Goal: Task Accomplishment & Management: Complete application form

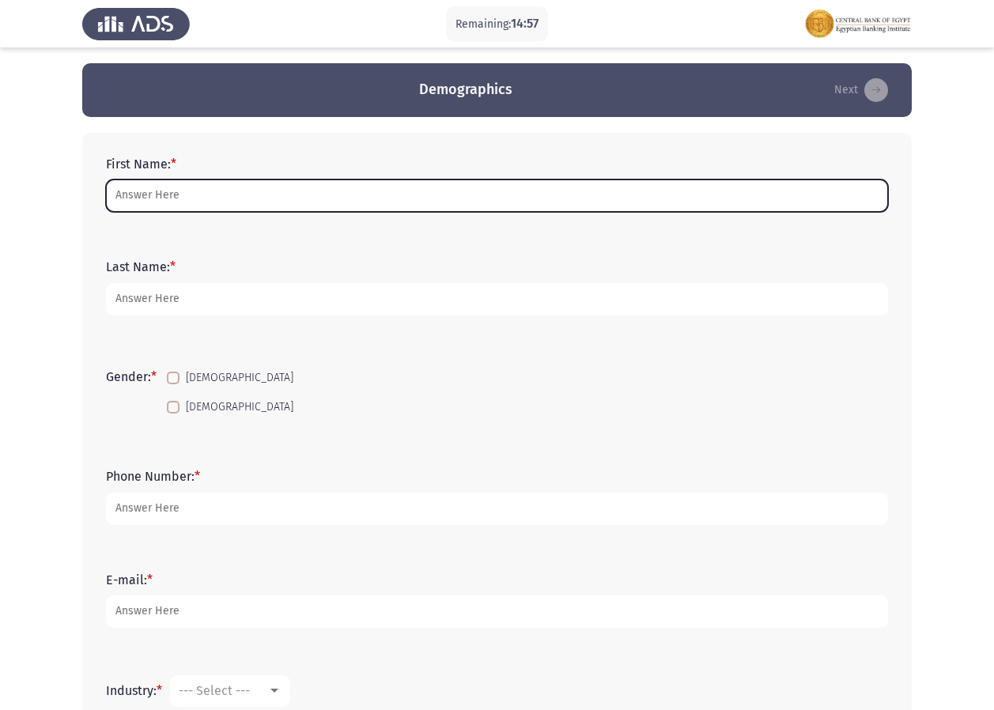
click at [148, 190] on input "First Name: *" at bounding box center [497, 195] width 782 height 32
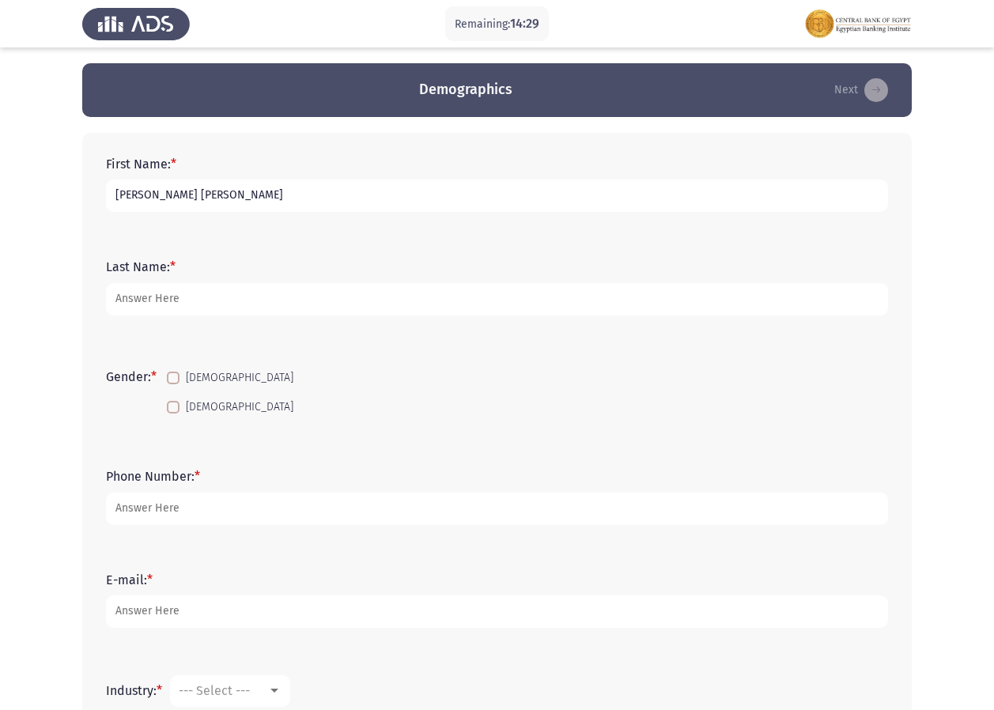
type input "[PERSON_NAME] [PERSON_NAME]"
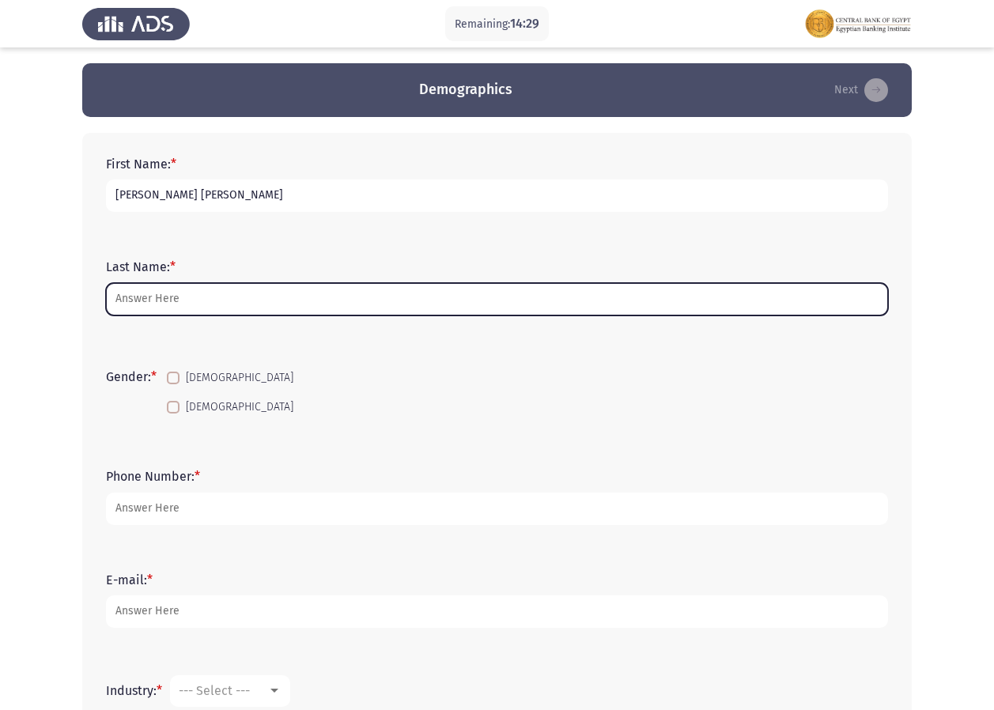
click at [129, 297] on input "Last Name: *" at bounding box center [497, 299] width 782 height 32
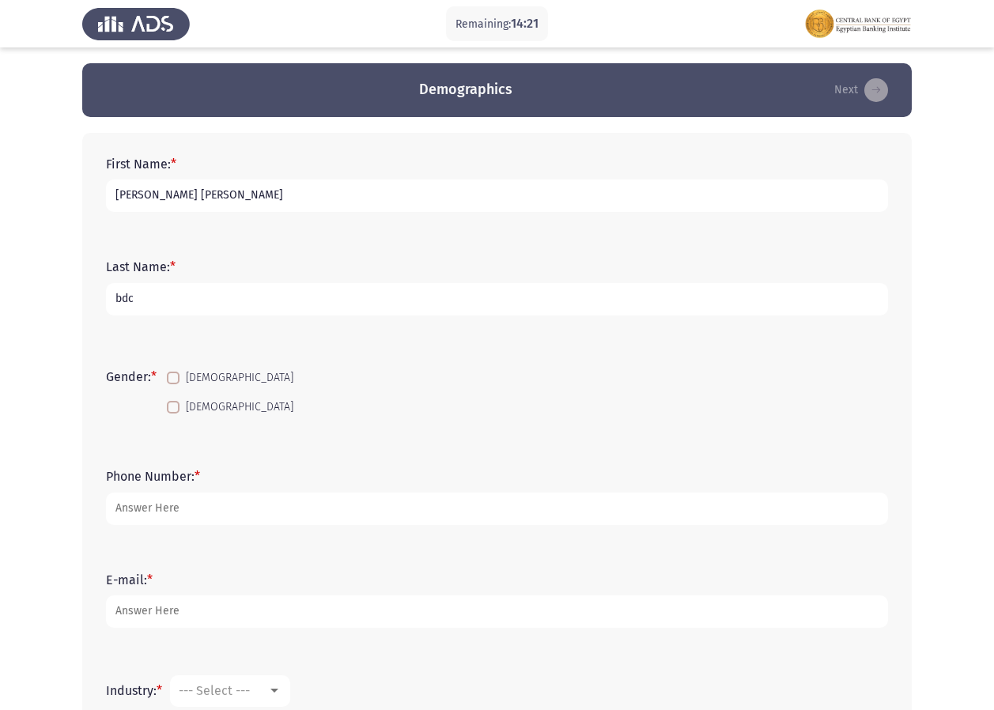
type input "bdc"
click at [179, 412] on span at bounding box center [173, 407] width 13 height 13
click at [173, 413] on input "[DEMOGRAPHIC_DATA]" at bounding box center [172, 413] width 1 height 1
checkbox input "true"
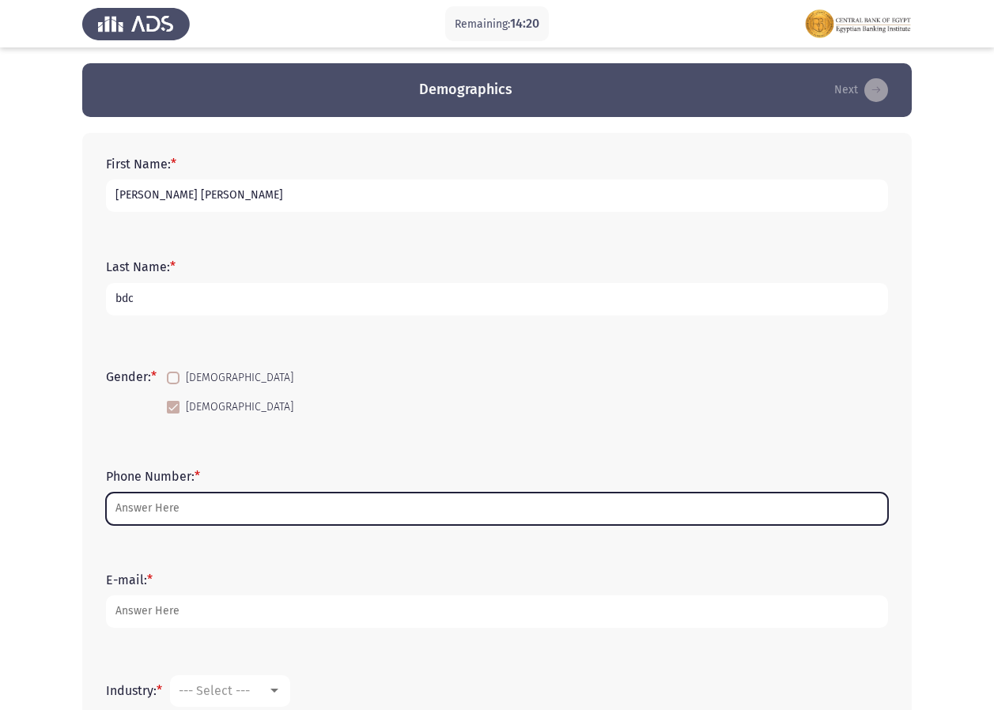
click at [170, 514] on input "Phone Number: *" at bounding box center [497, 508] width 782 height 32
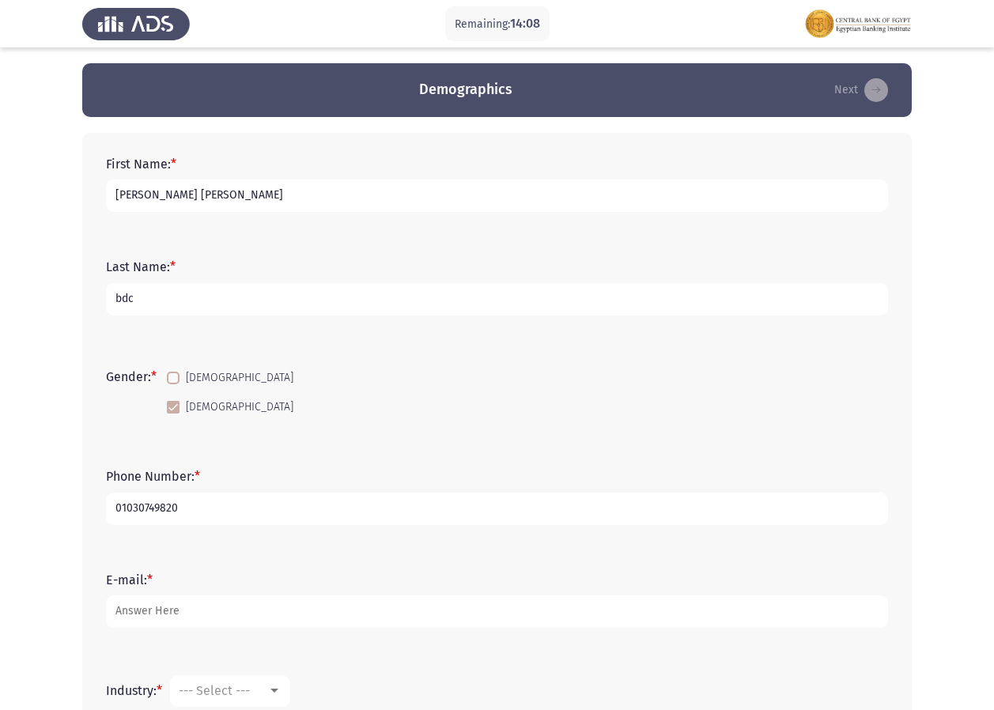
type input "01030749820"
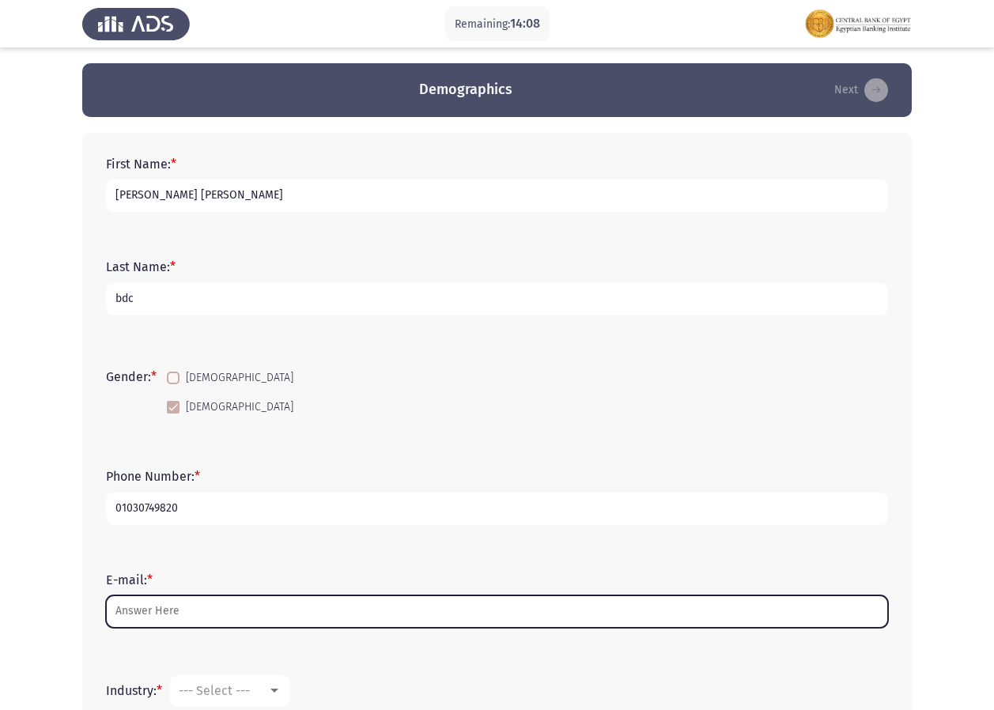
click at [226, 618] on input "E-mail: *" at bounding box center [497, 611] width 782 height 32
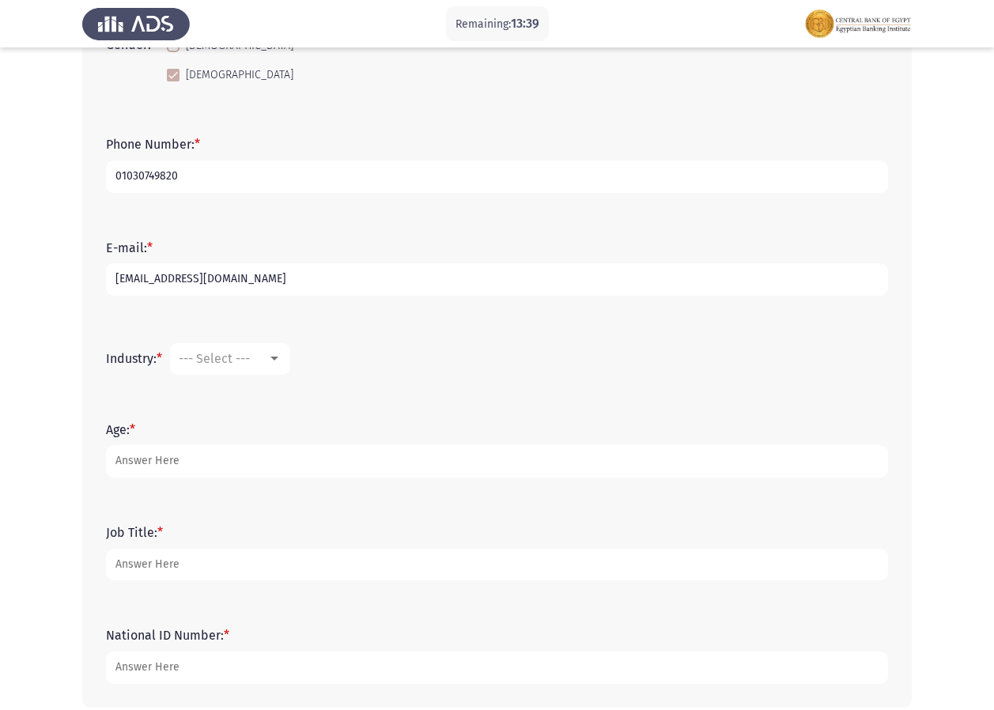
scroll to position [364, 0]
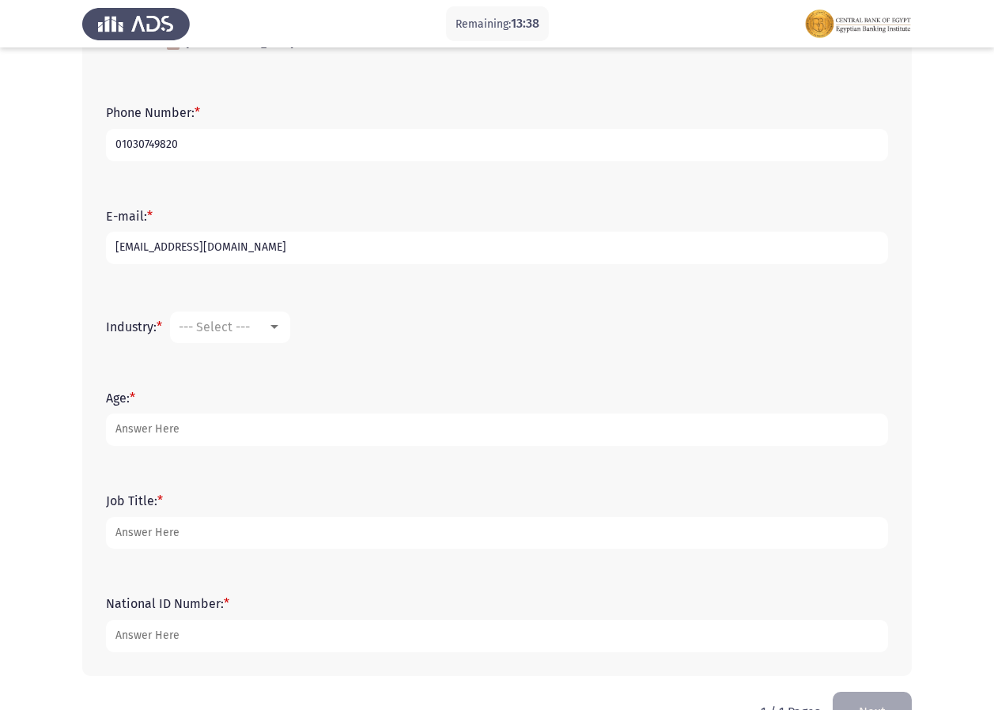
type input "[EMAIL_ADDRESS][DOMAIN_NAME]"
click at [250, 330] on span "--- Select ---" at bounding box center [214, 326] width 71 height 15
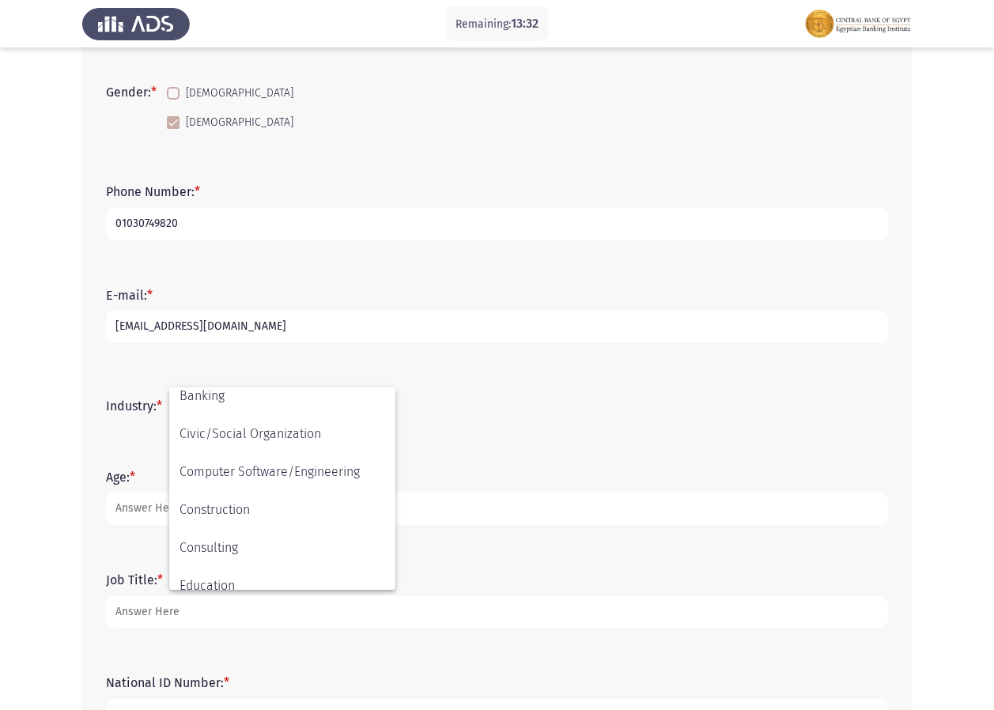
scroll to position [168, 0]
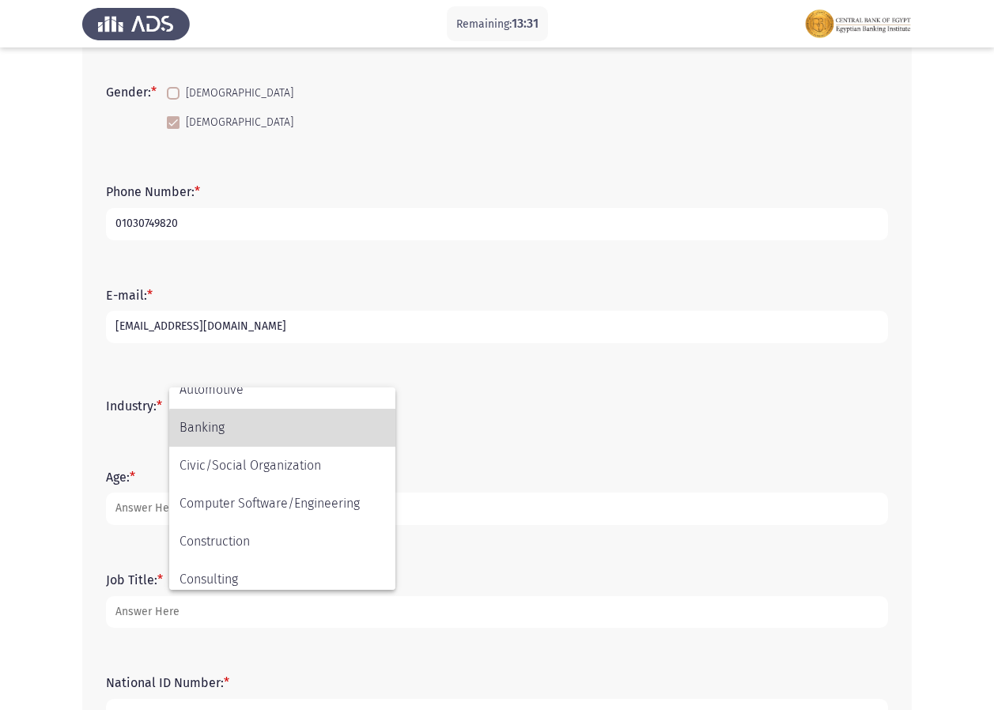
click at [303, 436] on span "Banking" at bounding box center [282, 428] width 206 height 38
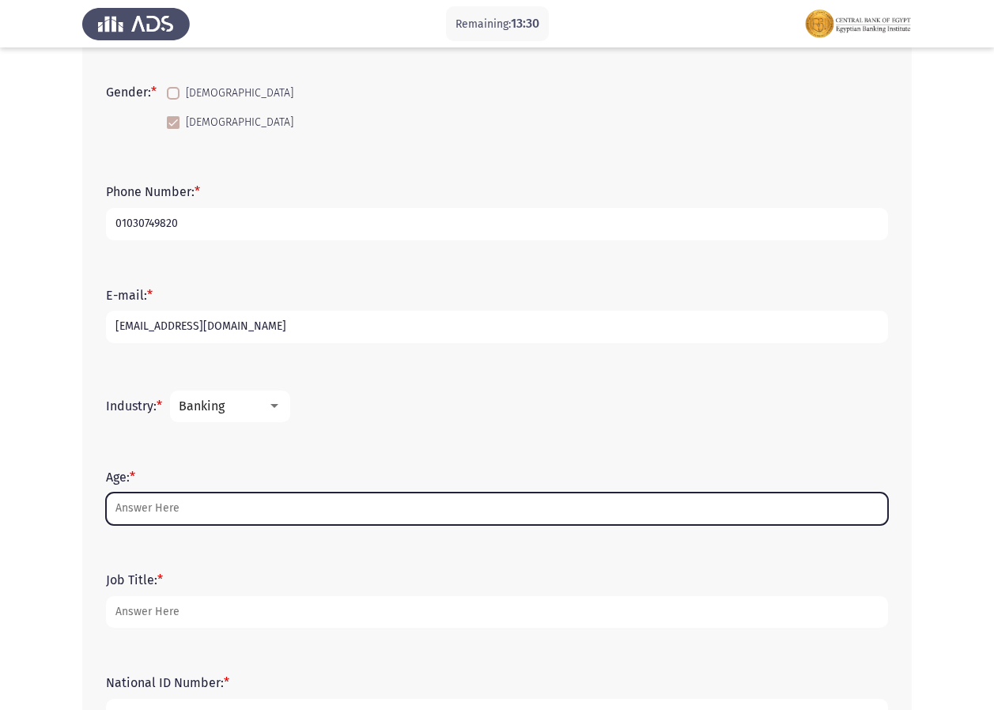
click at [200, 508] on input "Age: *" at bounding box center [497, 508] width 782 height 32
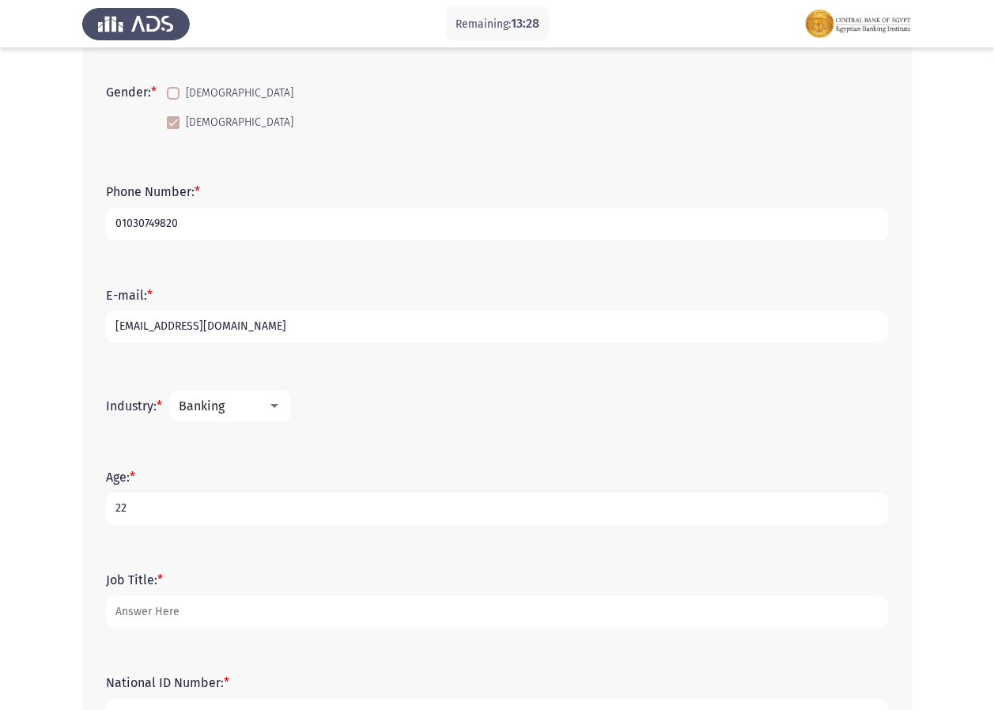
type input "22"
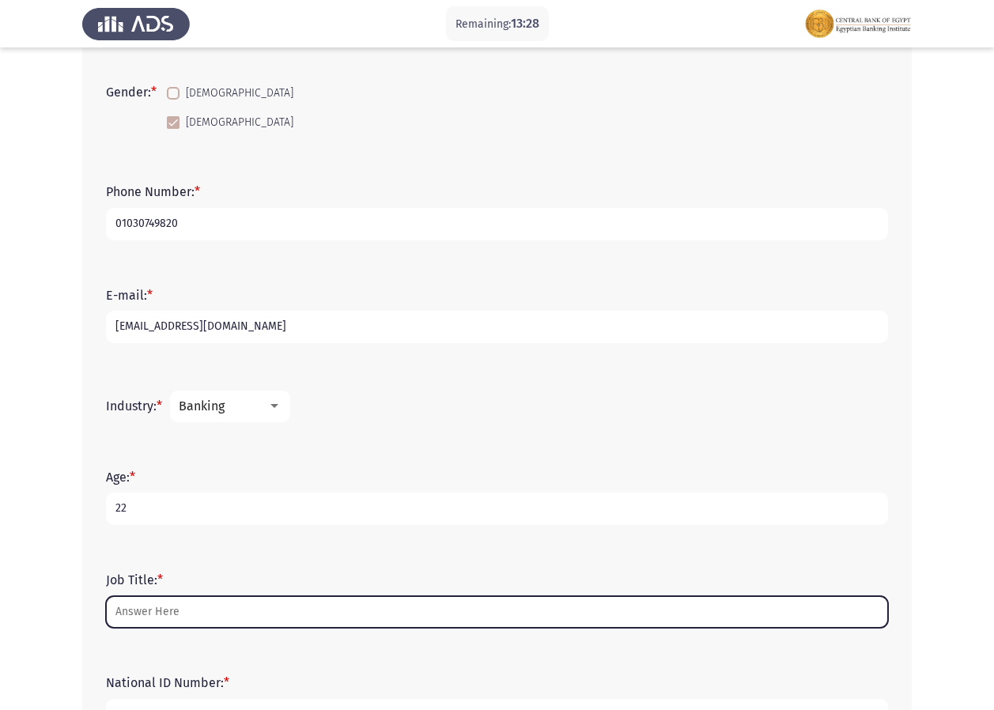
click at [277, 613] on input "Job Title: *" at bounding box center [497, 612] width 782 height 32
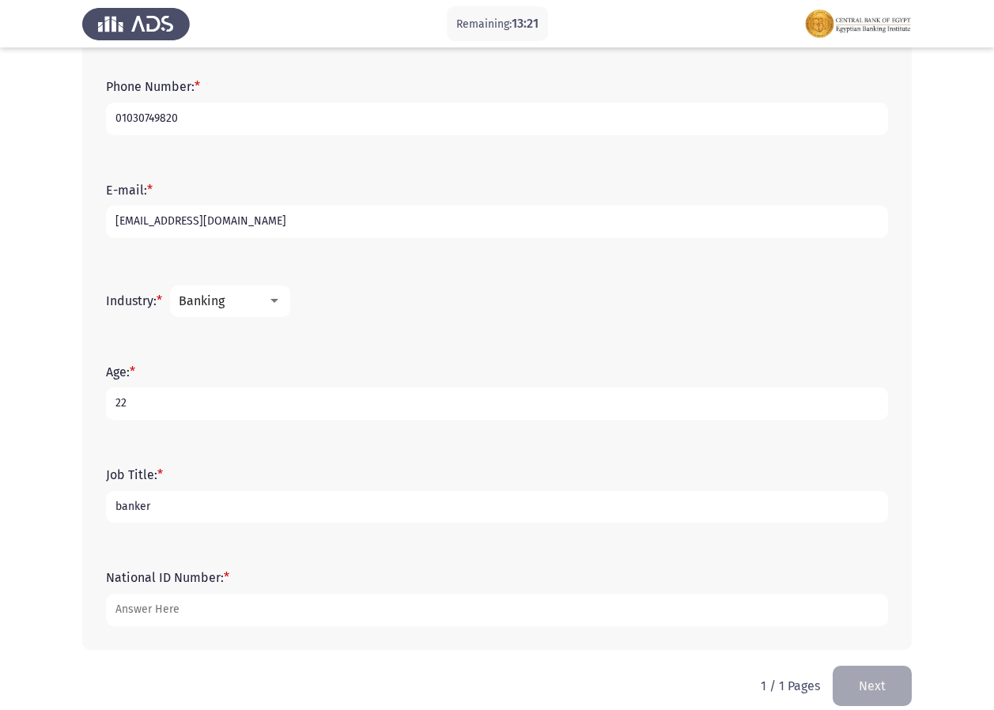
scroll to position [409, 0]
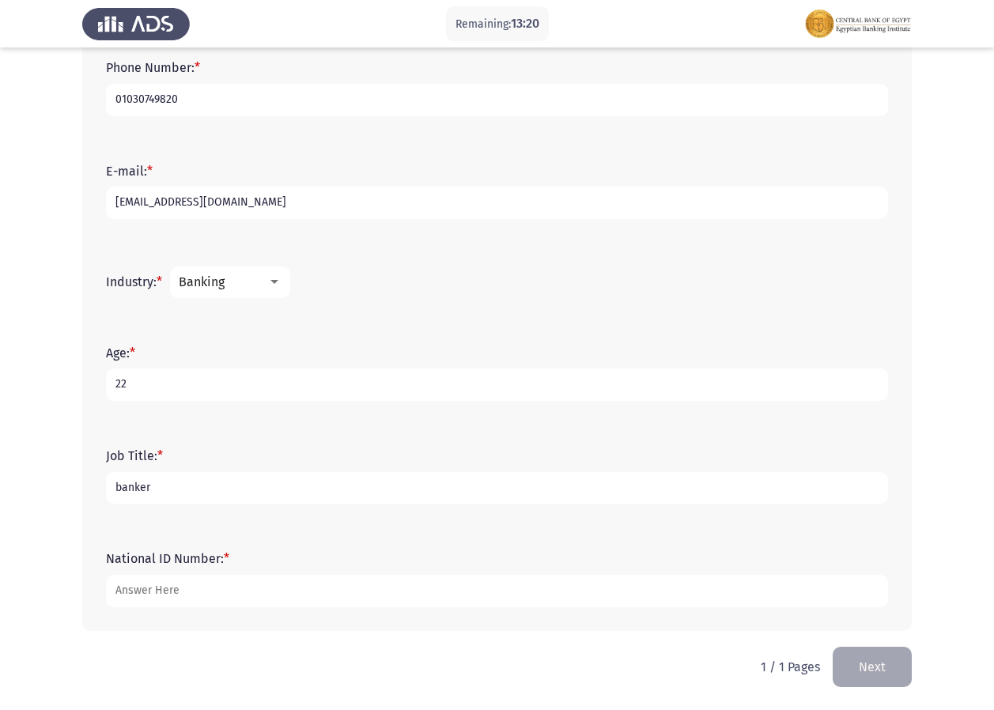
type input "banker"
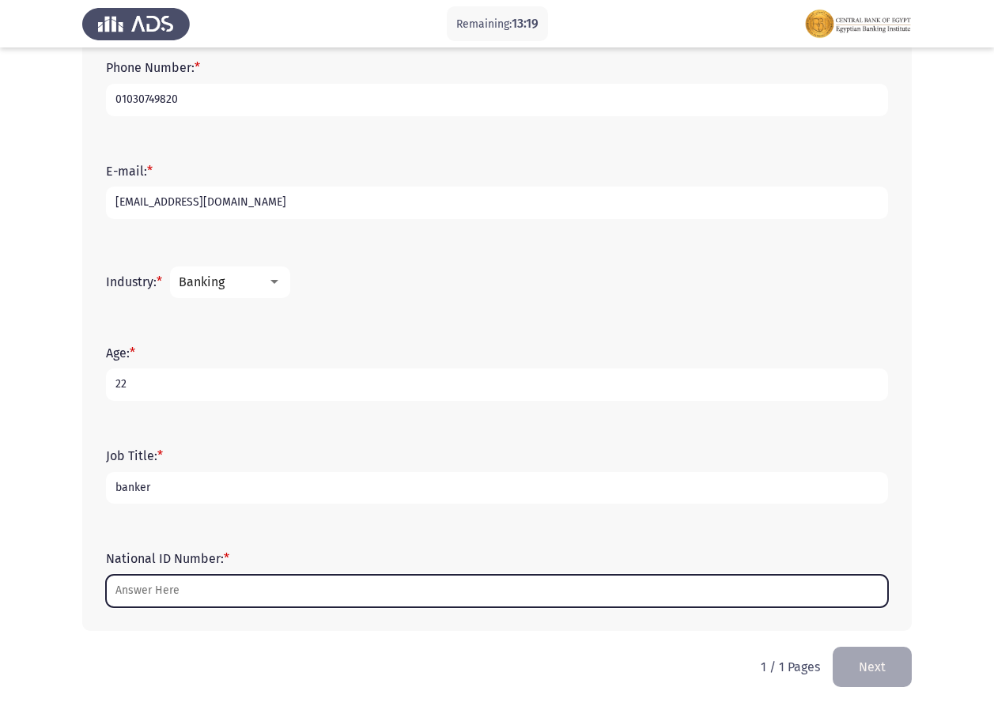
click at [133, 585] on input "National ID Number: *" at bounding box center [497, 591] width 782 height 32
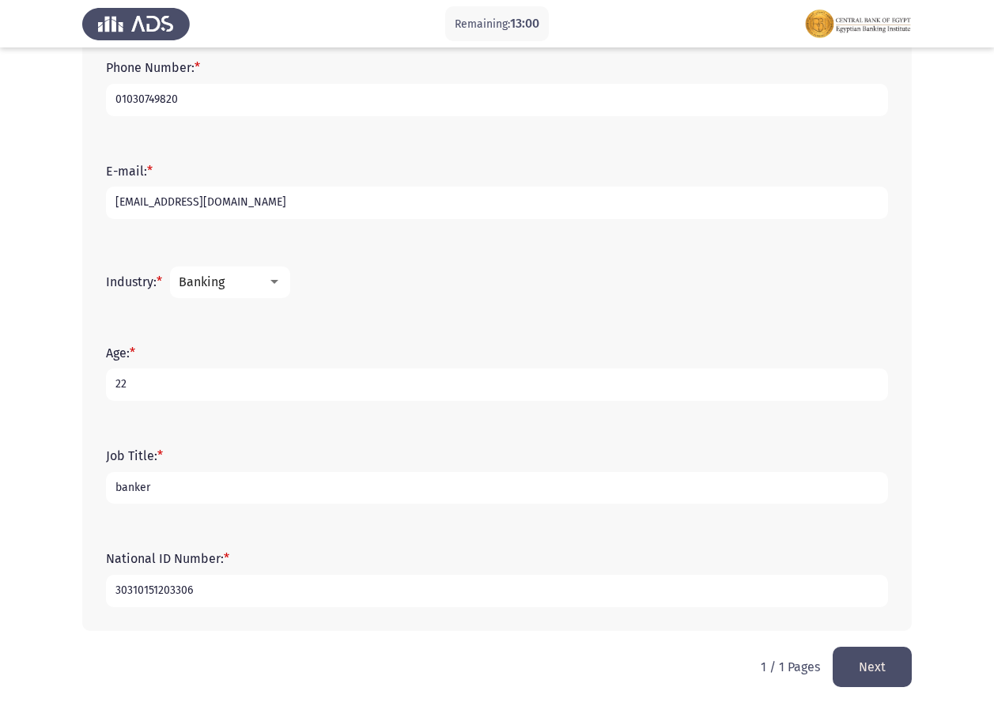
type input "30310151203306"
click at [862, 677] on button "Next" at bounding box center [871, 667] width 79 height 40
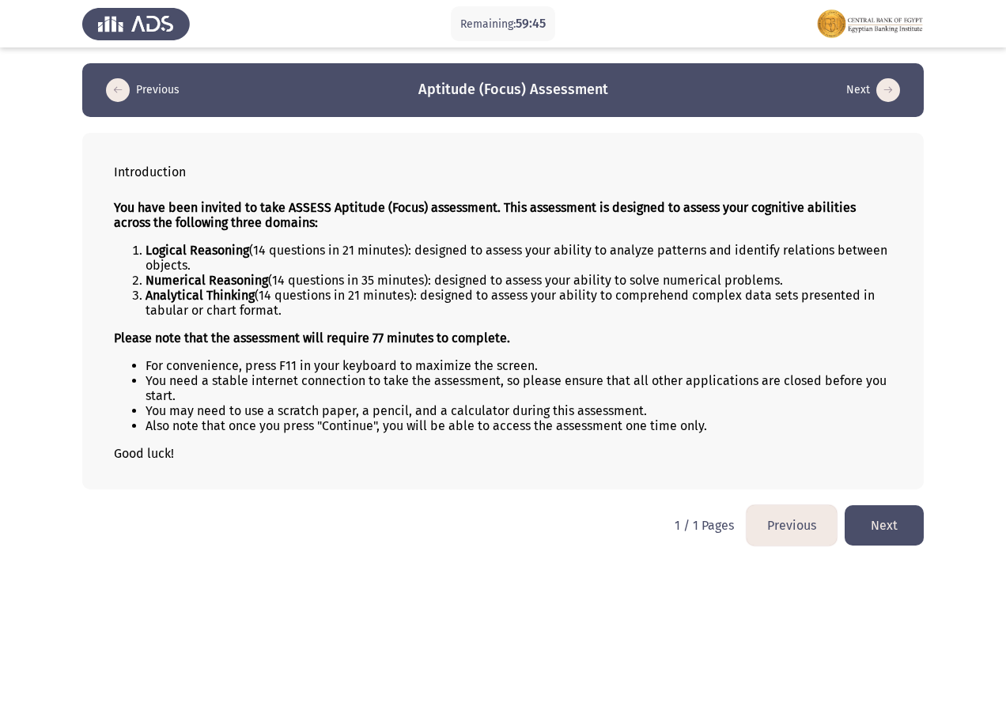
click at [890, 523] on button "Next" at bounding box center [883, 525] width 79 height 40
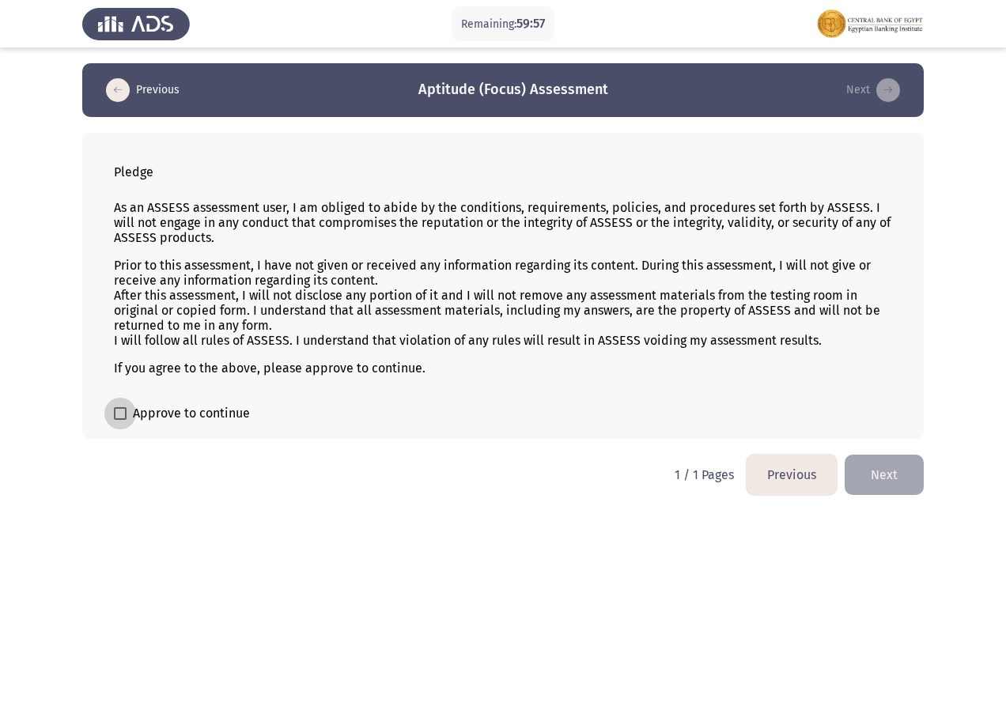
click at [125, 409] on span at bounding box center [120, 413] width 13 height 13
click at [120, 420] on input "Approve to continue" at bounding box center [119, 420] width 1 height 1
checkbox input "true"
click at [878, 479] on button "Next" at bounding box center [883, 475] width 79 height 40
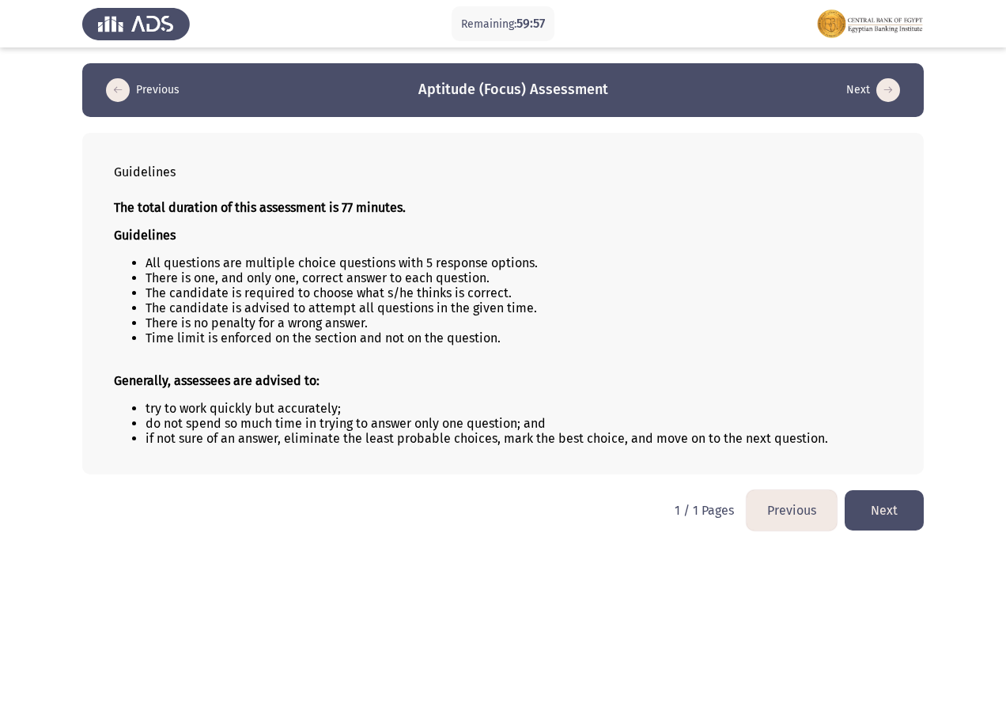
click at [863, 512] on button "Next" at bounding box center [883, 510] width 79 height 40
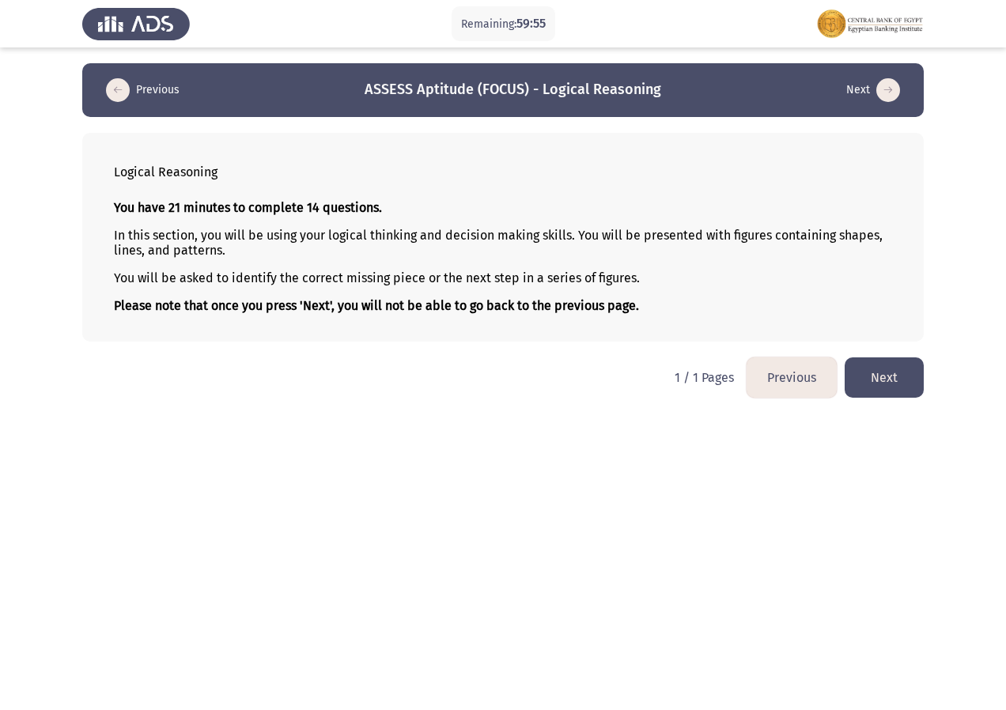
click at [875, 378] on button "Next" at bounding box center [883, 377] width 79 height 40
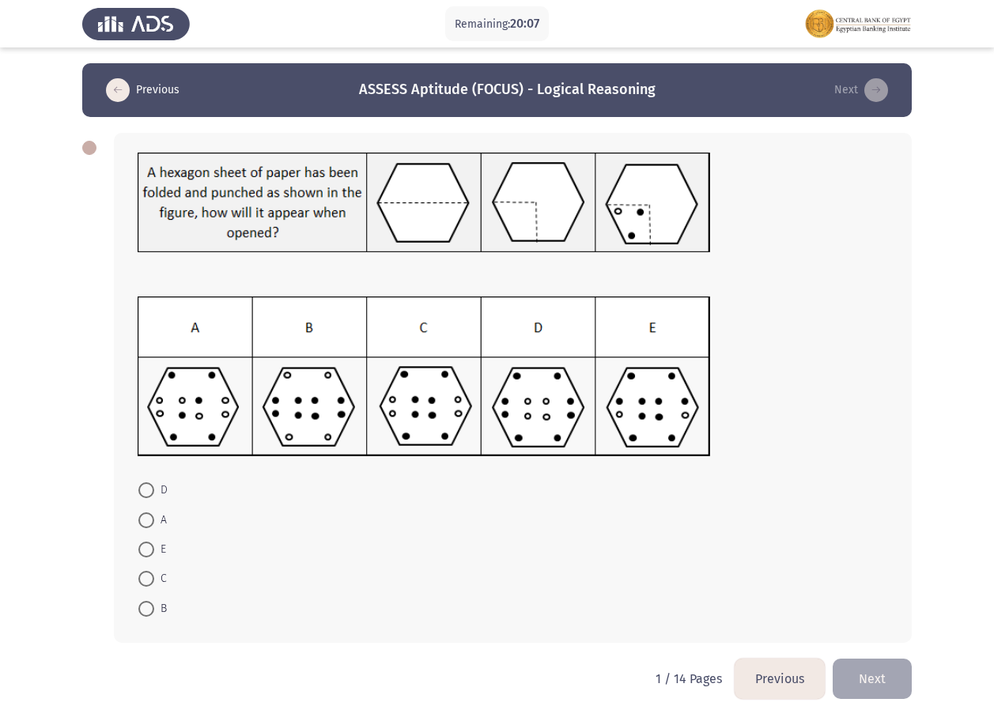
click at [150, 574] on span at bounding box center [146, 579] width 16 height 16
click at [150, 574] on input "C" at bounding box center [146, 579] width 16 height 16
radio input "true"
click at [872, 674] on button "Next" at bounding box center [871, 677] width 79 height 40
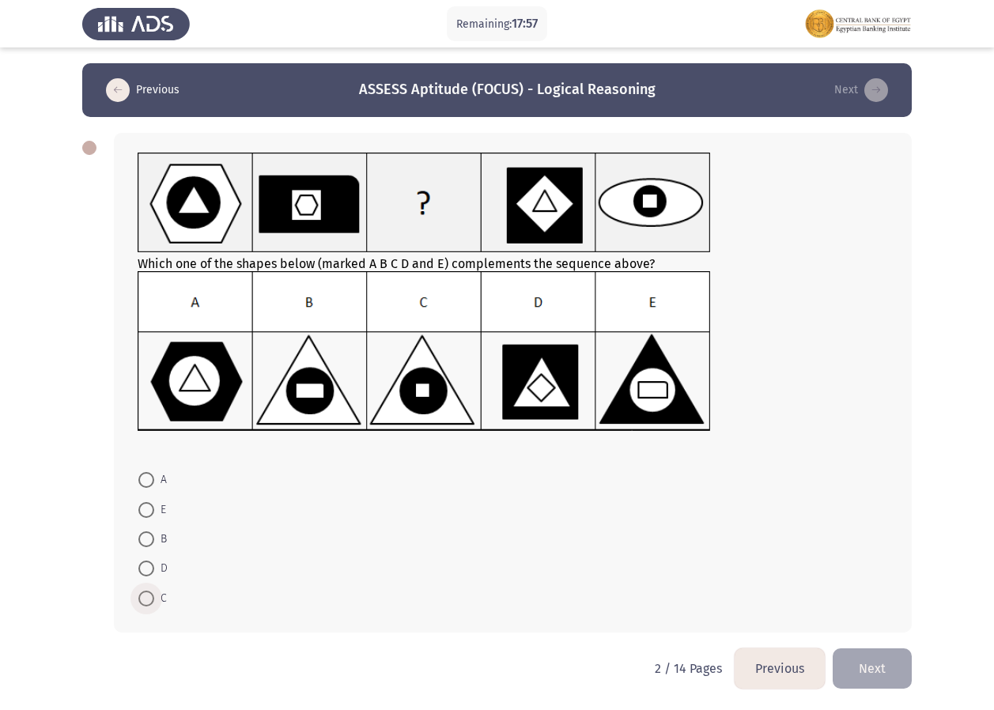
click at [147, 598] on span at bounding box center [146, 599] width 16 height 16
click at [147, 598] on input "C" at bounding box center [146, 599] width 16 height 16
radio input "true"
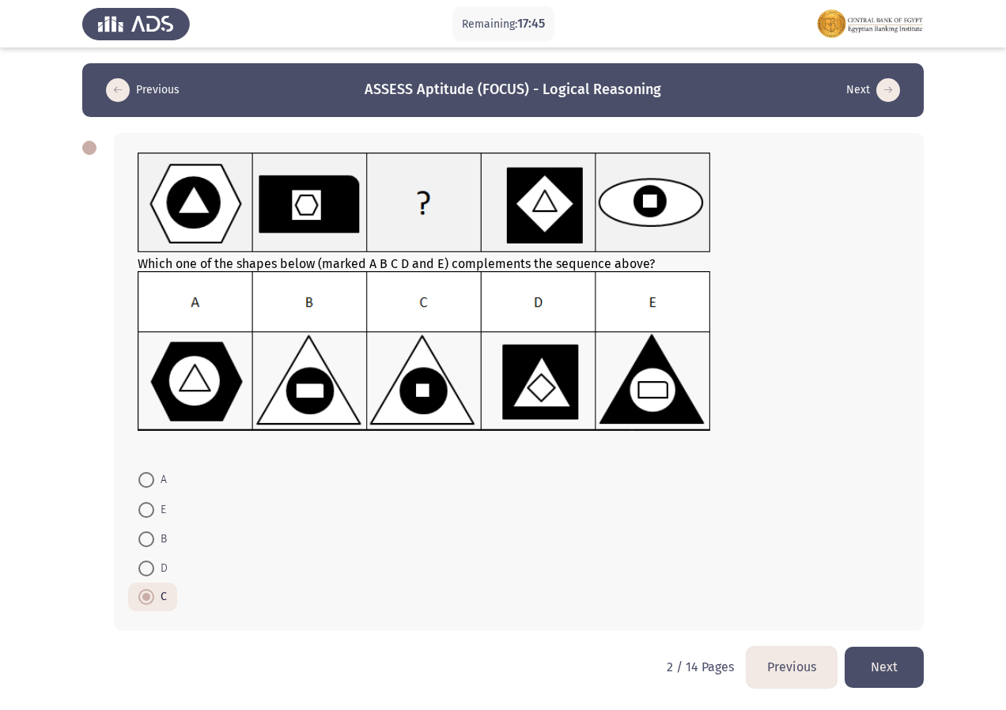
click at [877, 676] on button "Next" at bounding box center [883, 667] width 79 height 40
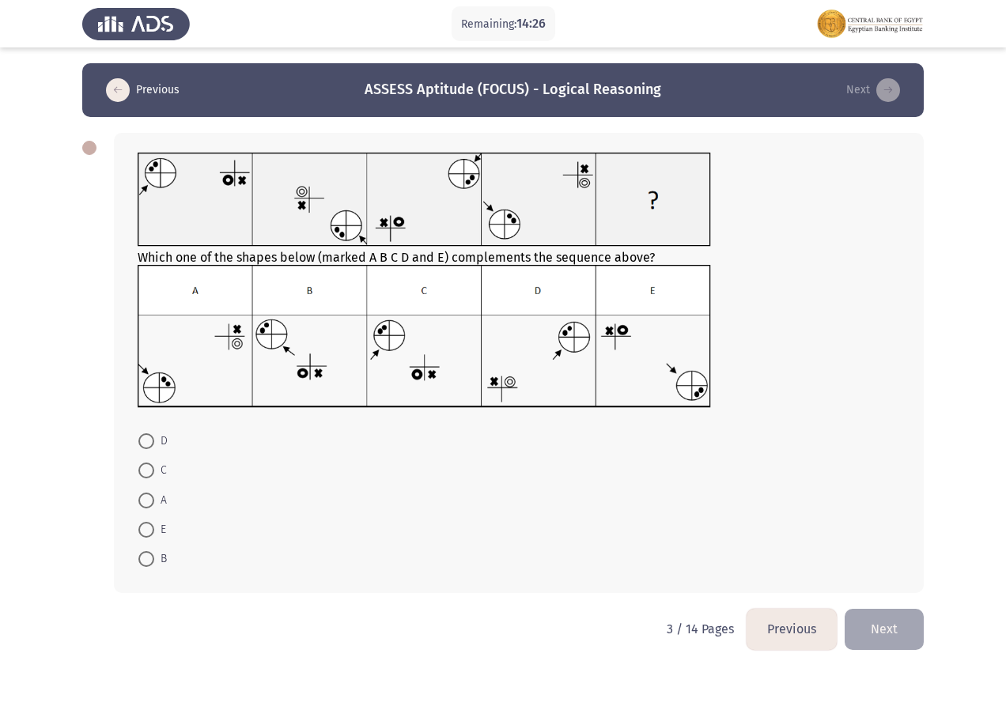
click at [145, 528] on span at bounding box center [146, 530] width 16 height 16
click at [145, 528] on input "E" at bounding box center [146, 530] width 16 height 16
radio input "true"
click at [897, 628] on button "Next" at bounding box center [883, 628] width 79 height 40
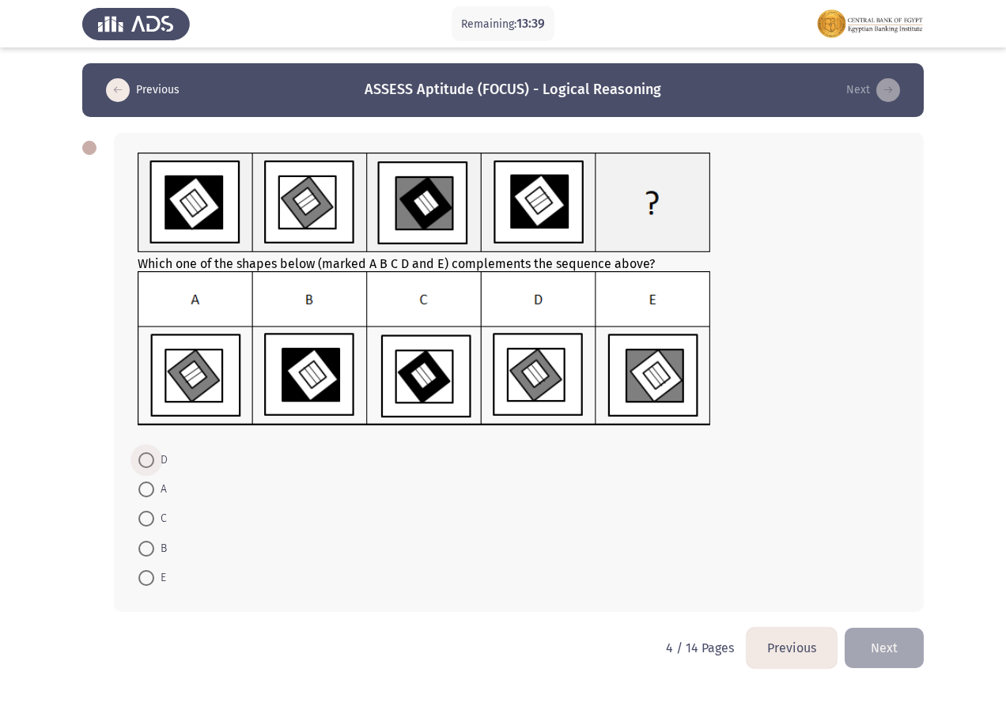
click at [148, 459] on span at bounding box center [146, 460] width 16 height 16
click at [148, 459] on input "D" at bounding box center [146, 460] width 16 height 16
radio input "true"
click at [873, 652] on button "Next" at bounding box center [883, 647] width 79 height 40
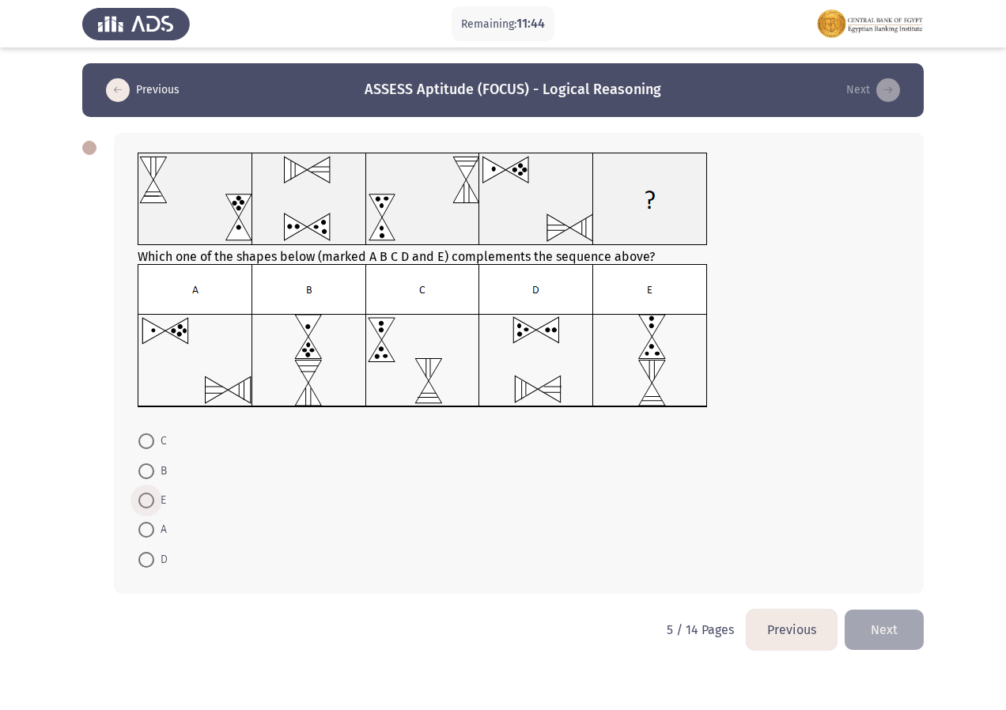
click at [156, 498] on span "E" at bounding box center [160, 500] width 12 height 19
click at [154, 498] on input "E" at bounding box center [146, 500] width 16 height 16
radio input "true"
click at [879, 625] on button "Next" at bounding box center [883, 628] width 79 height 40
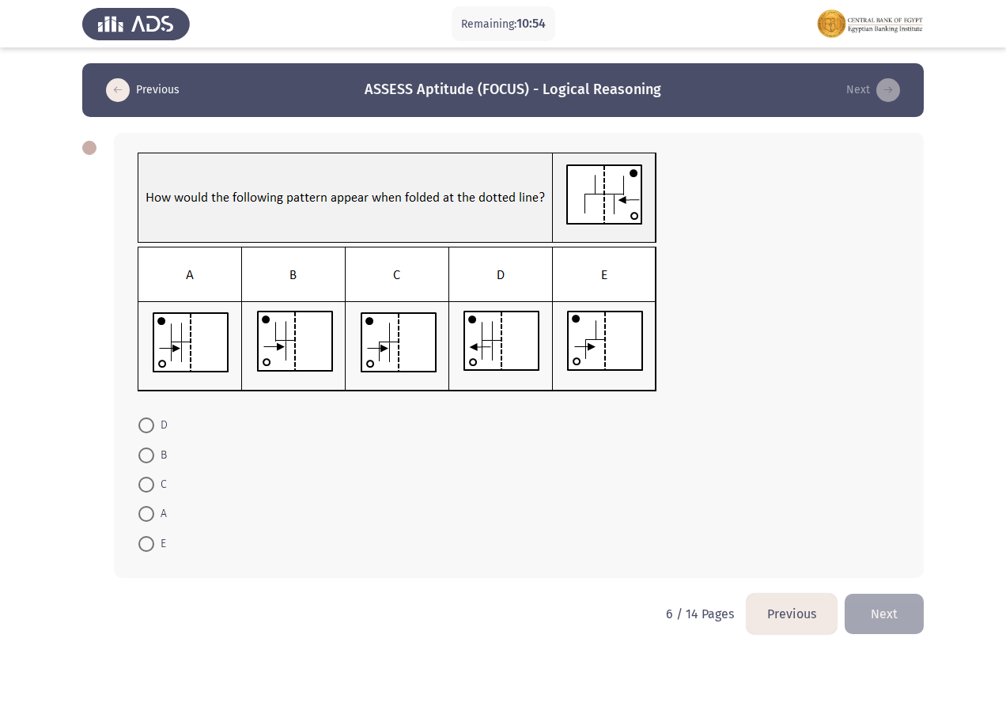
click at [142, 515] on span at bounding box center [146, 514] width 16 height 16
click at [142, 515] on input "A" at bounding box center [146, 514] width 16 height 16
radio input "true"
click at [874, 607] on button "Next" at bounding box center [883, 612] width 79 height 40
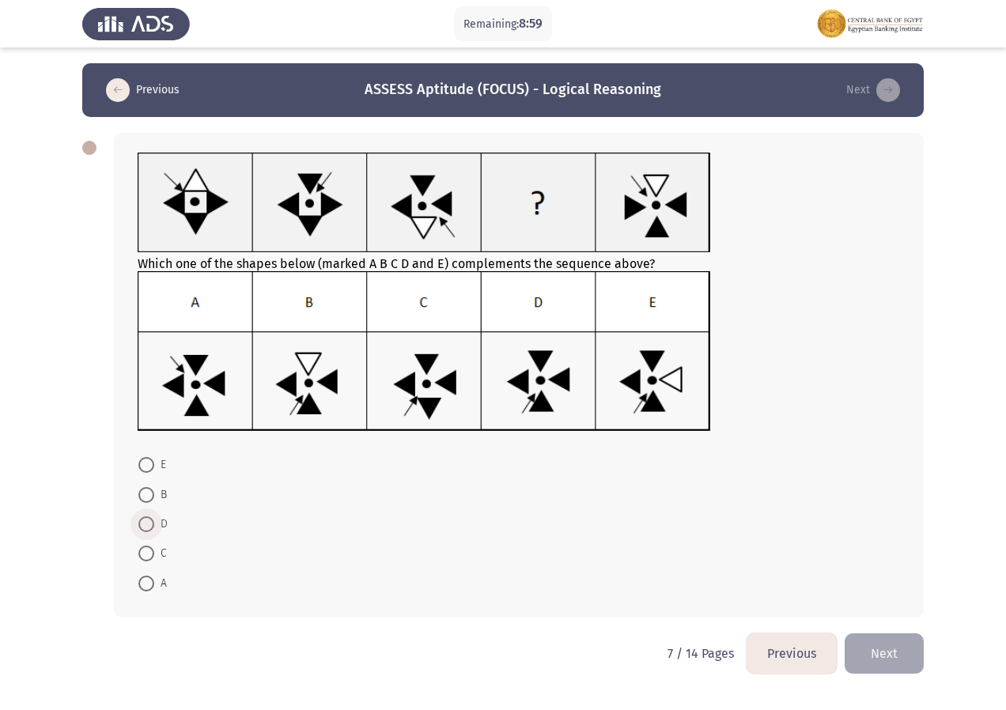
click at [149, 530] on span at bounding box center [146, 524] width 16 height 16
click at [149, 530] on input "D" at bounding box center [146, 524] width 16 height 16
radio input "true"
click at [882, 658] on button "Next" at bounding box center [883, 652] width 79 height 40
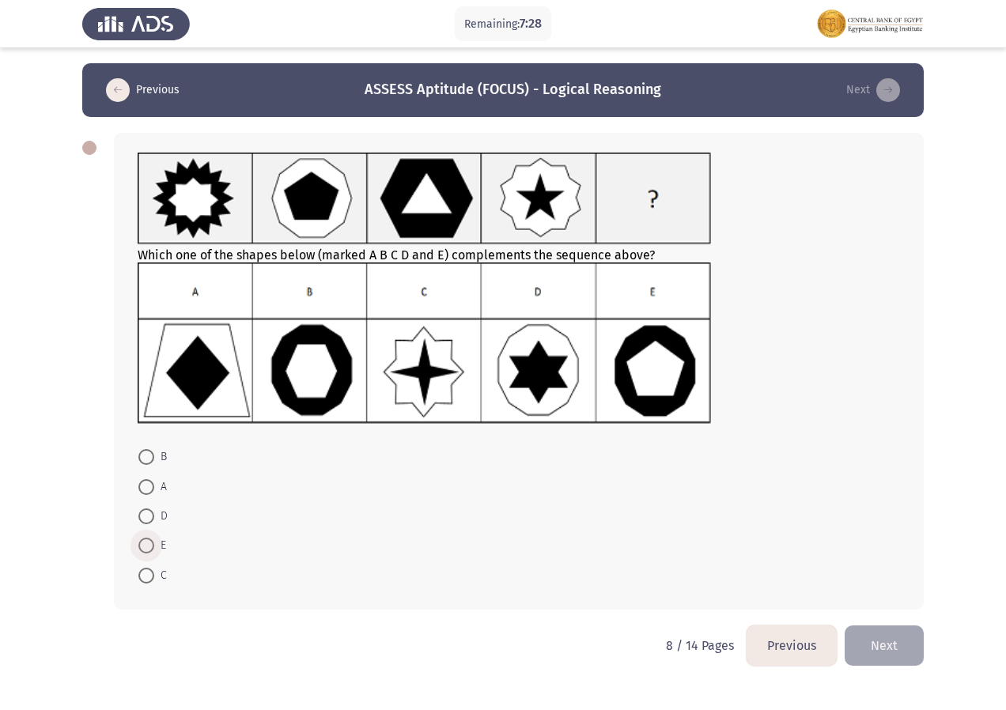
click at [141, 547] on span at bounding box center [146, 546] width 16 height 16
click at [141, 547] on input "E" at bounding box center [146, 546] width 16 height 16
radio input "true"
click at [883, 644] on button "Next" at bounding box center [883, 644] width 79 height 40
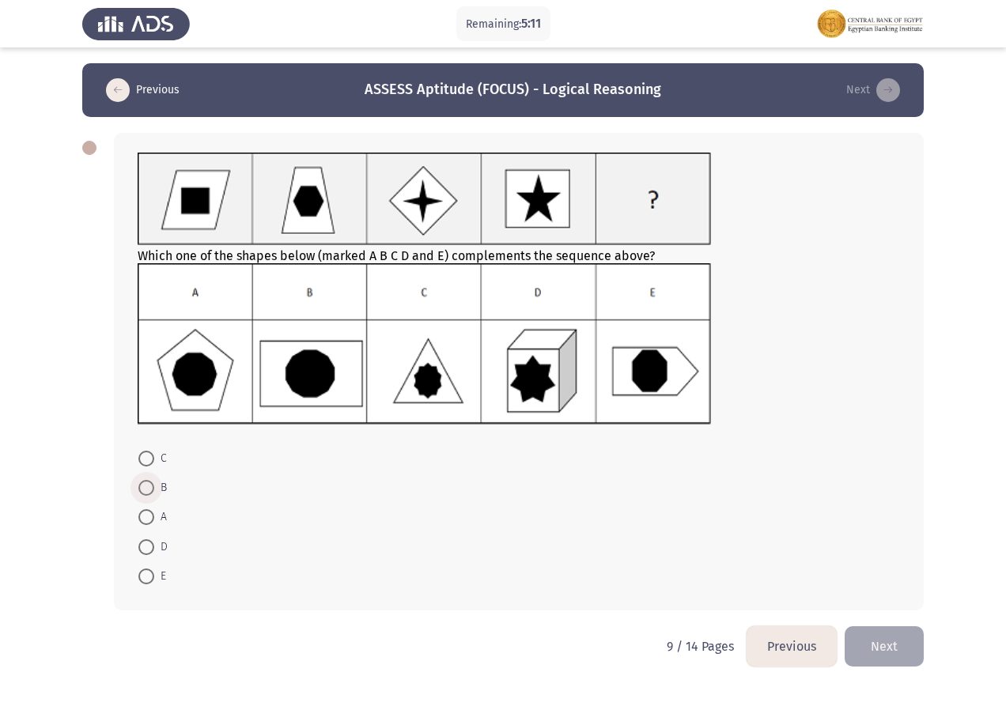
click at [146, 482] on span at bounding box center [146, 488] width 16 height 16
click at [146, 482] on input "B" at bounding box center [146, 488] width 16 height 16
radio input "true"
click at [881, 648] on button "Next" at bounding box center [883, 645] width 79 height 40
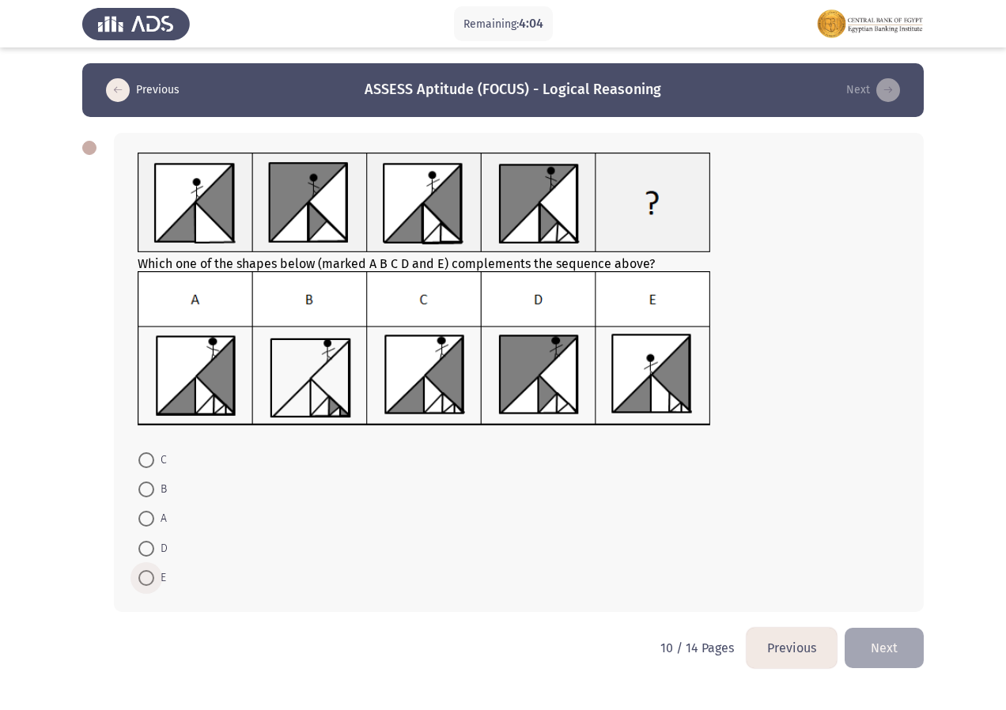
click at [150, 575] on span at bounding box center [146, 578] width 16 height 16
click at [150, 575] on input "E" at bounding box center [146, 578] width 16 height 16
radio input "true"
click at [868, 647] on button "Next" at bounding box center [883, 647] width 79 height 40
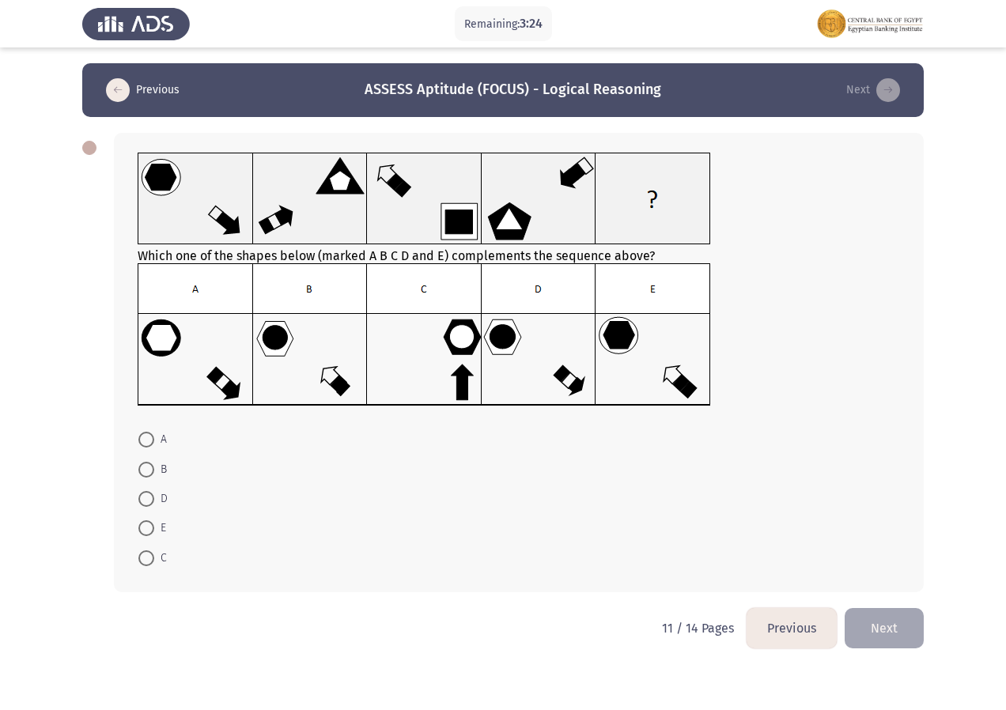
click at [148, 506] on span at bounding box center [146, 499] width 16 height 16
click at [148, 506] on input "D" at bounding box center [146, 499] width 16 height 16
radio input "true"
click at [861, 621] on button "Next" at bounding box center [883, 626] width 79 height 40
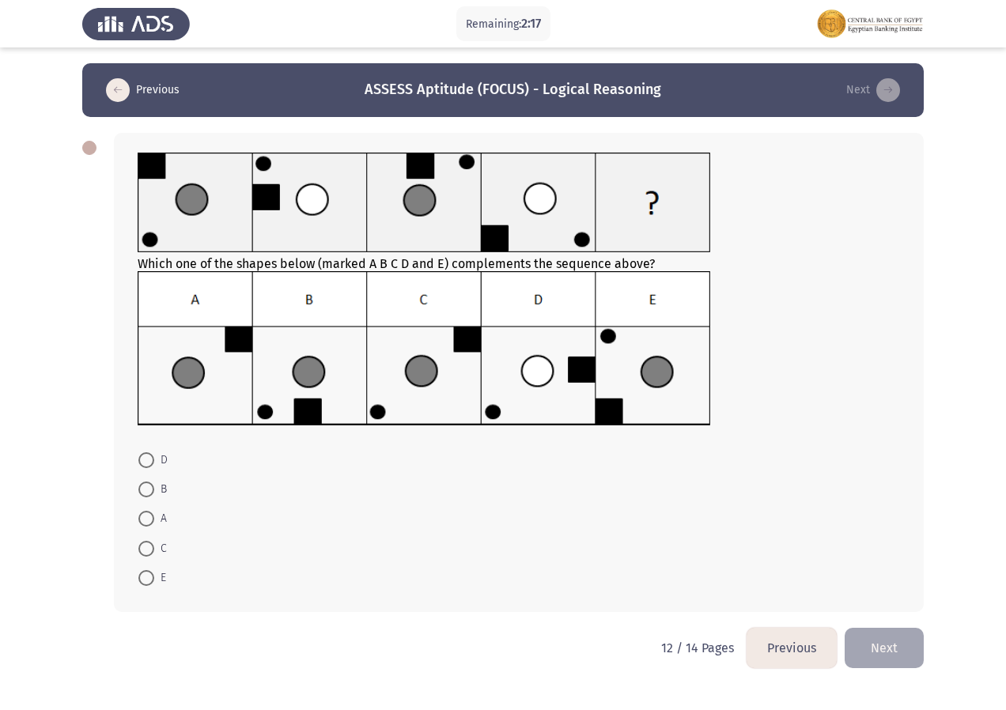
click at [139, 552] on span at bounding box center [146, 549] width 16 height 16
click at [139, 552] on input "C" at bounding box center [146, 549] width 16 height 16
radio input "true"
click at [883, 655] on button "Next" at bounding box center [883, 647] width 79 height 40
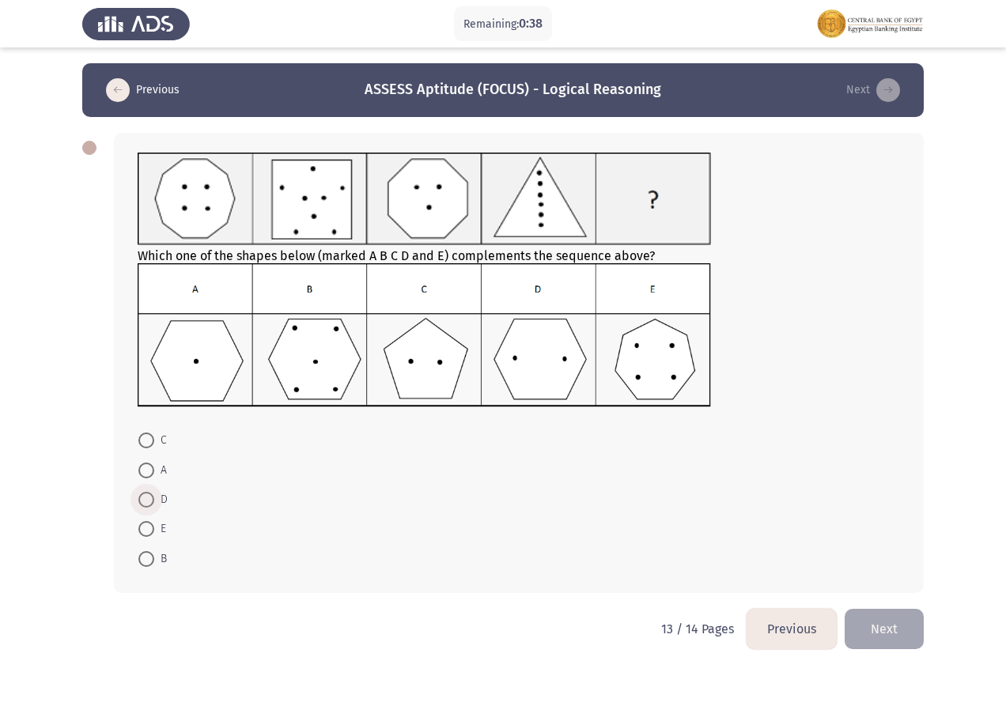
click at [143, 505] on span at bounding box center [146, 500] width 16 height 16
click at [143, 505] on input "D" at bounding box center [146, 500] width 16 height 16
radio input "true"
click at [889, 634] on button "Next" at bounding box center [883, 627] width 79 height 40
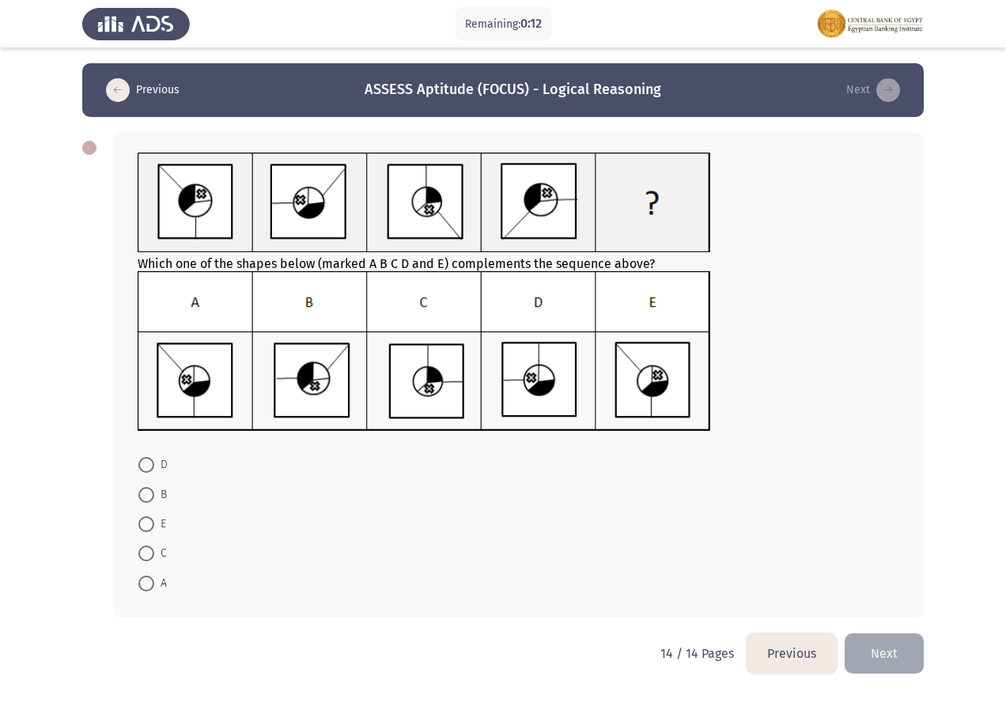
click at [142, 523] on span at bounding box center [146, 524] width 16 height 16
click at [142, 523] on input "E" at bounding box center [146, 524] width 16 height 16
radio input "true"
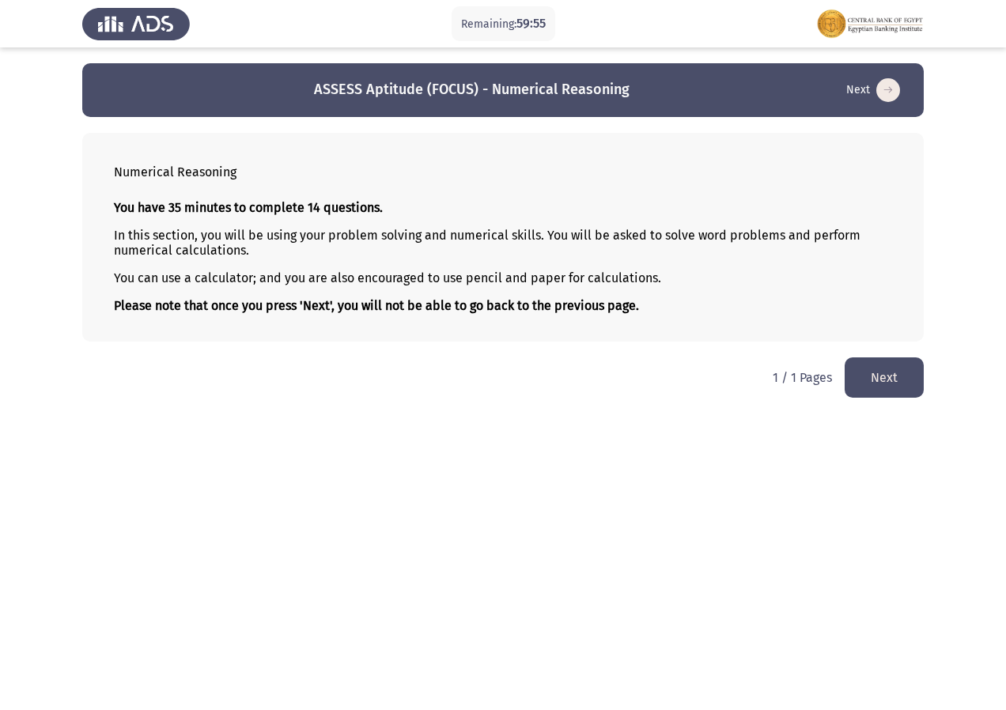
click at [882, 383] on button "Next" at bounding box center [883, 377] width 79 height 40
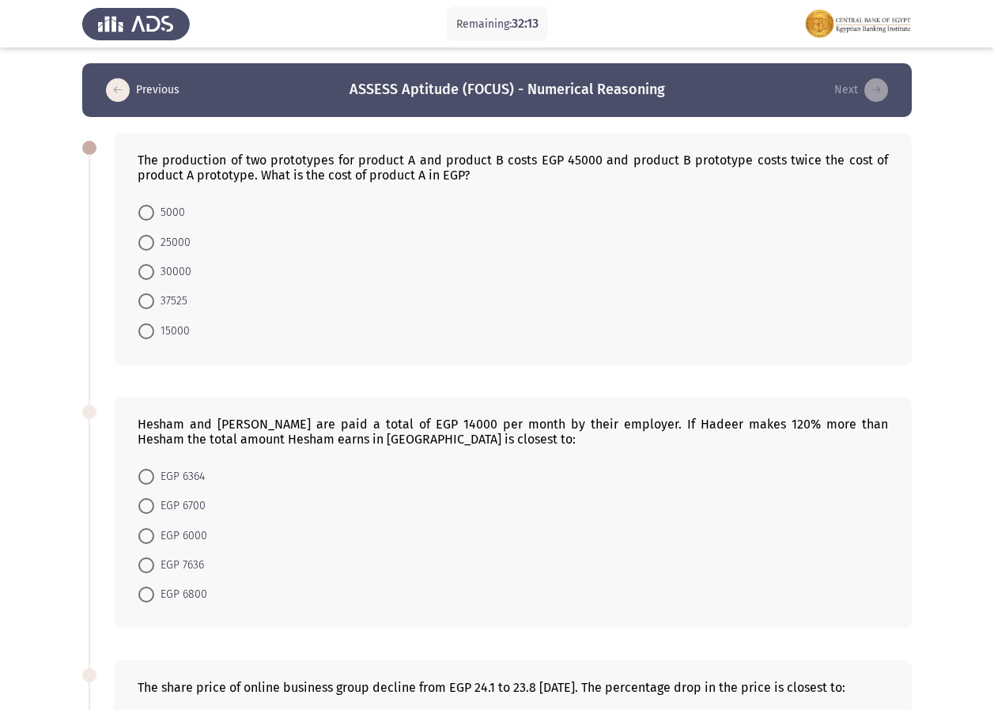
click at [145, 329] on span at bounding box center [146, 331] width 16 height 16
click at [145, 329] on input "15000" at bounding box center [146, 331] width 16 height 16
radio input "true"
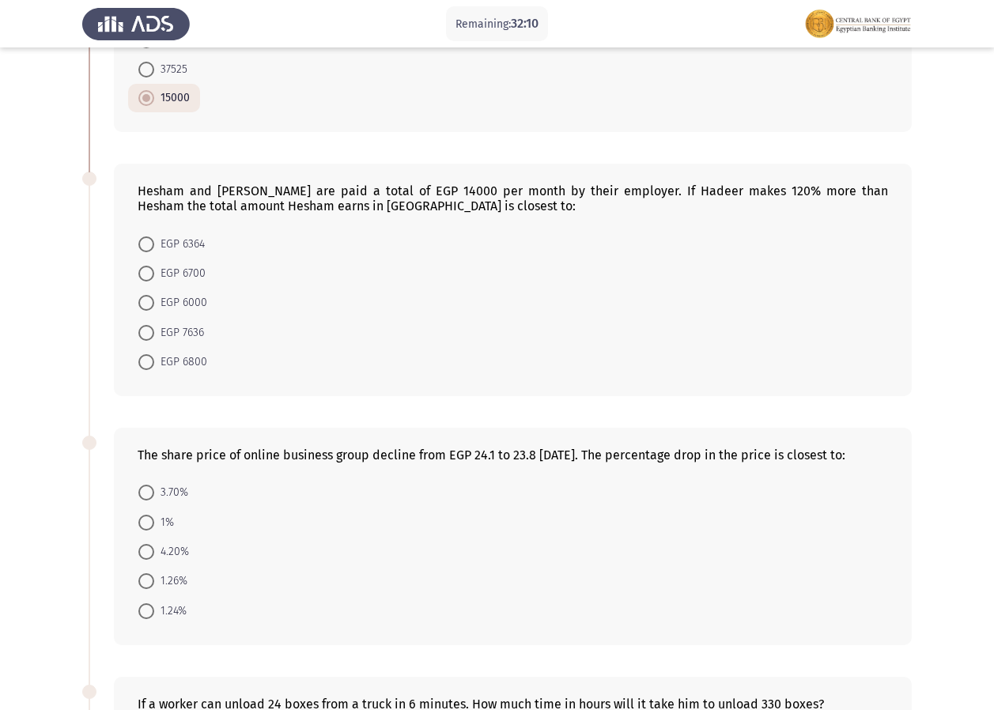
scroll to position [295, 0]
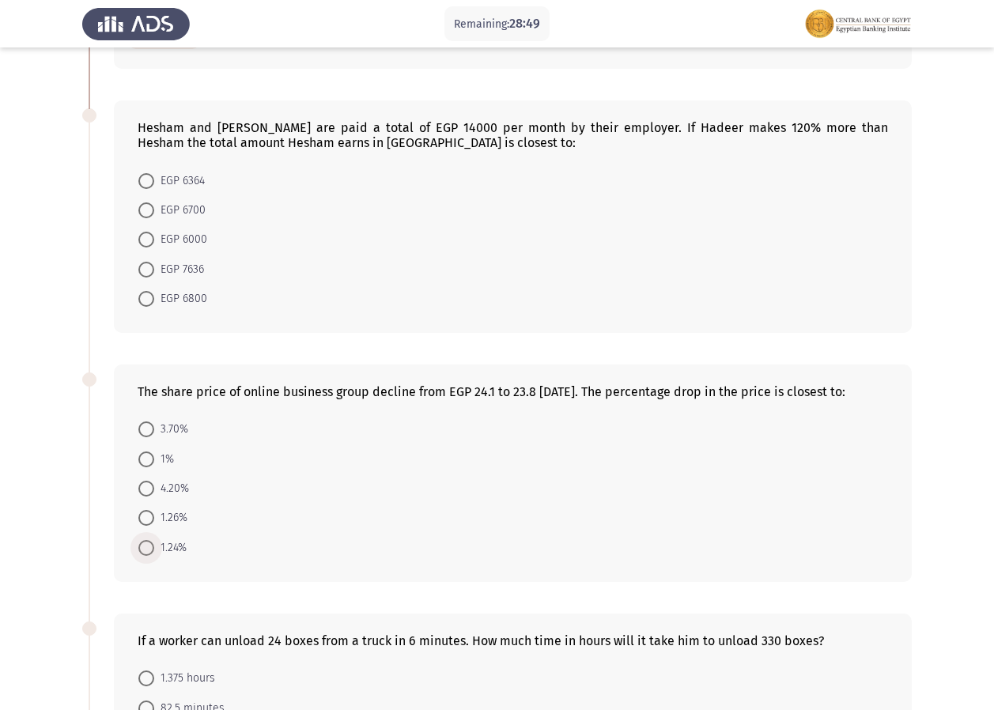
click at [147, 547] on span at bounding box center [146, 548] width 16 height 16
click at [147, 547] on input "1.24%" at bounding box center [146, 548] width 16 height 16
radio input "true"
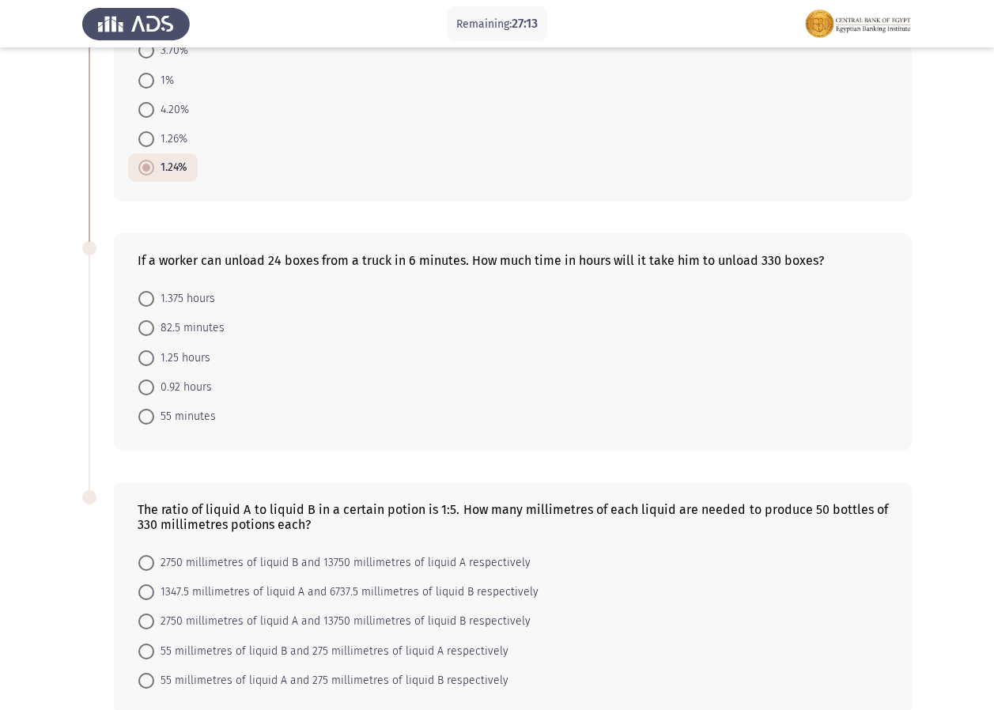
scroll to position [611, 0]
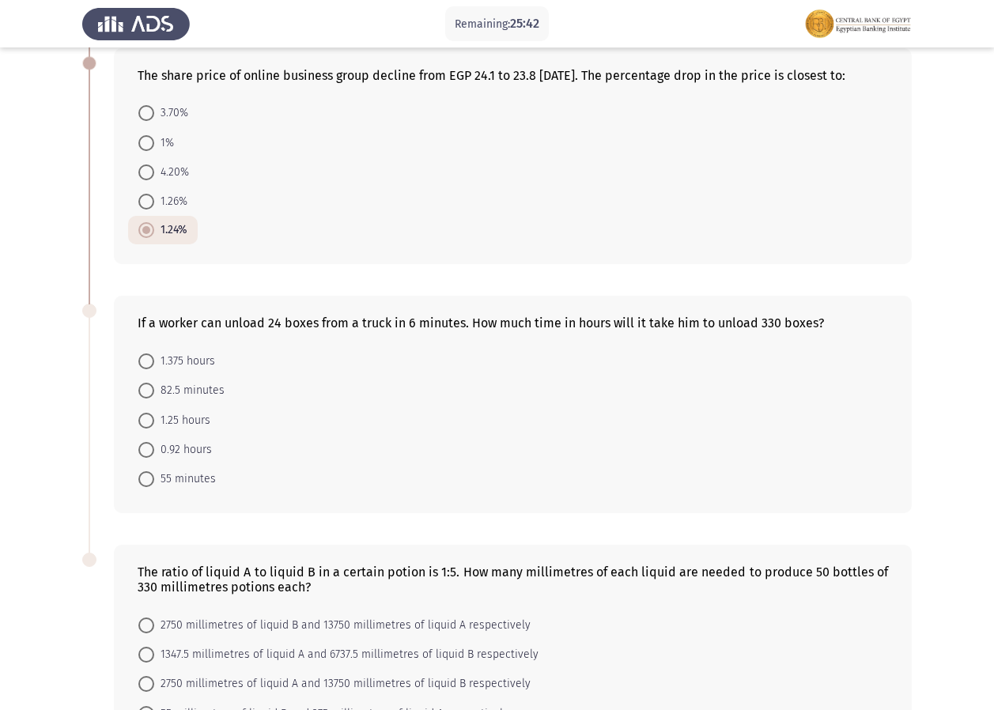
click at [139, 391] on span at bounding box center [146, 391] width 16 height 16
click at [139, 391] on input "82.5 minutes" at bounding box center [146, 391] width 16 height 16
radio input "true"
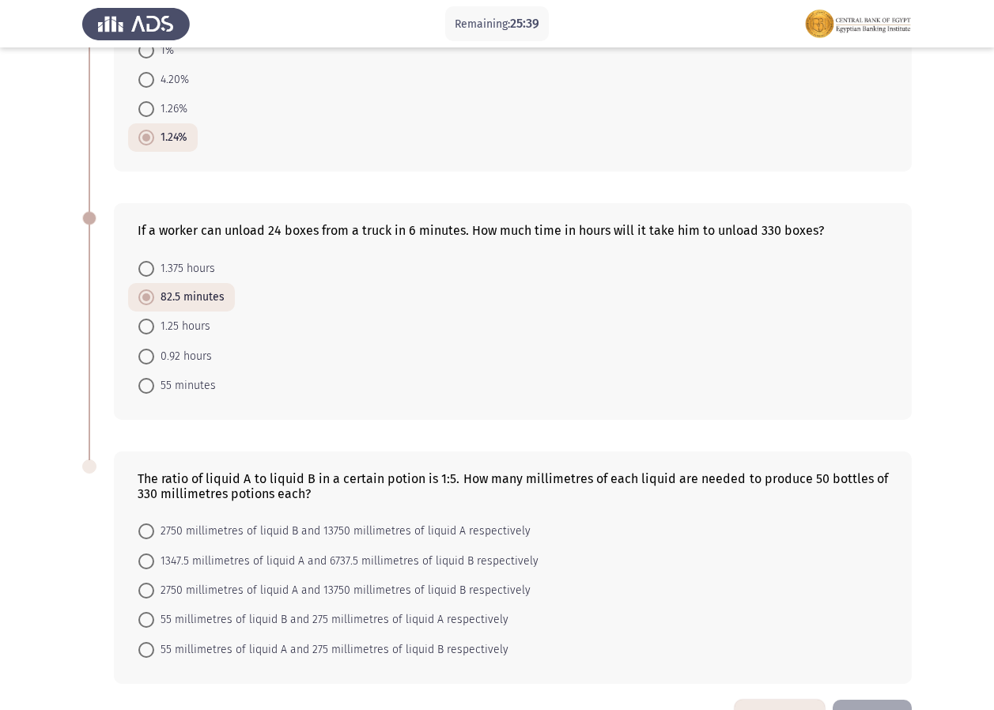
scroll to position [757, 0]
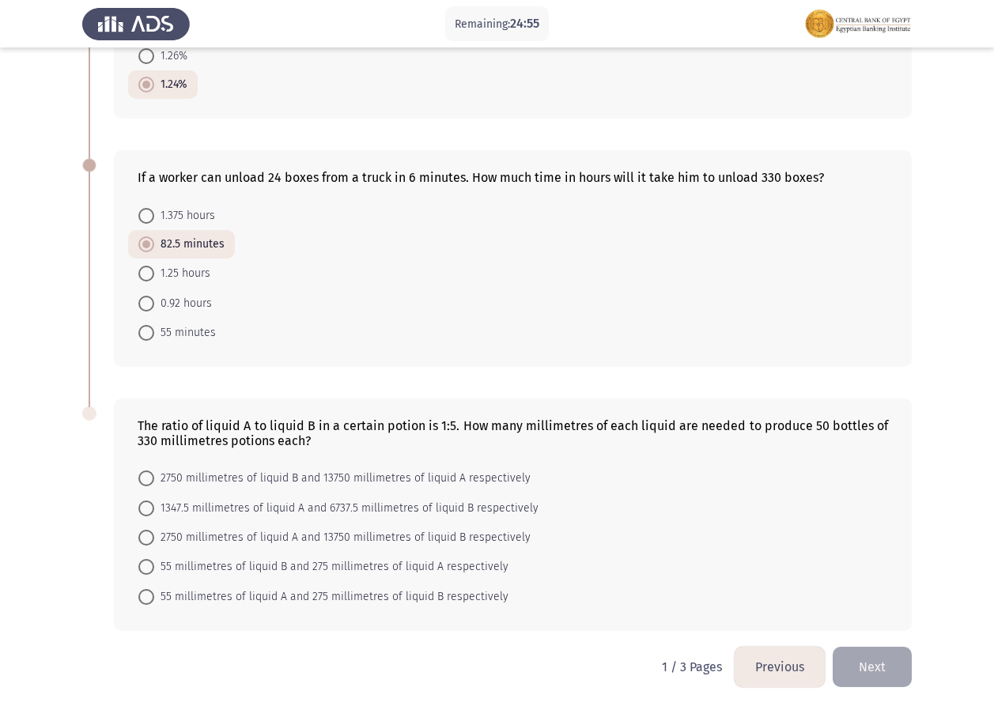
click at [143, 472] on span at bounding box center [146, 478] width 16 height 16
click at [143, 472] on input "2750 millimetres of liquid B and 13750 millimetres of liquid A respectively" at bounding box center [146, 478] width 16 height 16
radio input "true"
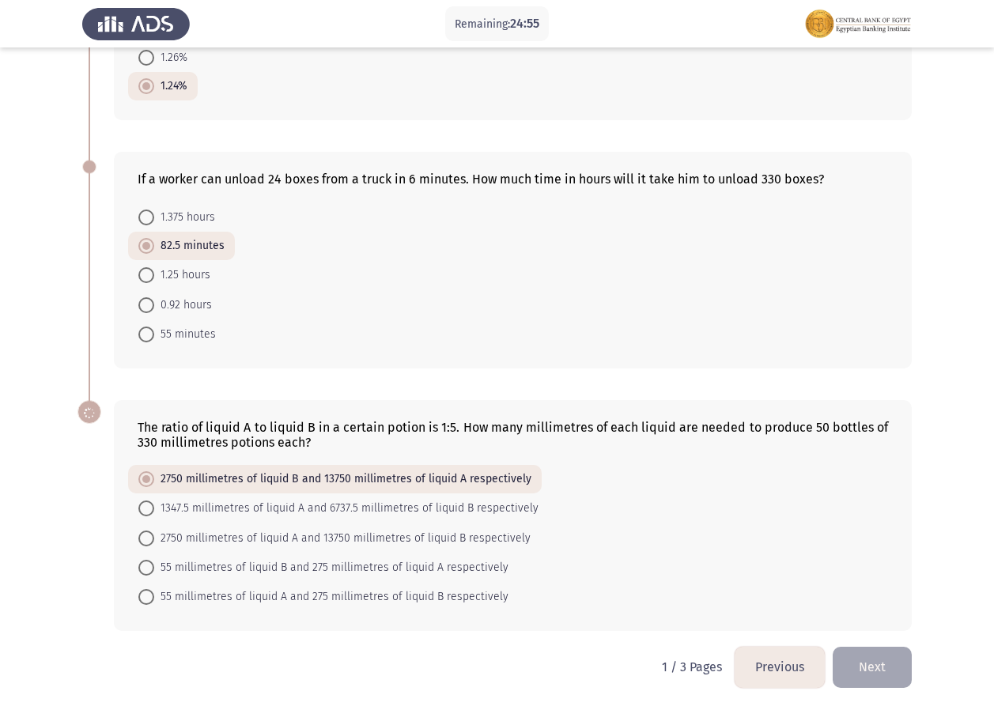
scroll to position [755, 0]
click at [147, 567] on span at bounding box center [146, 568] width 16 height 16
click at [147, 567] on input "55 millimetres of liquid B and 275 millimetres of liquid A respectively" at bounding box center [146, 568] width 16 height 16
radio input "true"
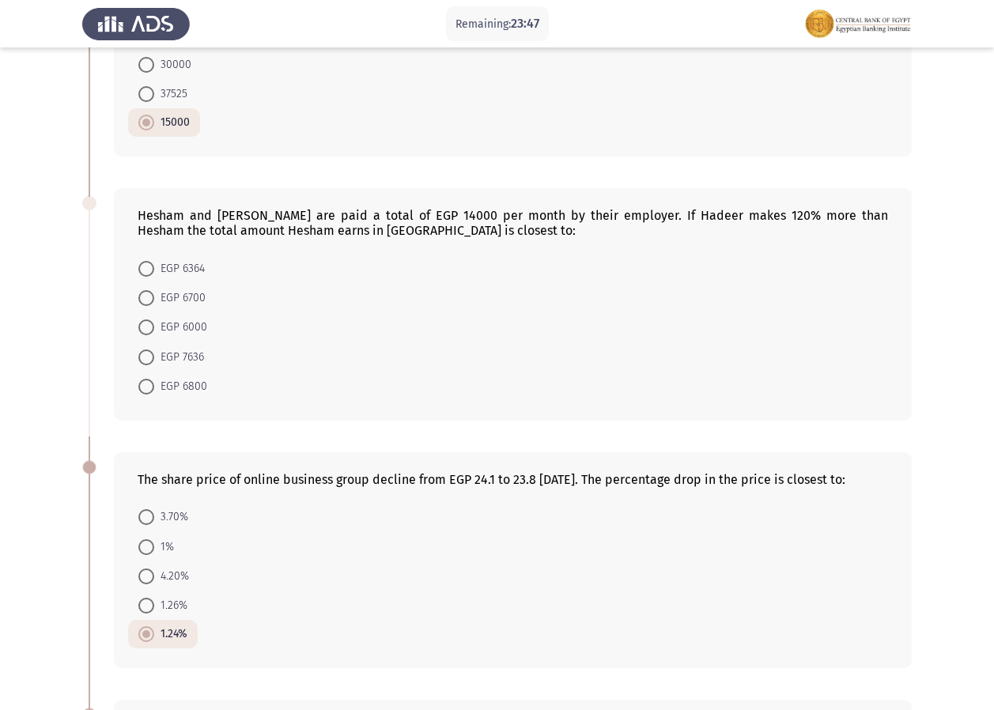
scroll to position [133, 0]
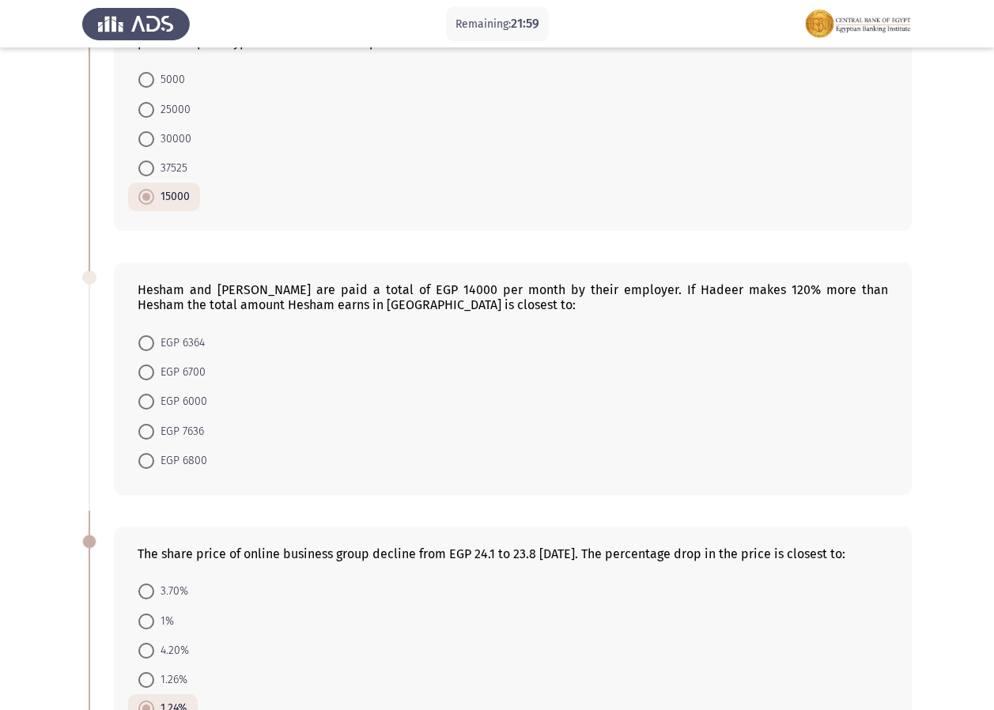
click at [147, 378] on span at bounding box center [146, 372] width 16 height 16
click at [147, 378] on input "EGP 6700" at bounding box center [146, 372] width 16 height 16
radio input "true"
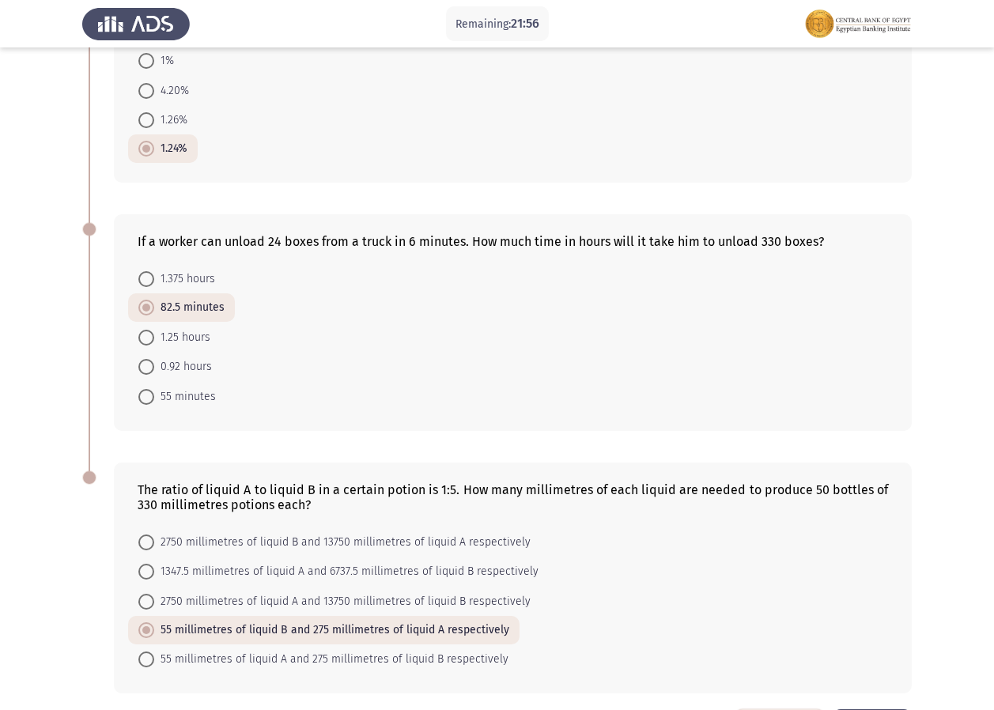
scroll to position [754, 0]
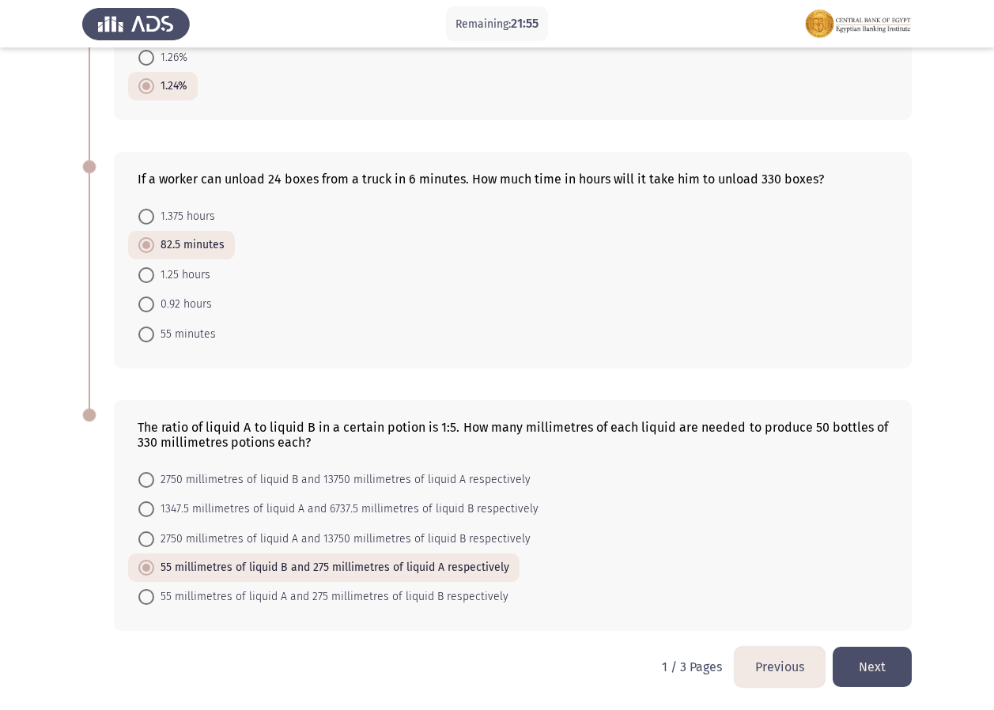
click at [874, 678] on button "Next" at bounding box center [871, 667] width 79 height 40
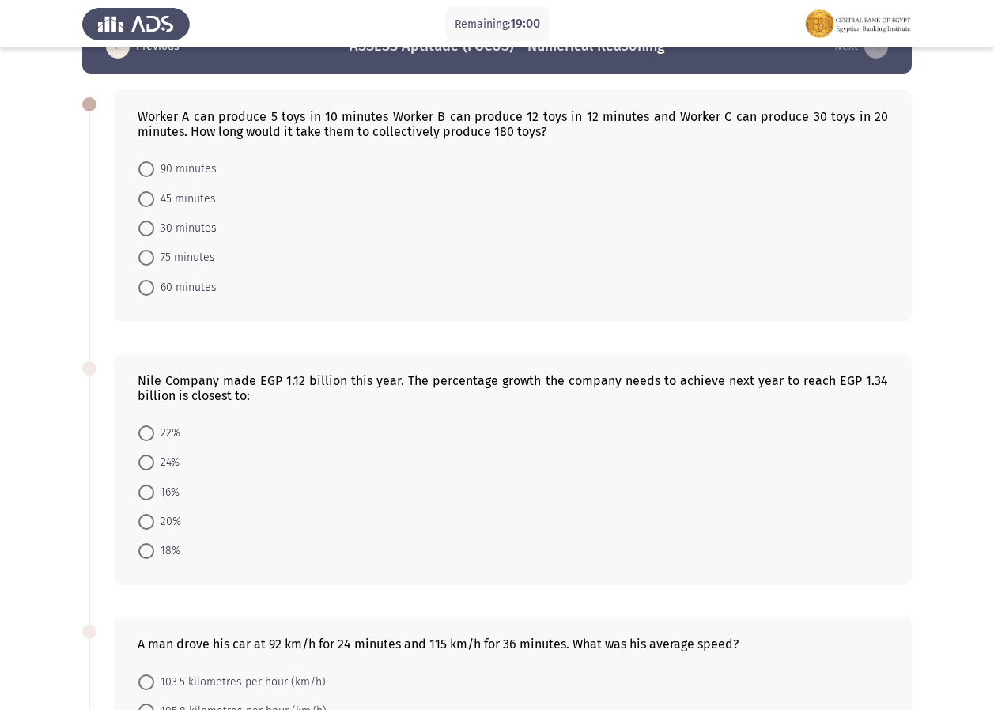
scroll to position [79, 0]
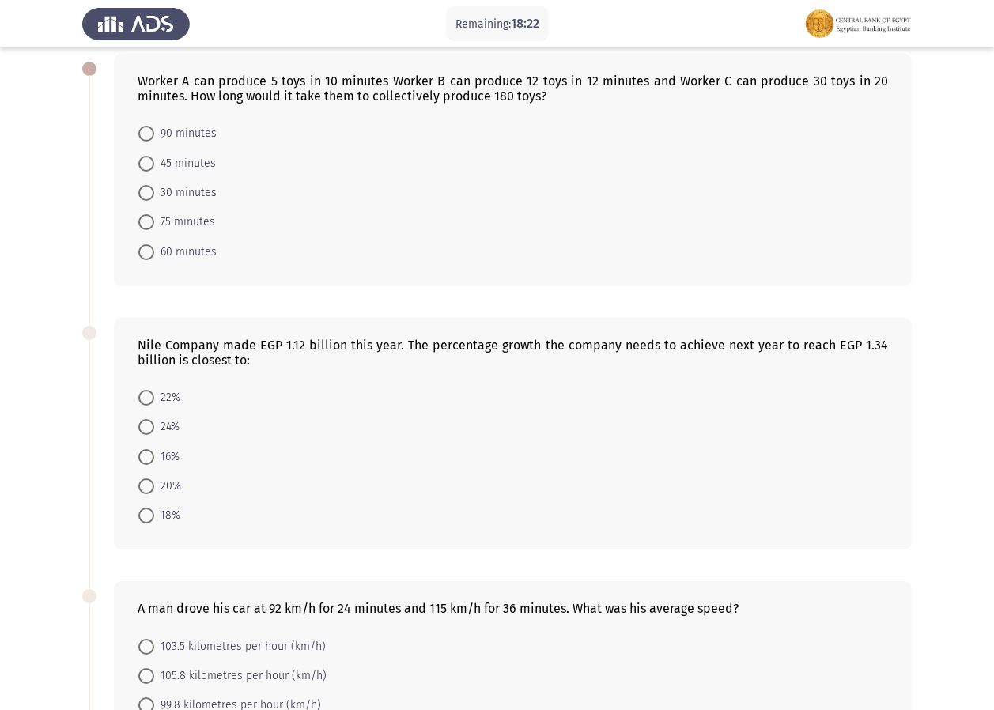
click at [147, 489] on span at bounding box center [146, 486] width 16 height 16
click at [147, 489] on input "20%" at bounding box center [146, 486] width 16 height 16
radio input "true"
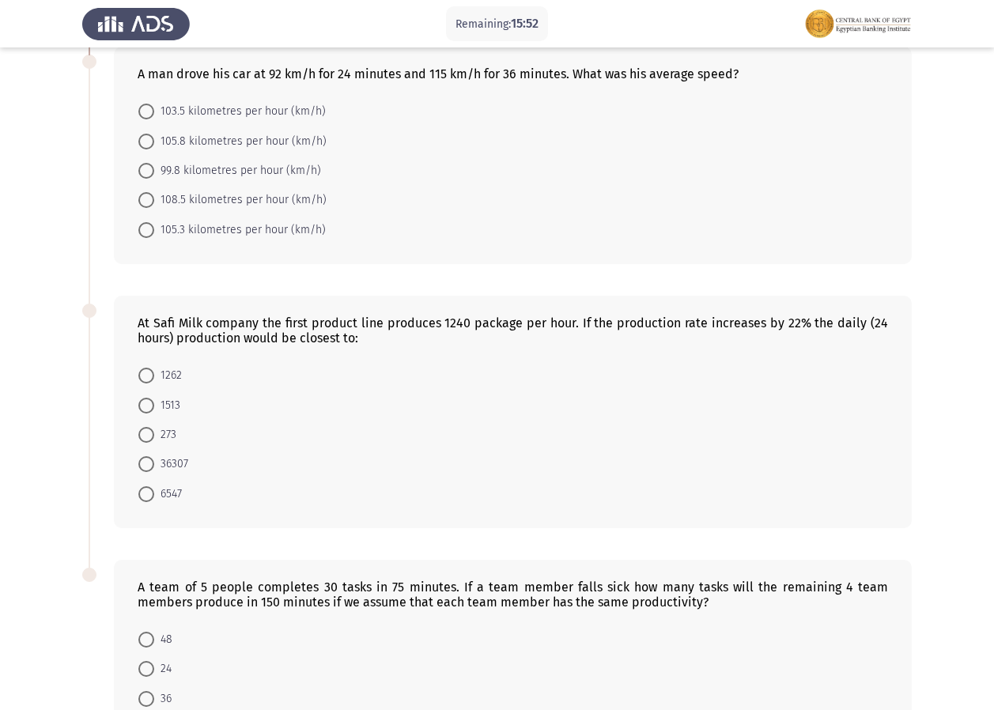
scroll to position [632, 0]
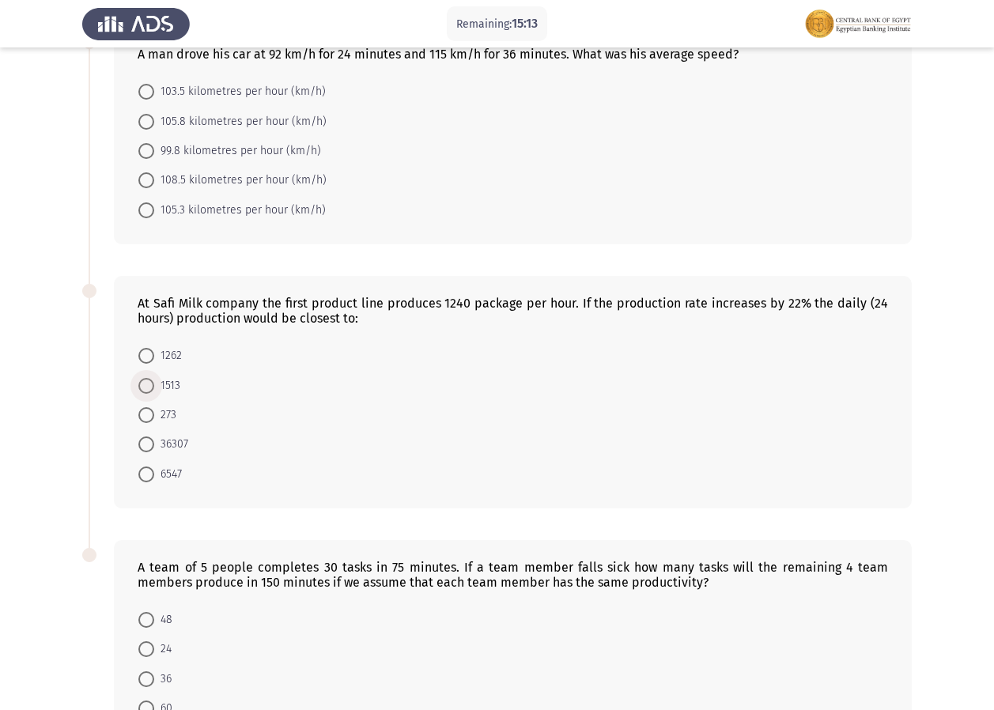
click at [145, 381] on span at bounding box center [146, 386] width 16 height 16
click at [145, 381] on input "1513" at bounding box center [146, 386] width 16 height 16
radio input "true"
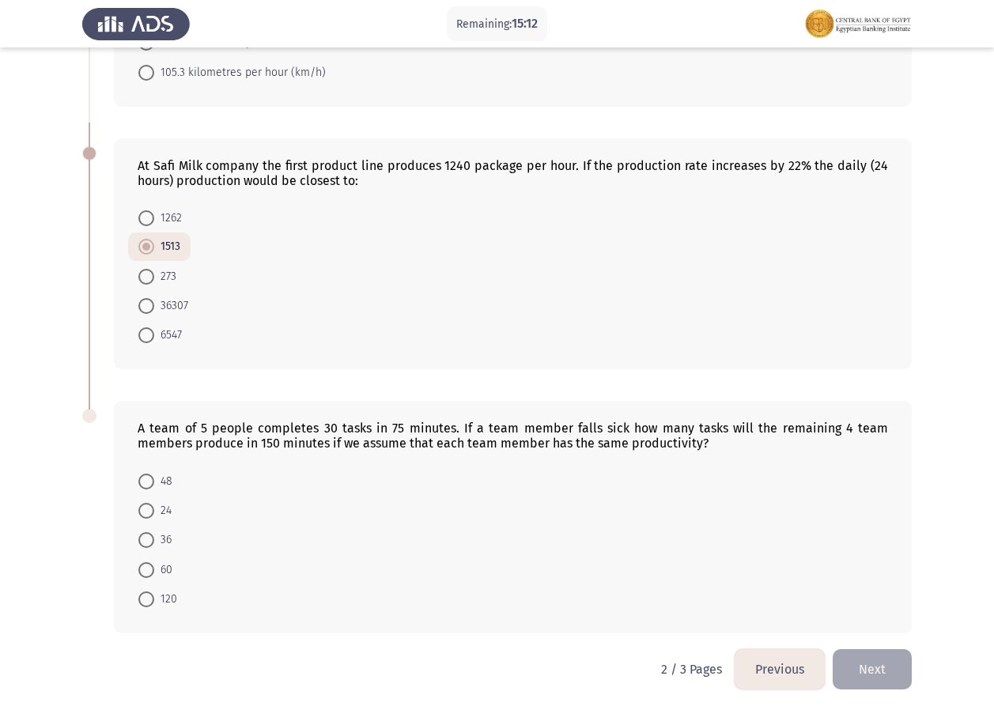
scroll to position [772, 0]
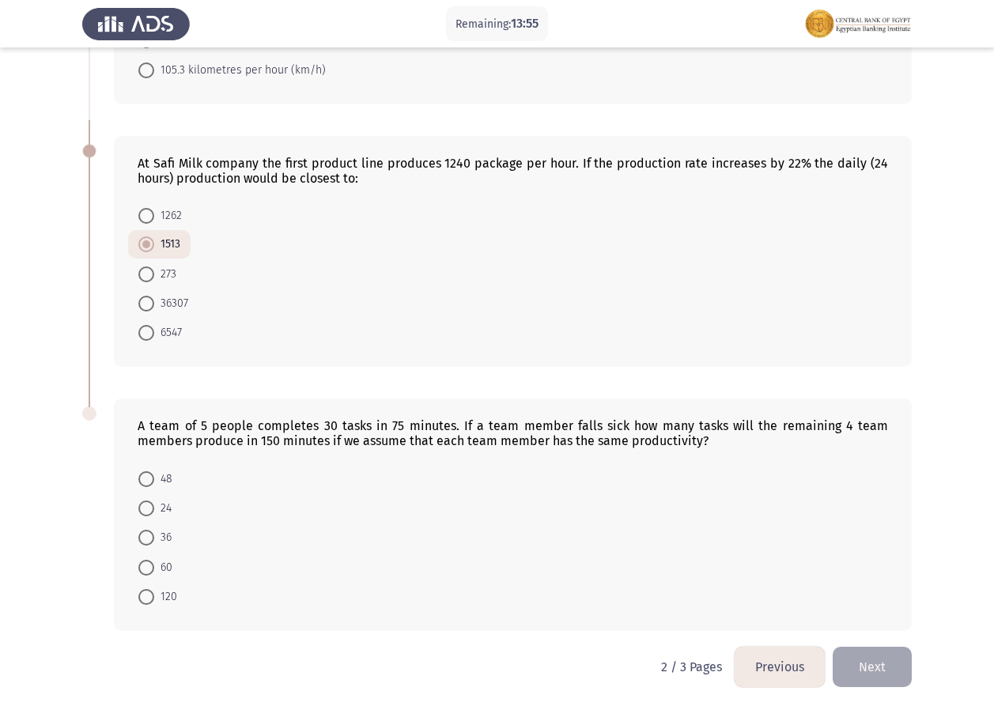
click at [147, 574] on span at bounding box center [146, 568] width 16 height 16
click at [147, 574] on input "60" at bounding box center [146, 568] width 16 height 16
radio input "true"
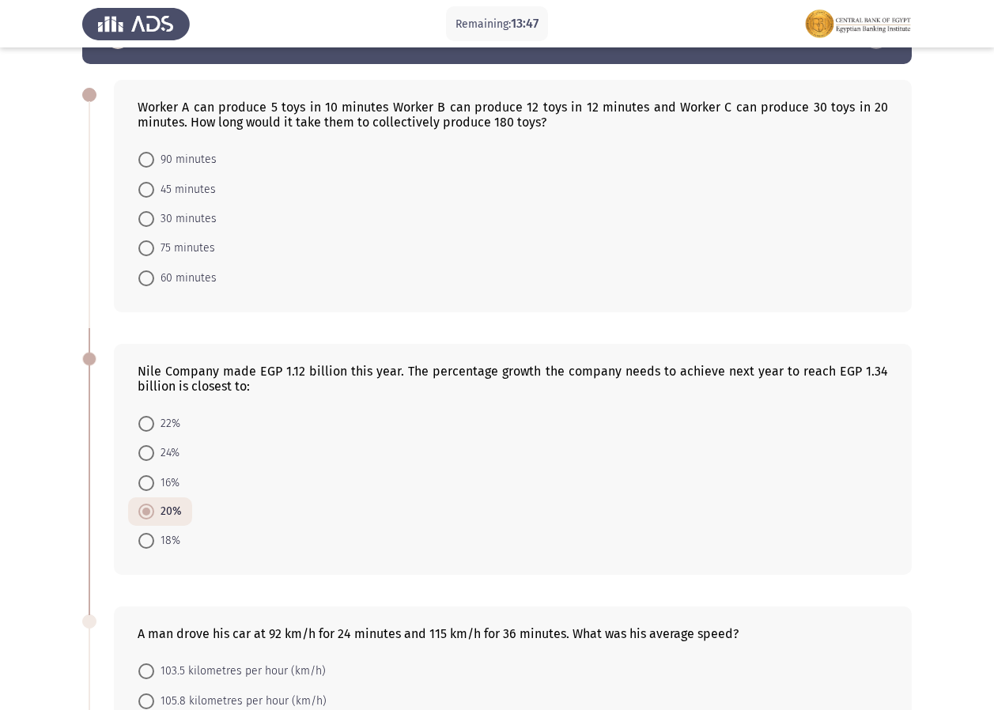
scroll to position [79, 0]
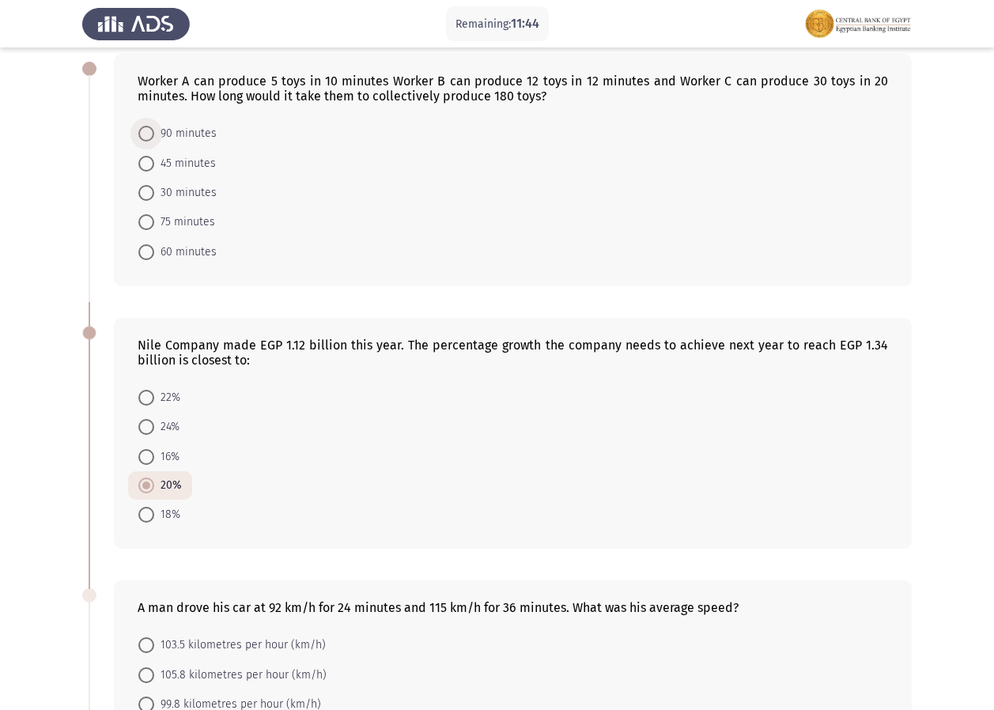
click at [142, 133] on span at bounding box center [146, 134] width 16 height 16
click at [142, 133] on input "90 minutes" at bounding box center [146, 134] width 16 height 16
radio input "true"
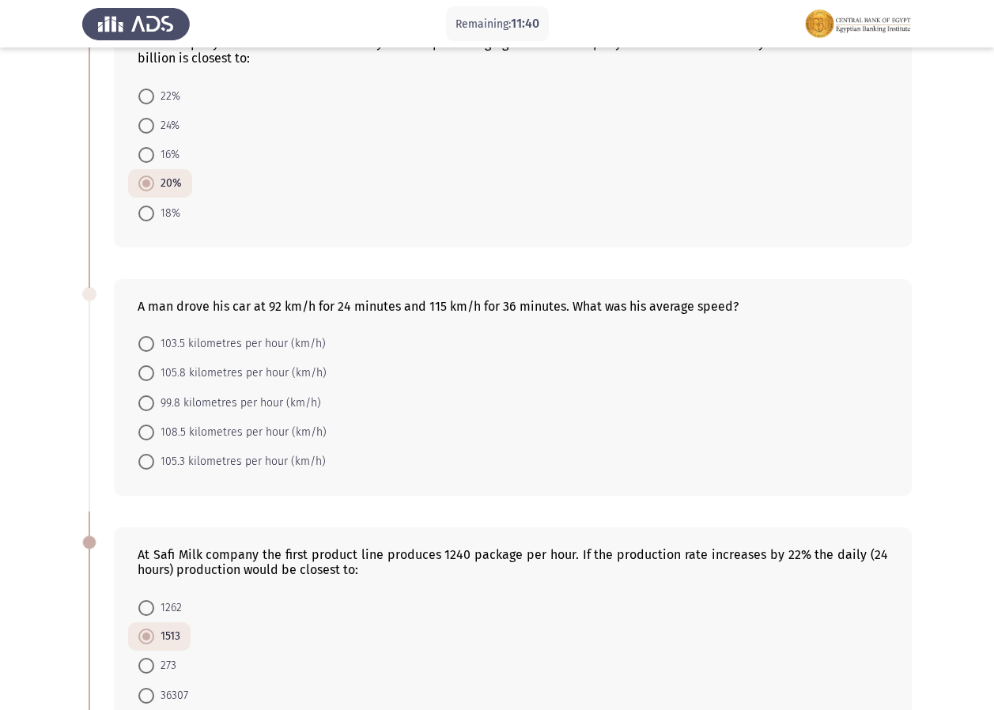
scroll to position [411, 0]
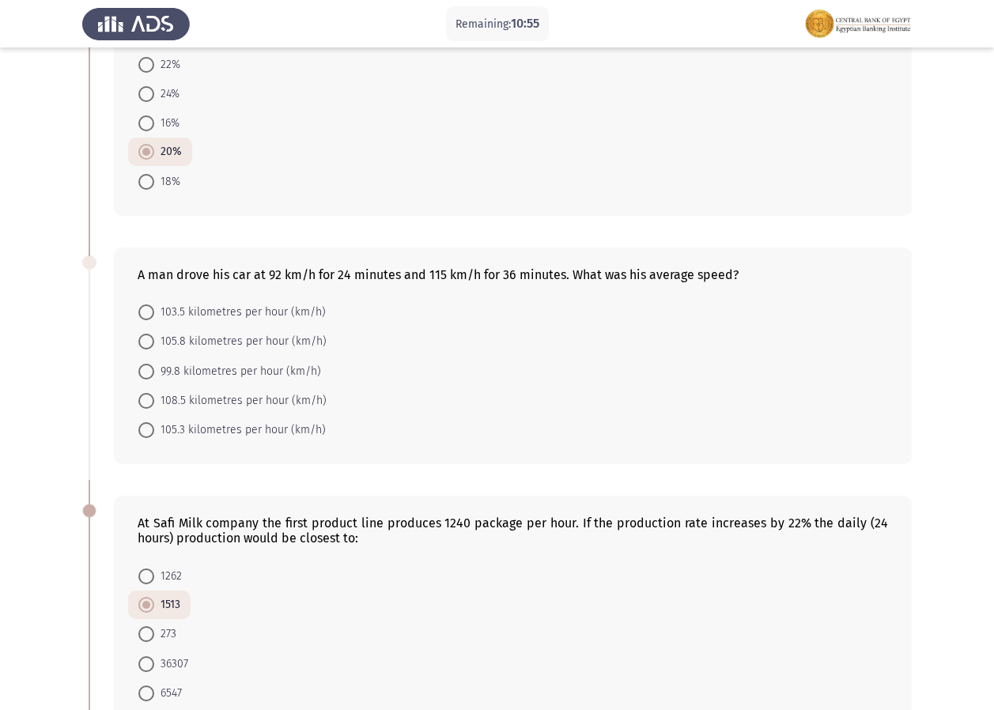
click at [151, 308] on span at bounding box center [146, 312] width 16 height 16
click at [151, 308] on input "103.5 kilometres per hour (km/h)" at bounding box center [146, 312] width 16 height 16
radio input "true"
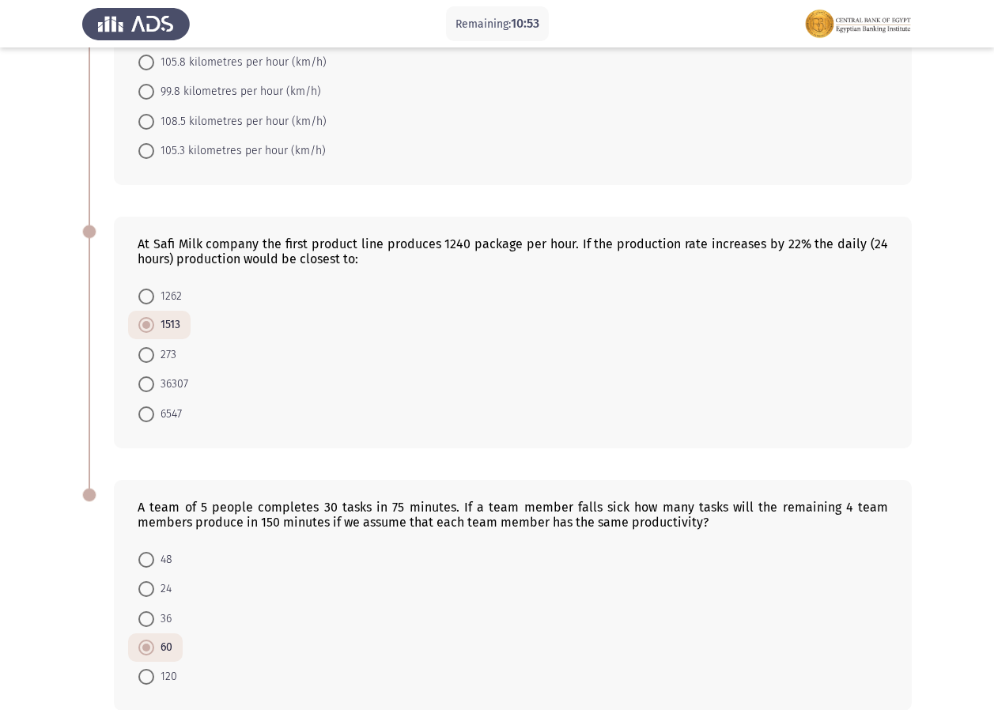
scroll to position [727, 0]
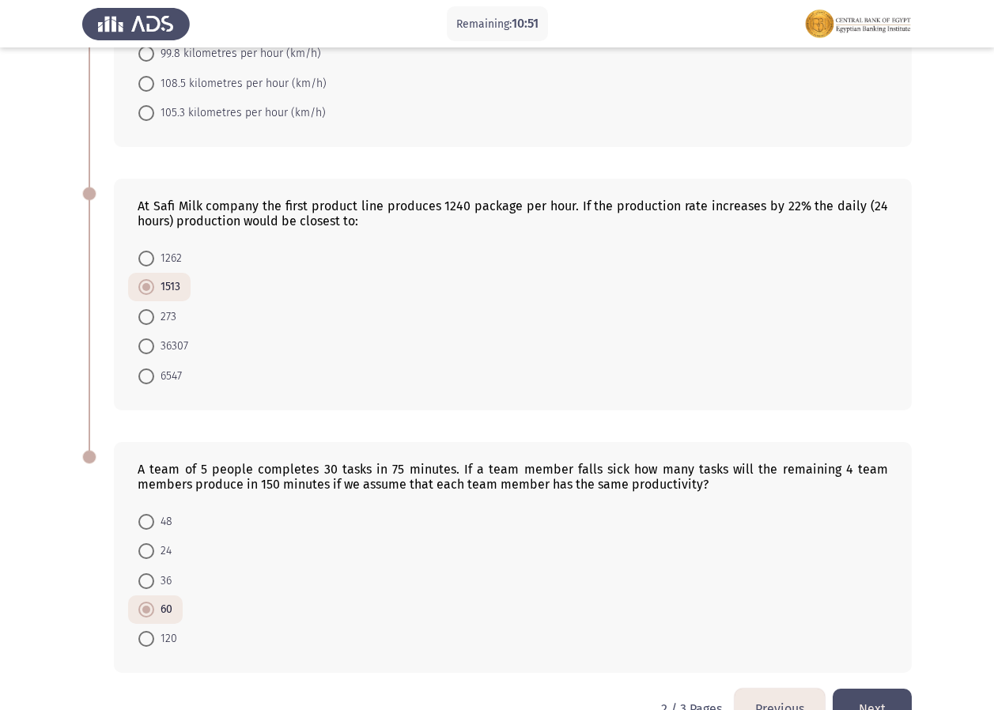
click at [870, 701] on button "Next" at bounding box center [871, 709] width 79 height 40
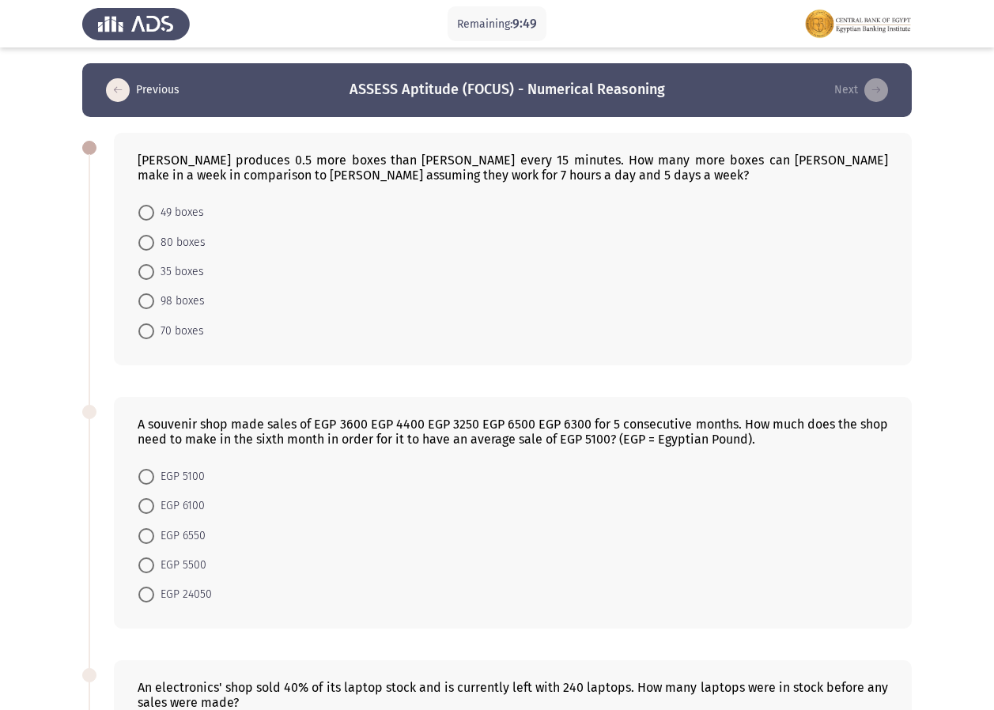
click at [137, 334] on mat-radio-button "70 boxes" at bounding box center [171, 329] width 86 height 29
click at [144, 334] on span at bounding box center [146, 331] width 16 height 16
click at [144, 334] on input "70 boxes" at bounding box center [146, 331] width 16 height 16
radio input "true"
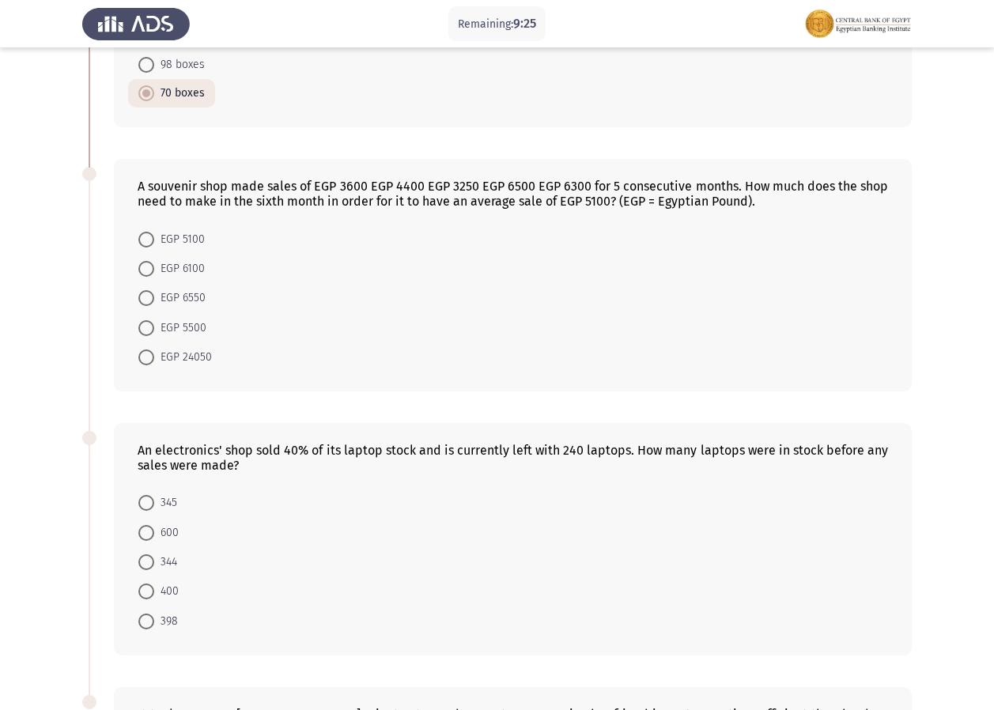
scroll to position [247, 0]
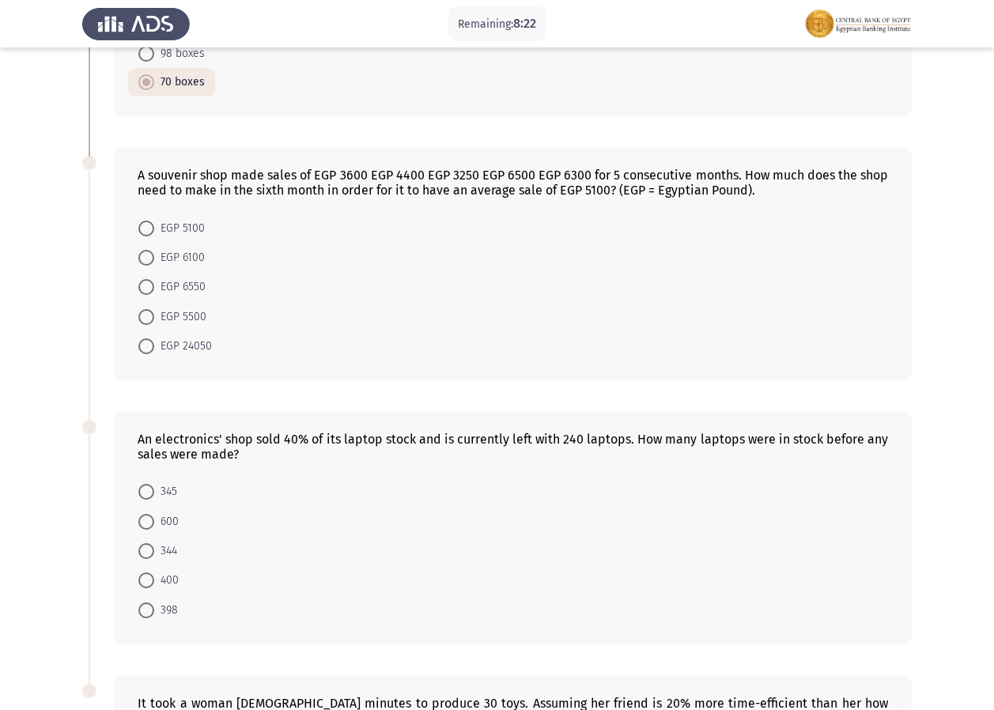
click at [142, 349] on span at bounding box center [146, 346] width 16 height 16
click at [142, 349] on input "EGP 24050" at bounding box center [146, 346] width 16 height 16
radio input "true"
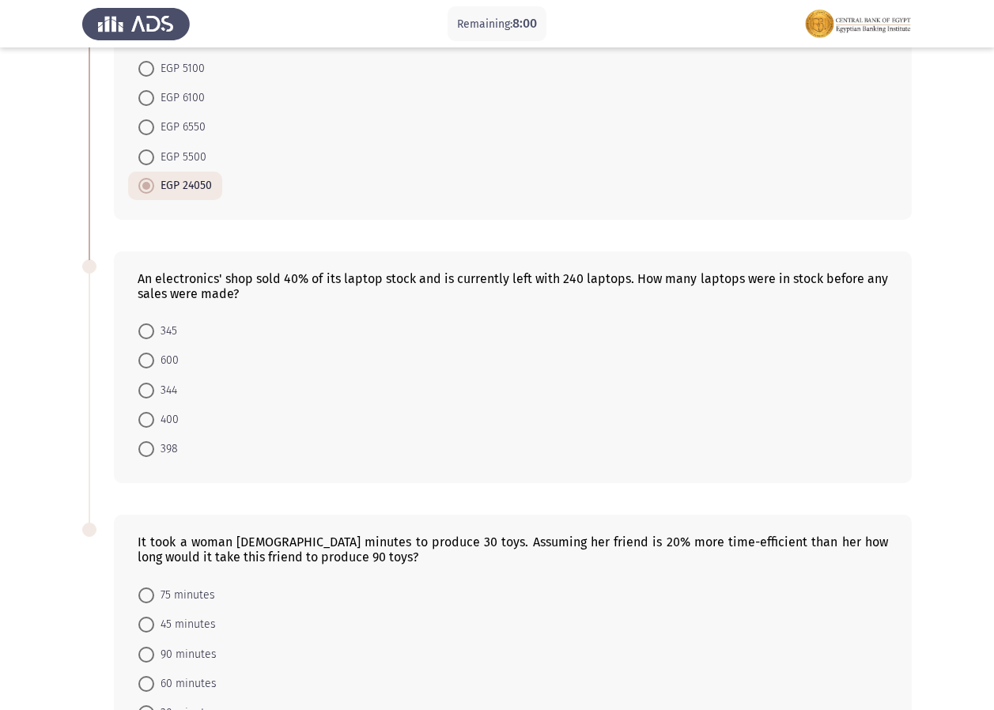
scroll to position [485, 0]
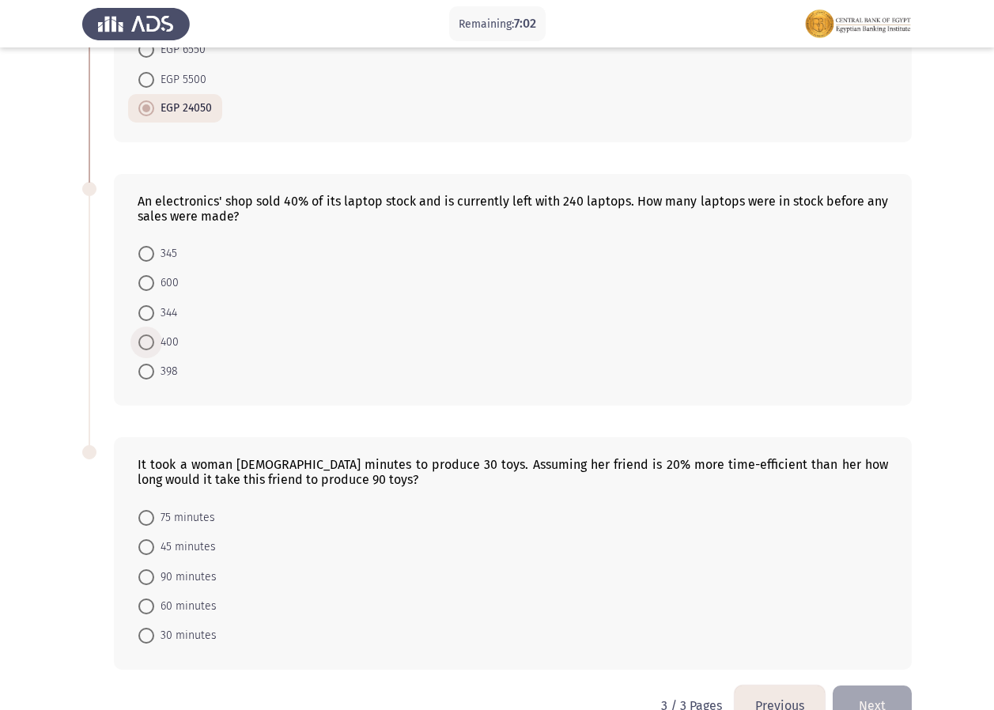
click at [154, 347] on span "400" at bounding box center [166, 342] width 25 height 19
click at [154, 347] on input "400" at bounding box center [146, 342] width 16 height 16
radio input "true"
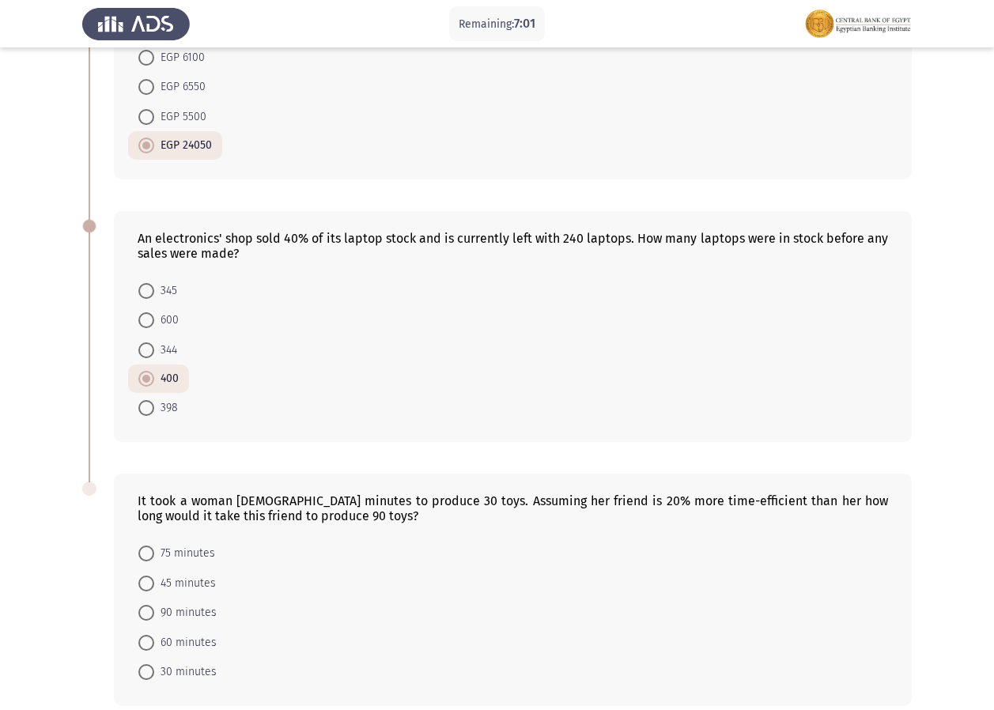
scroll to position [443, 0]
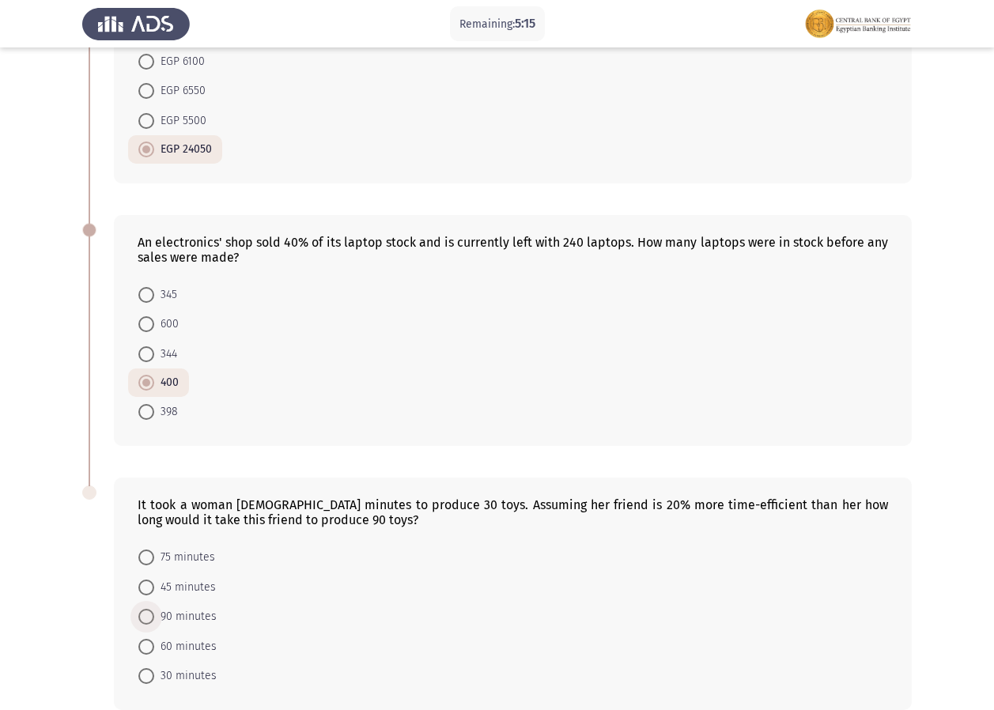
click at [156, 614] on span "90 minutes" at bounding box center [185, 616] width 62 height 19
click at [154, 614] on input "90 minutes" at bounding box center [146, 617] width 16 height 16
radio input "true"
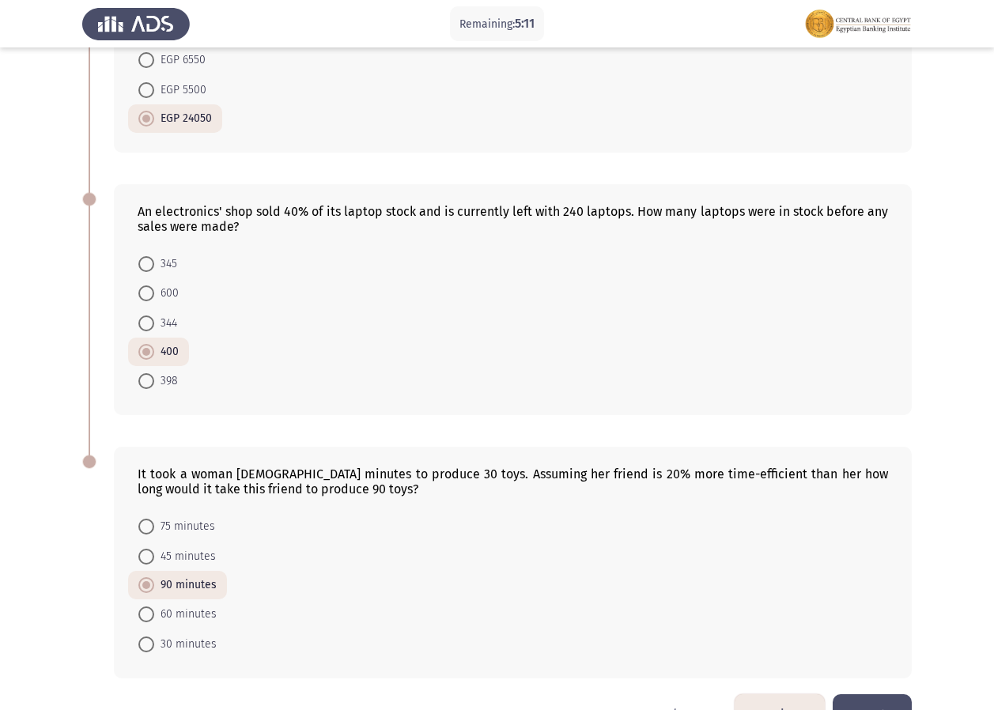
scroll to position [522, 0]
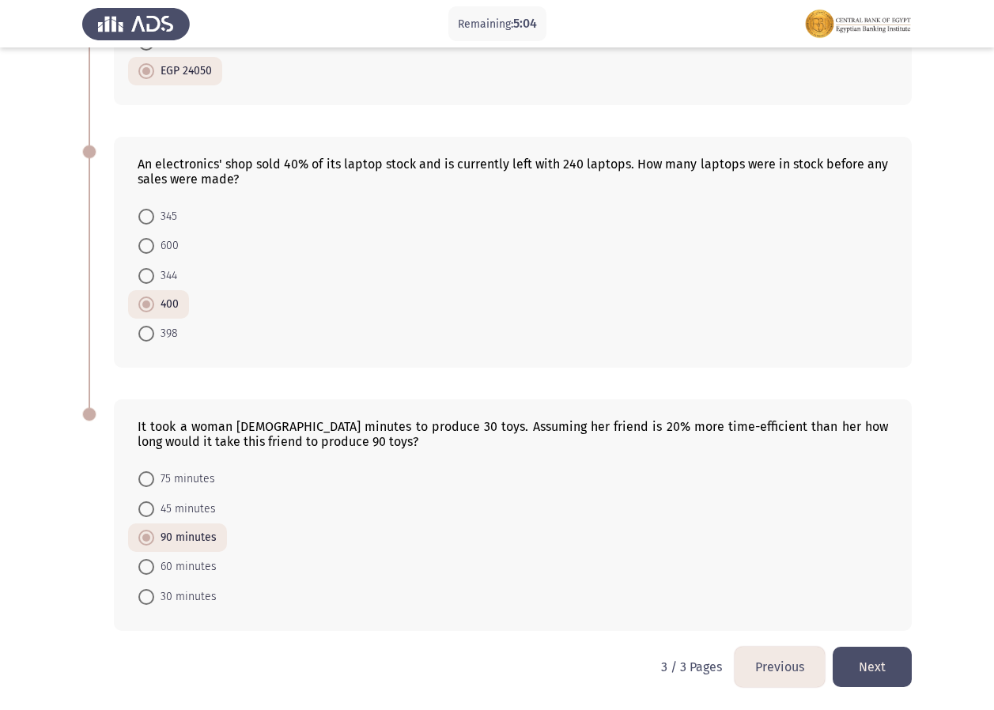
click at [859, 671] on button "Next" at bounding box center [871, 667] width 79 height 40
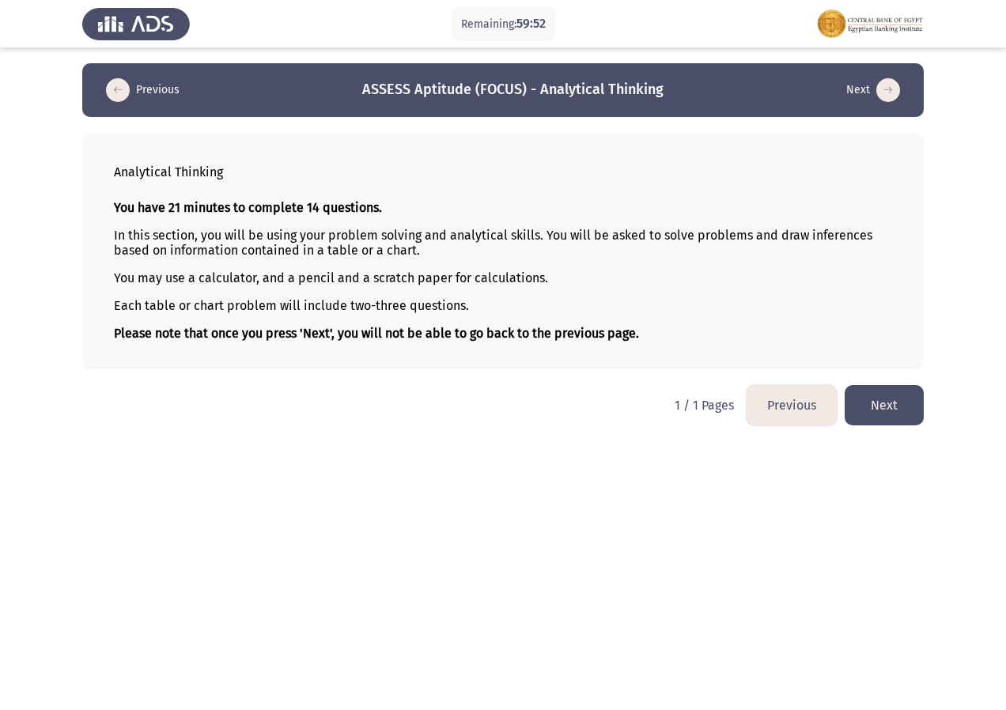
click at [880, 404] on button "Next" at bounding box center [883, 405] width 79 height 40
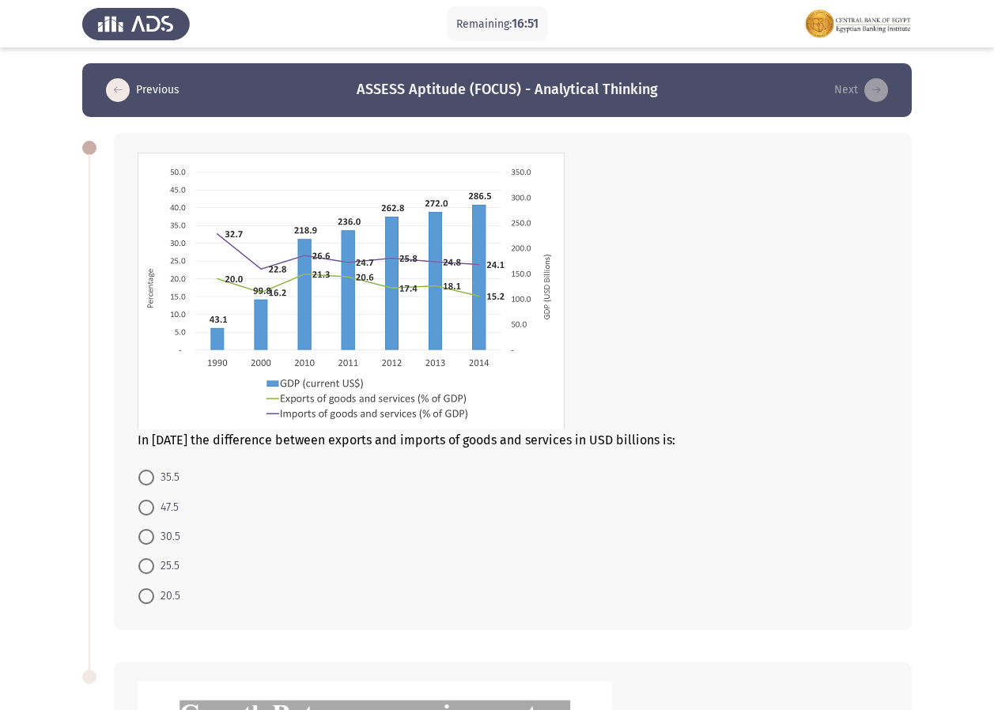
click at [144, 538] on span at bounding box center [146, 537] width 16 height 16
click at [144, 538] on input "30.5" at bounding box center [146, 537] width 16 height 16
radio input "true"
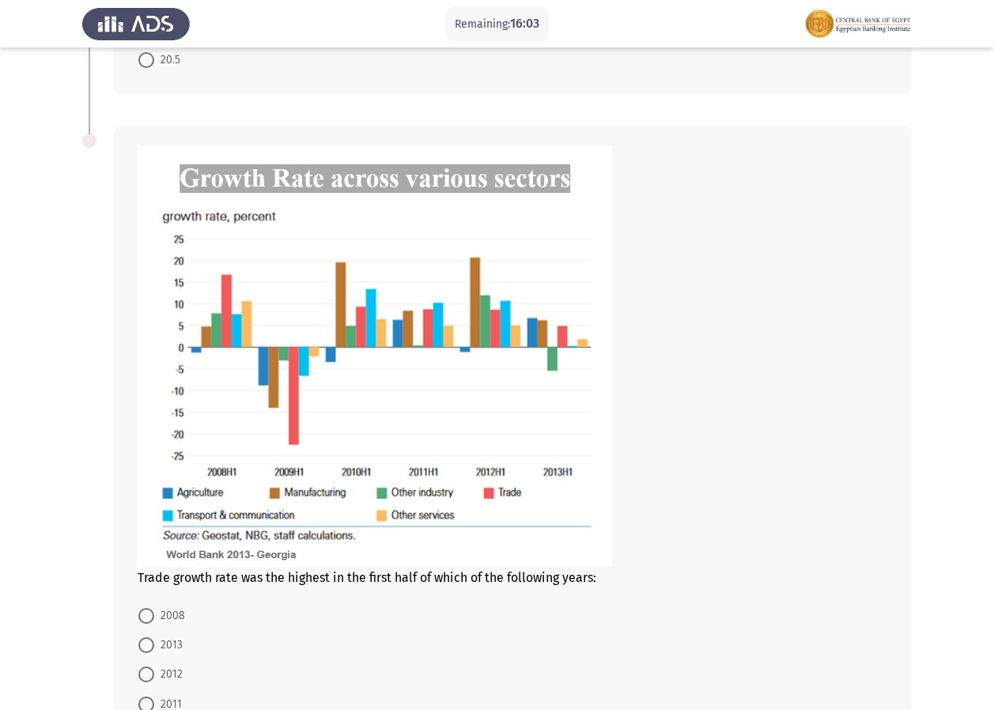
scroll to position [555, 0]
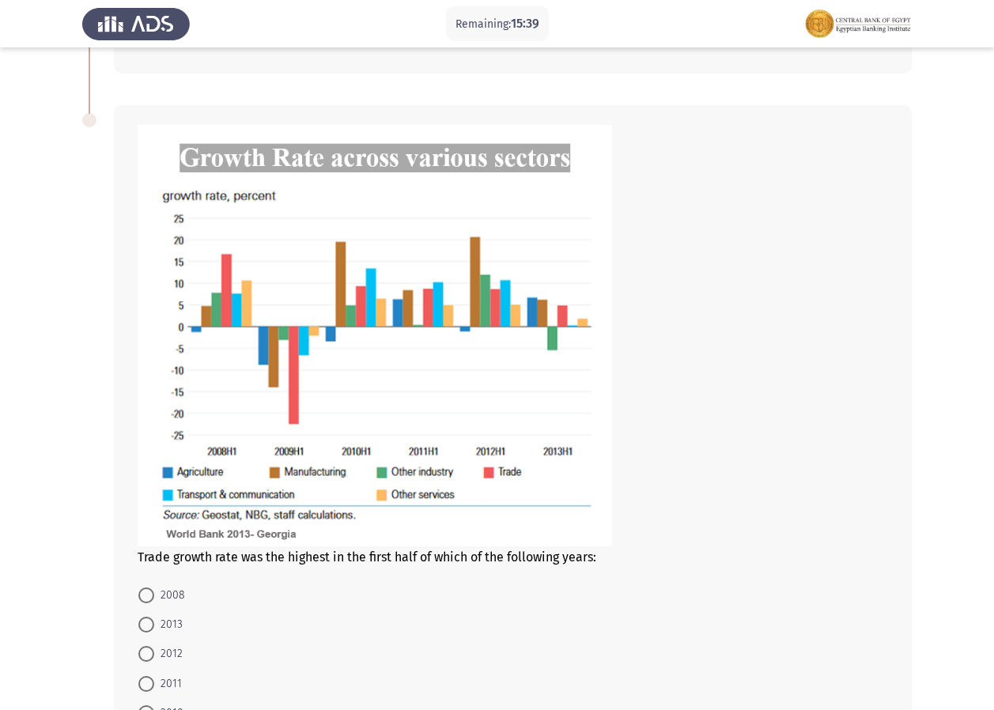
click at [145, 650] on span at bounding box center [146, 654] width 16 height 16
click at [145, 650] on input "2012" at bounding box center [146, 654] width 16 height 16
radio input "true"
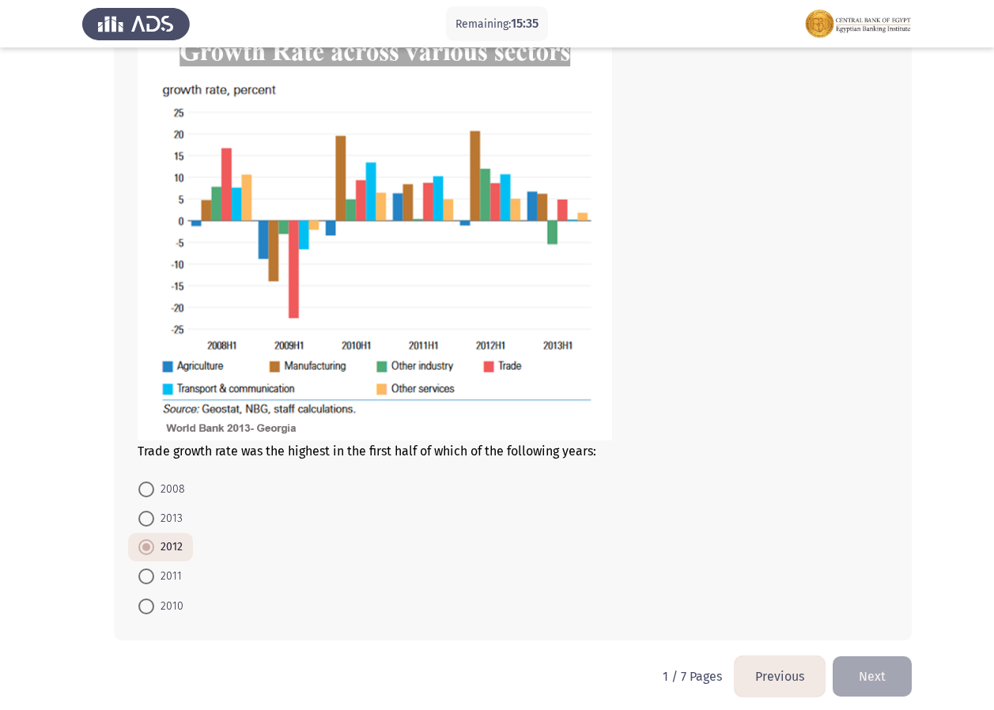
scroll to position [670, 0]
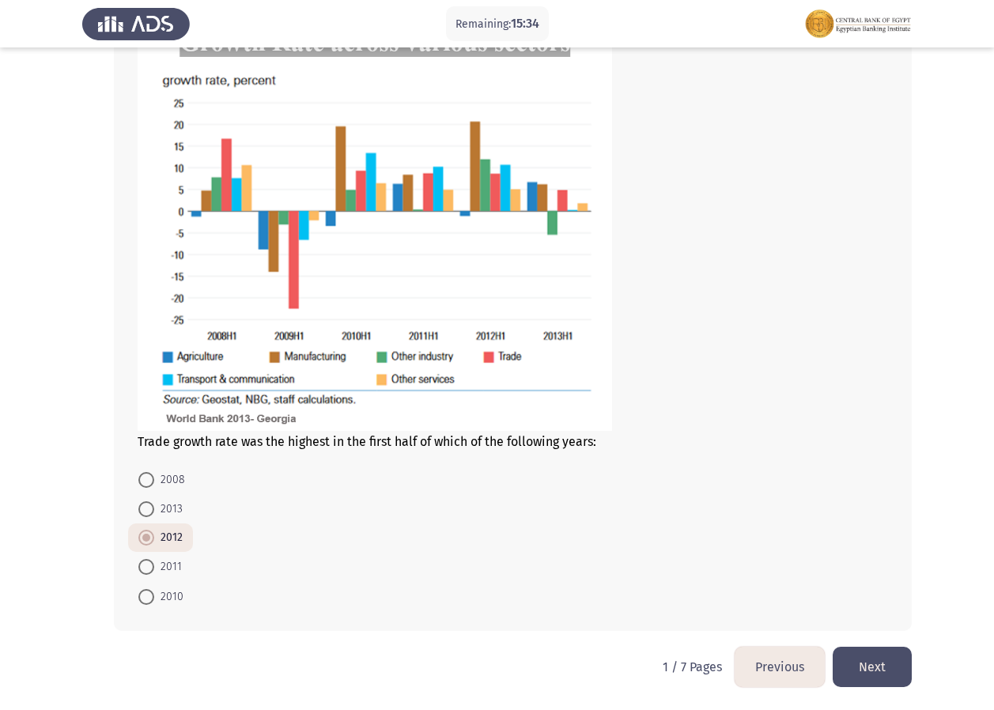
click at [857, 657] on button "Next" at bounding box center [871, 667] width 79 height 40
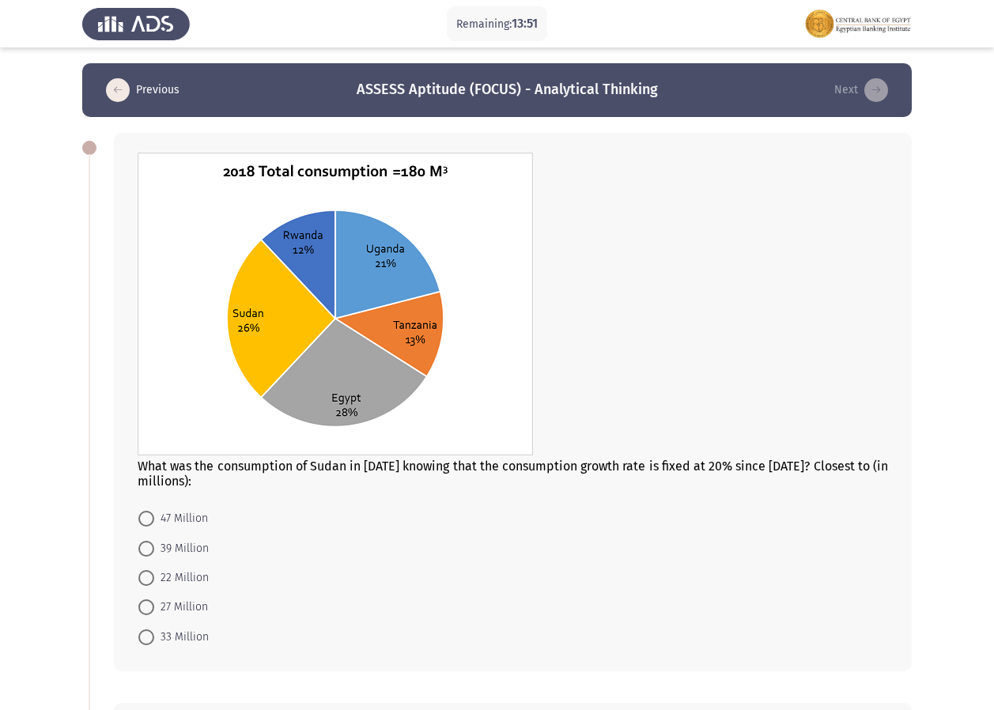
click at [139, 518] on span at bounding box center [146, 519] width 16 height 16
click at [139, 518] on input "47 Million" at bounding box center [146, 519] width 16 height 16
radio input "true"
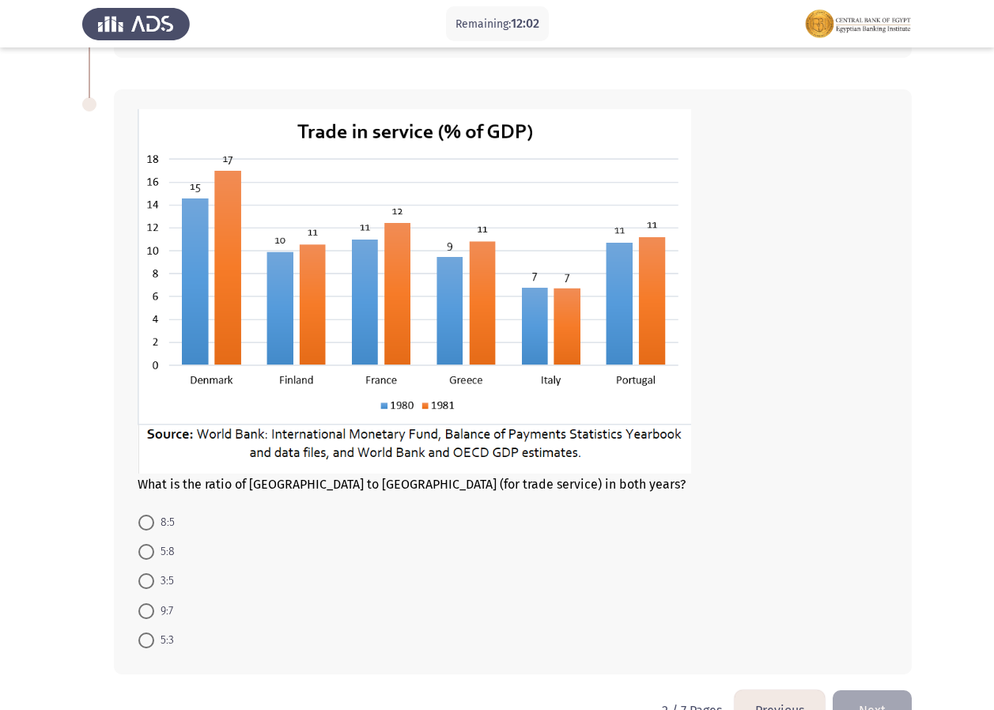
scroll to position [576, 0]
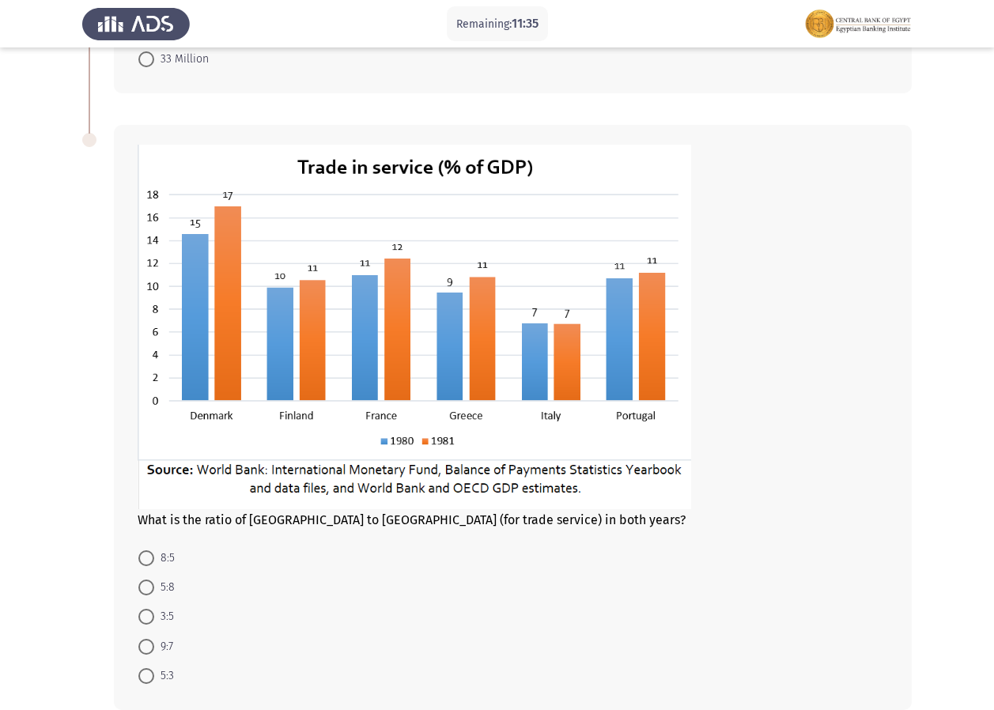
click at [150, 677] on span at bounding box center [146, 676] width 16 height 16
click at [150, 677] on input "5:3" at bounding box center [146, 676] width 16 height 16
radio input "true"
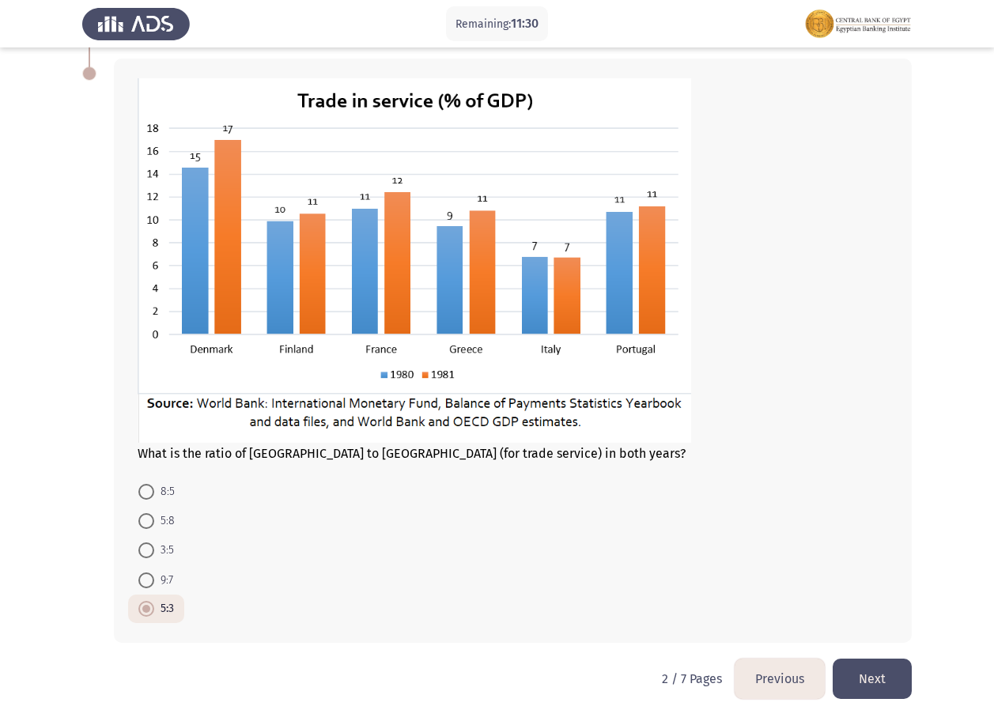
scroll to position [655, 0]
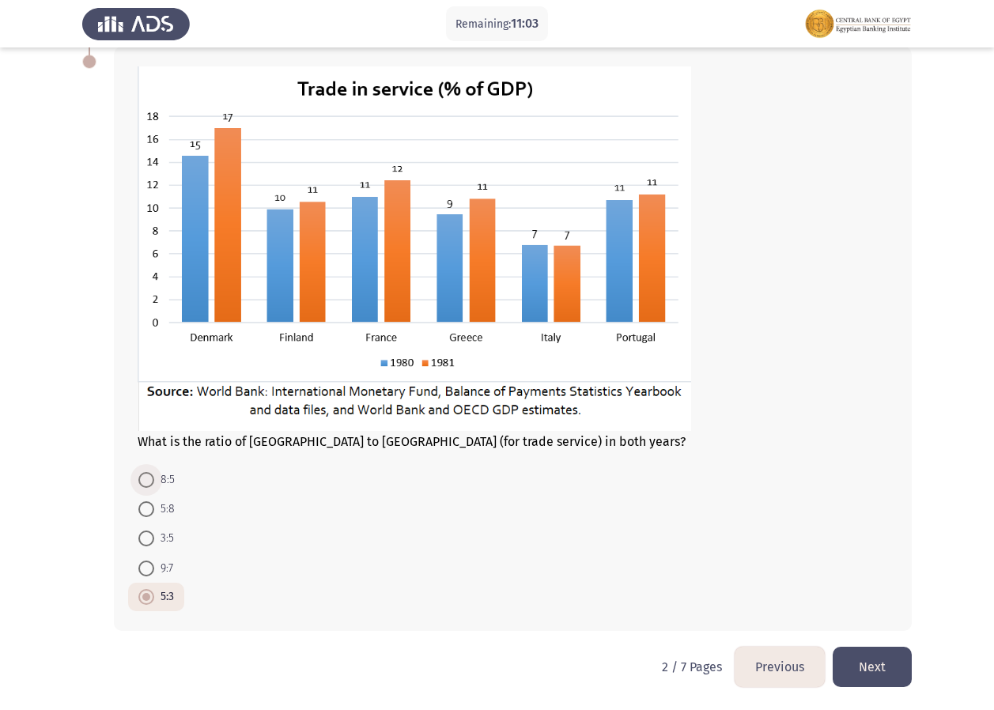
click at [143, 480] on span at bounding box center [146, 480] width 16 height 16
click at [143, 480] on input "8:5" at bounding box center [146, 480] width 16 height 16
radio input "true"
click at [883, 664] on button "Next" at bounding box center [871, 667] width 79 height 40
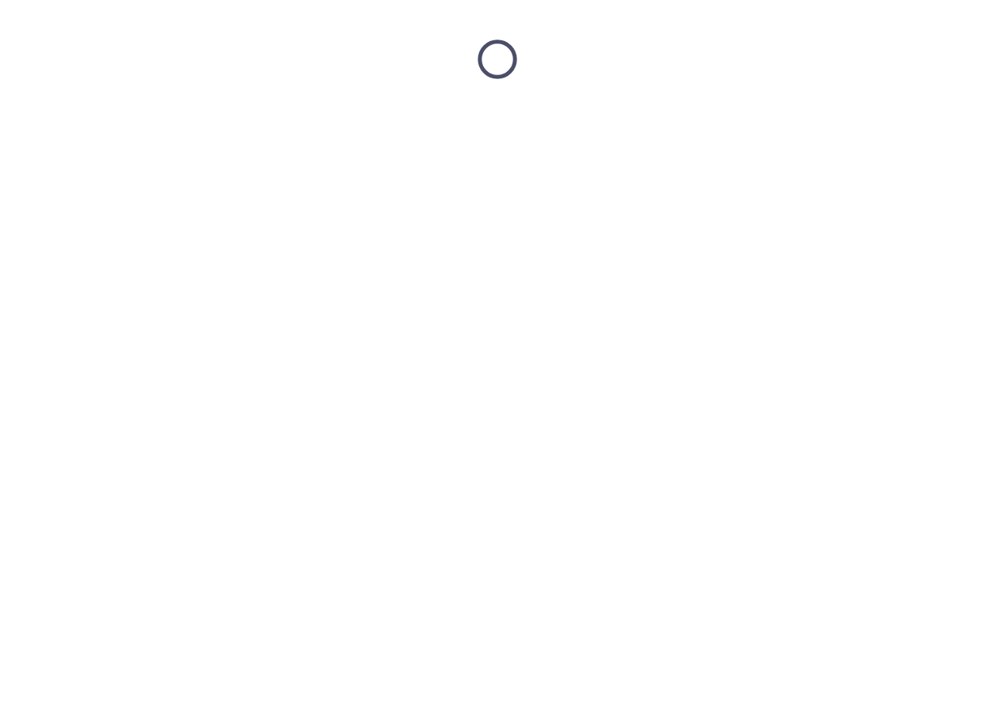
scroll to position [0, 0]
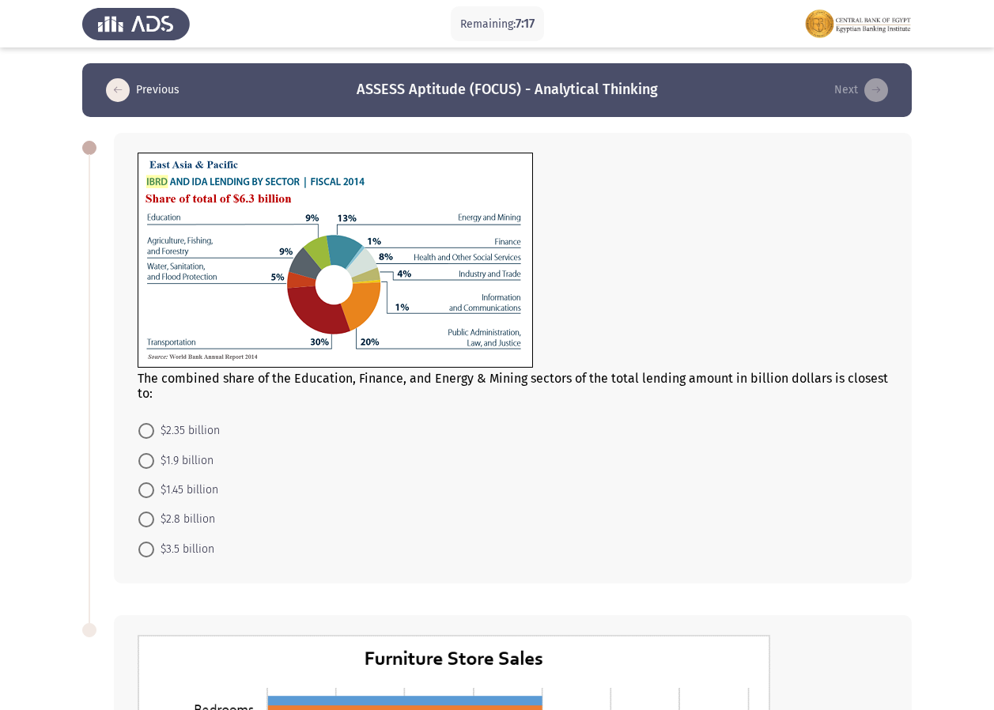
click at [150, 435] on span at bounding box center [146, 431] width 16 height 16
click at [150, 435] on input "$2.35 billion" at bounding box center [146, 431] width 16 height 16
radio input "true"
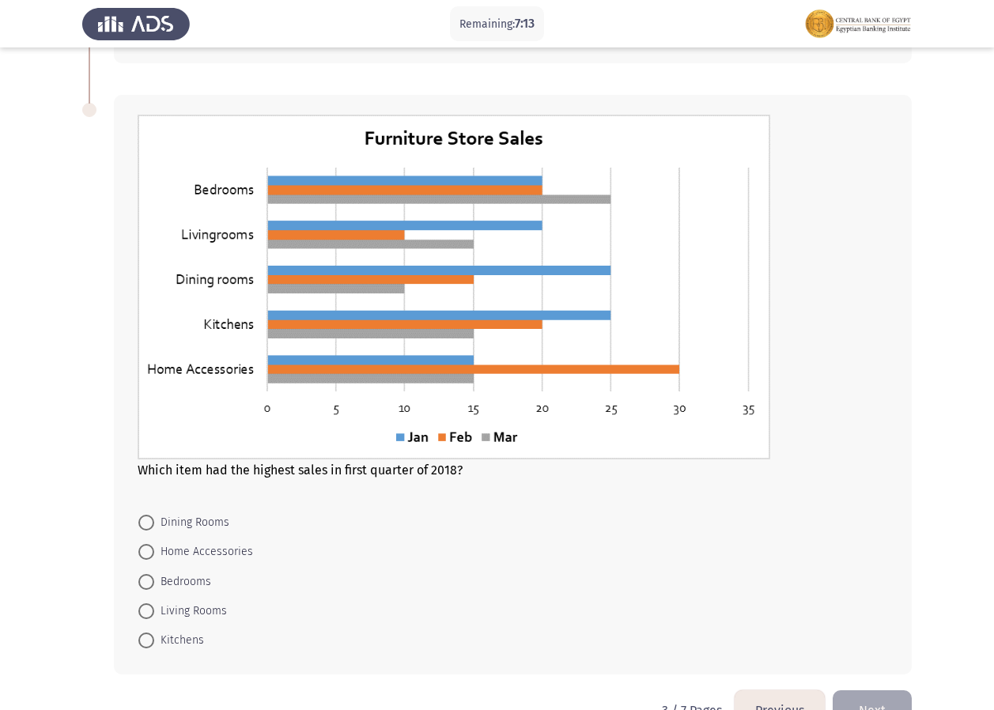
scroll to position [562, 0]
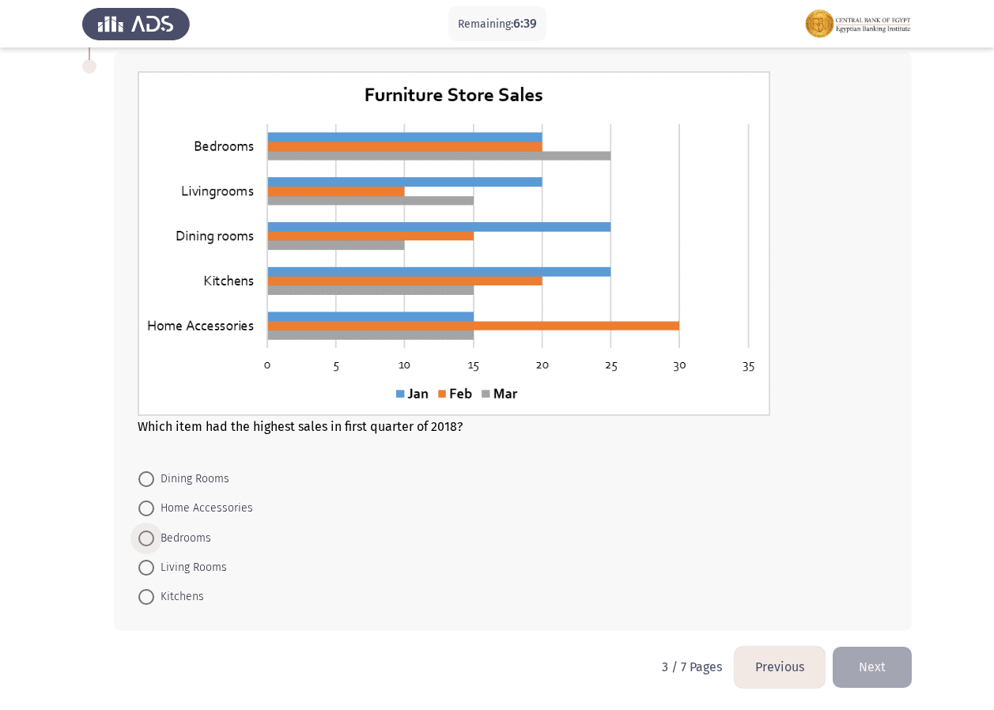
click at [143, 532] on span at bounding box center [146, 538] width 16 height 16
click at [143, 532] on input "Bedrooms" at bounding box center [146, 538] width 16 height 16
radio input "true"
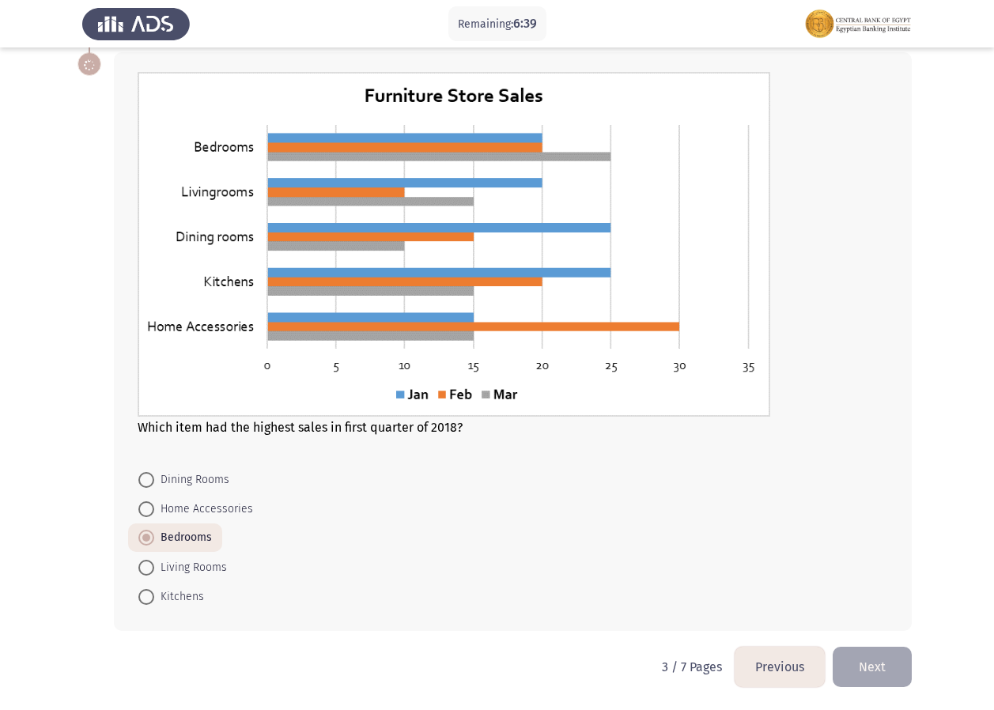
scroll to position [561, 0]
click at [891, 666] on button "Next" at bounding box center [871, 667] width 79 height 40
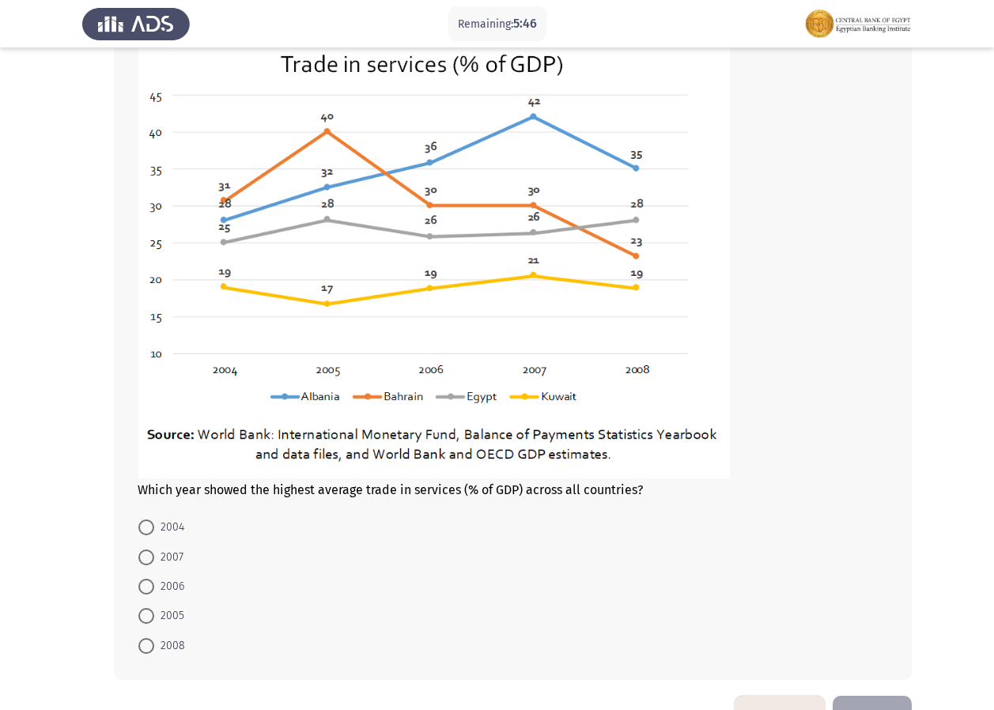
scroll to position [655, 0]
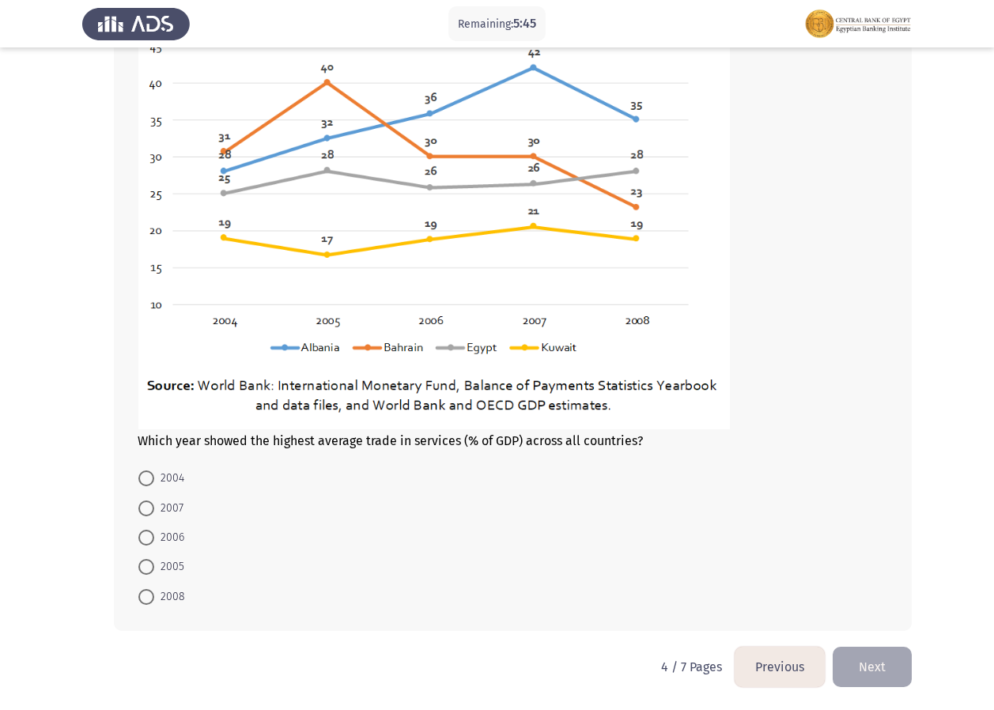
click at [749, 662] on button "Previous" at bounding box center [779, 667] width 90 height 40
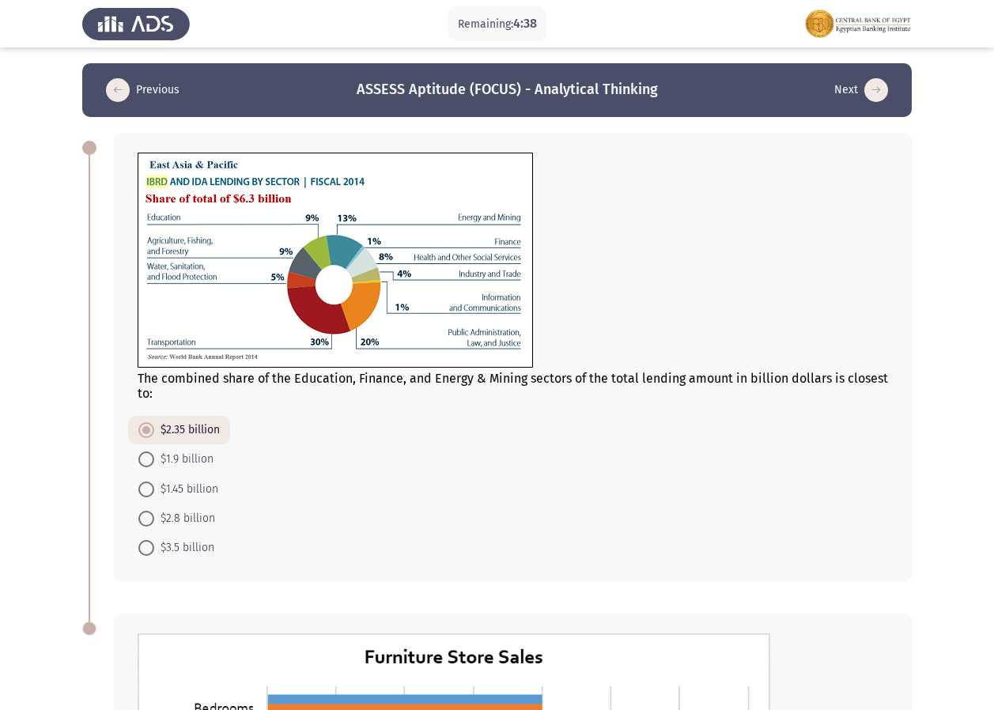
click at [151, 489] on span at bounding box center [146, 489] width 16 height 16
click at [151, 489] on input "$1.45 billion" at bounding box center [146, 489] width 16 height 16
radio input "true"
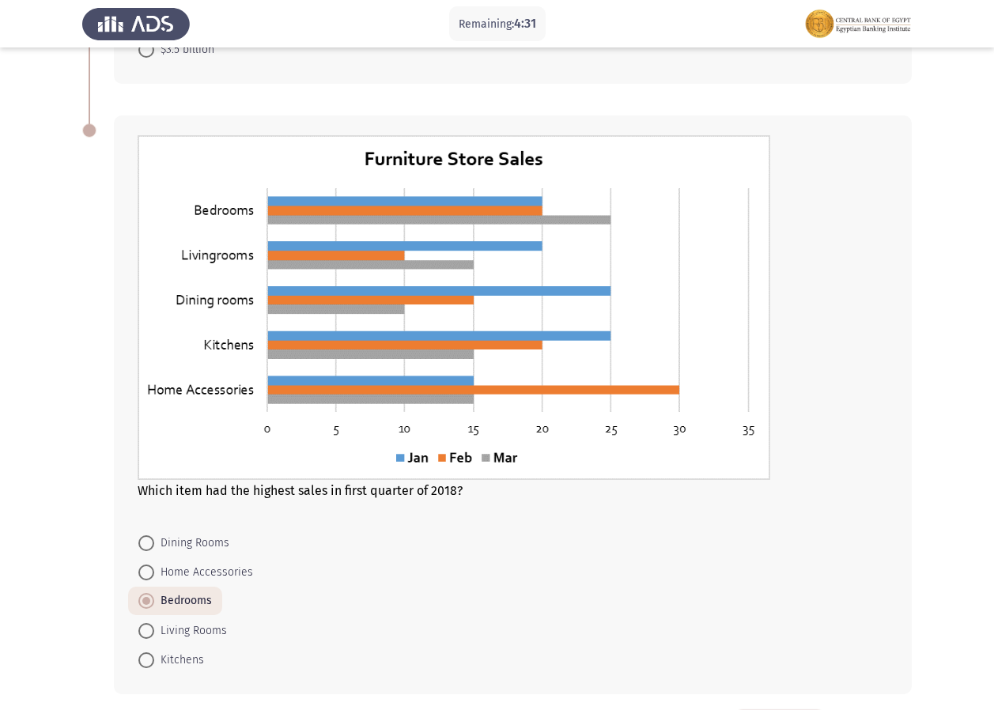
scroll to position [530, 0]
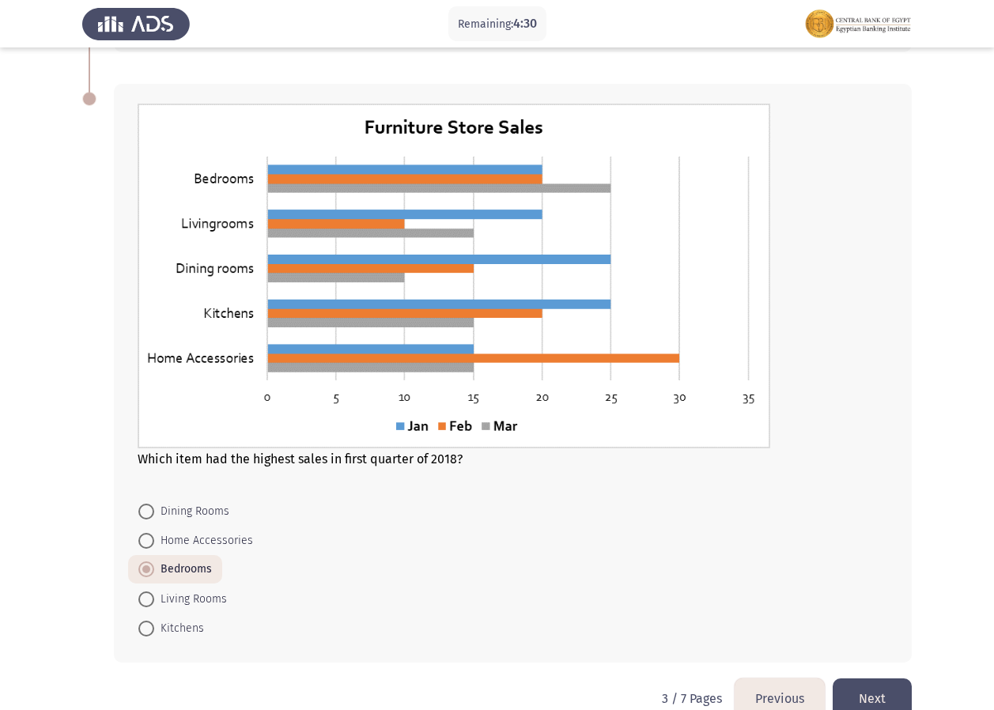
click at [897, 700] on button "Next" at bounding box center [871, 698] width 79 height 40
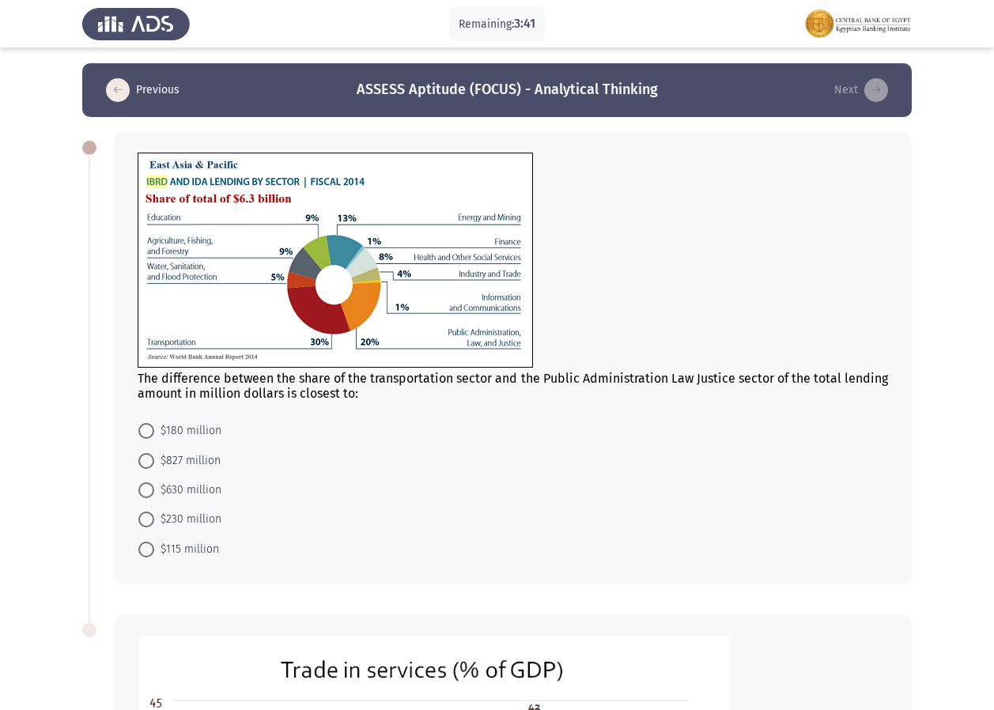
click at [151, 489] on span at bounding box center [146, 490] width 16 height 16
click at [151, 489] on input "$630 million" at bounding box center [146, 490] width 16 height 16
radio input "true"
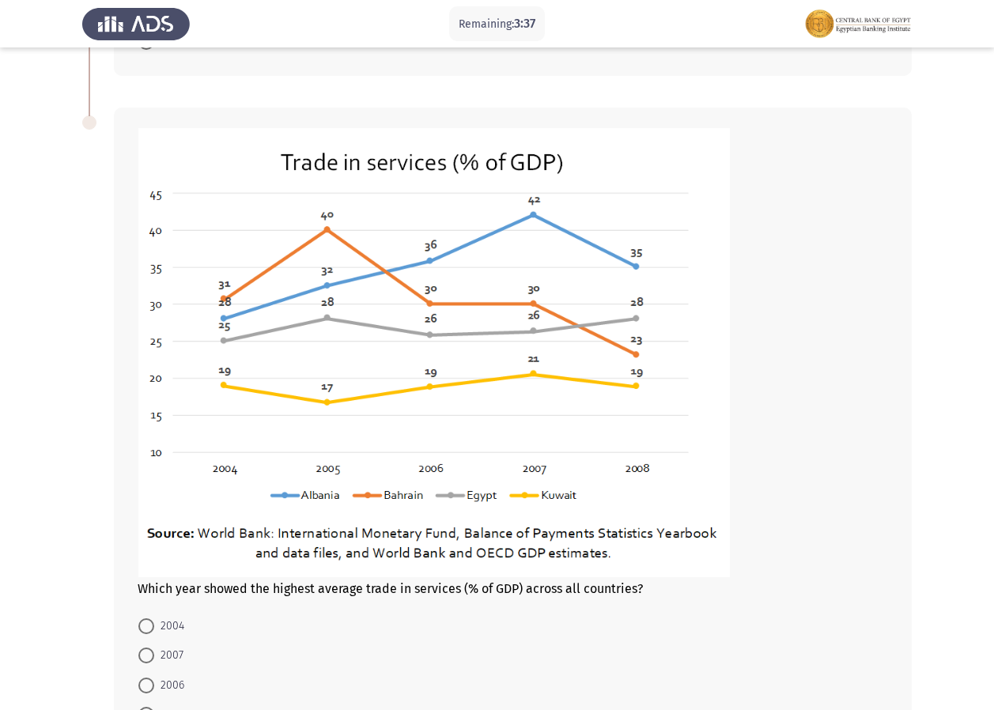
scroll to position [611, 0]
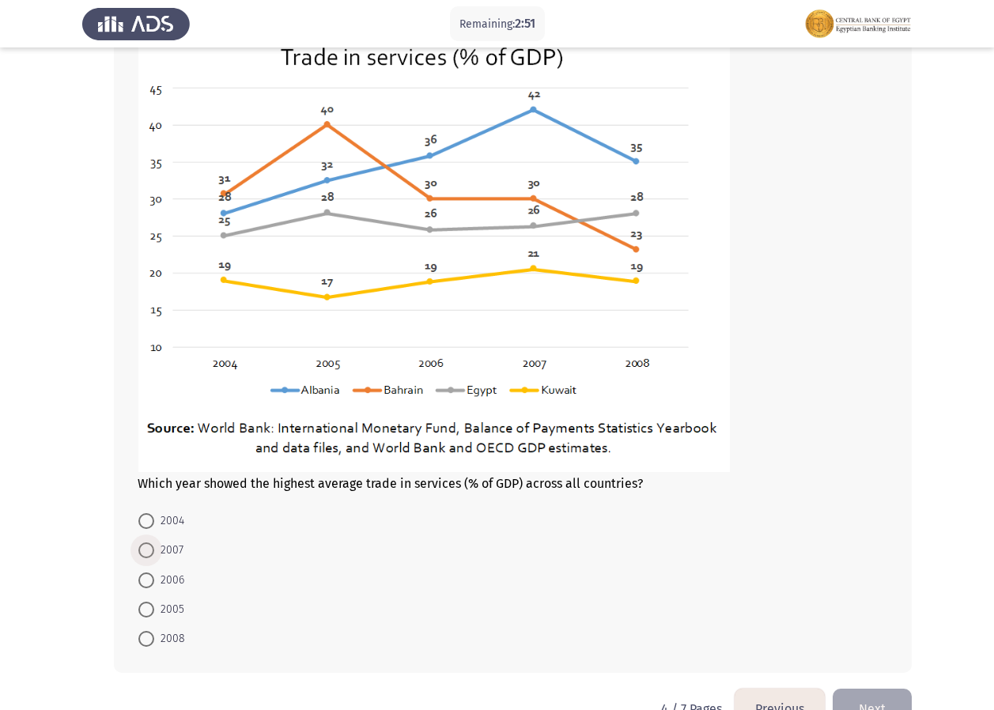
click at [139, 551] on span at bounding box center [146, 550] width 16 height 16
click at [139, 551] on input "2007" at bounding box center [146, 550] width 16 height 16
radio input "true"
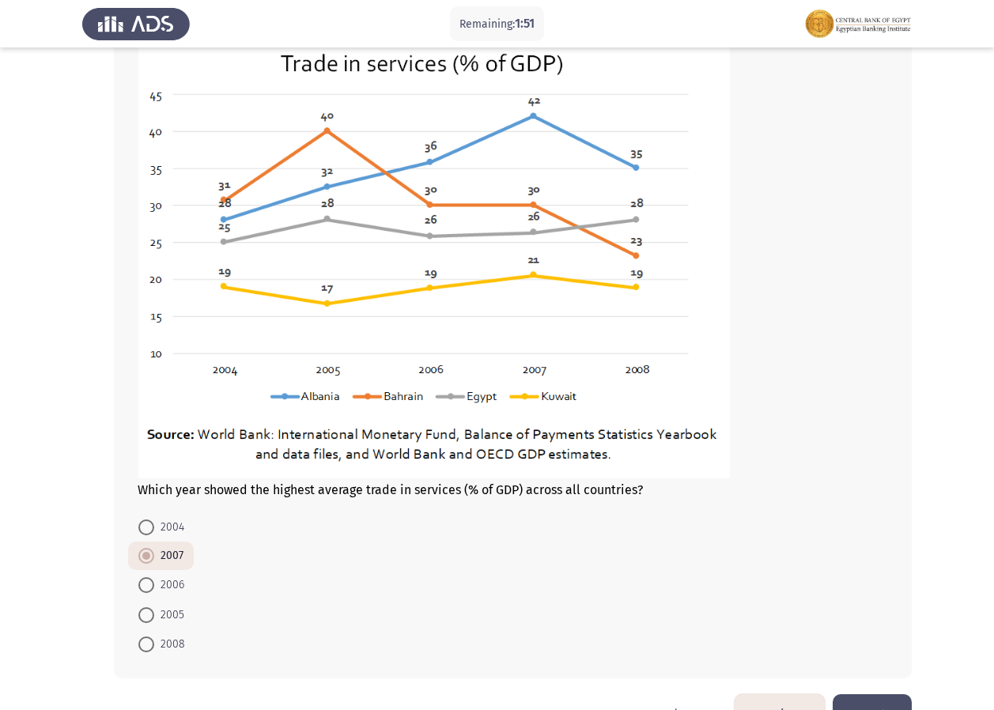
scroll to position [652, 0]
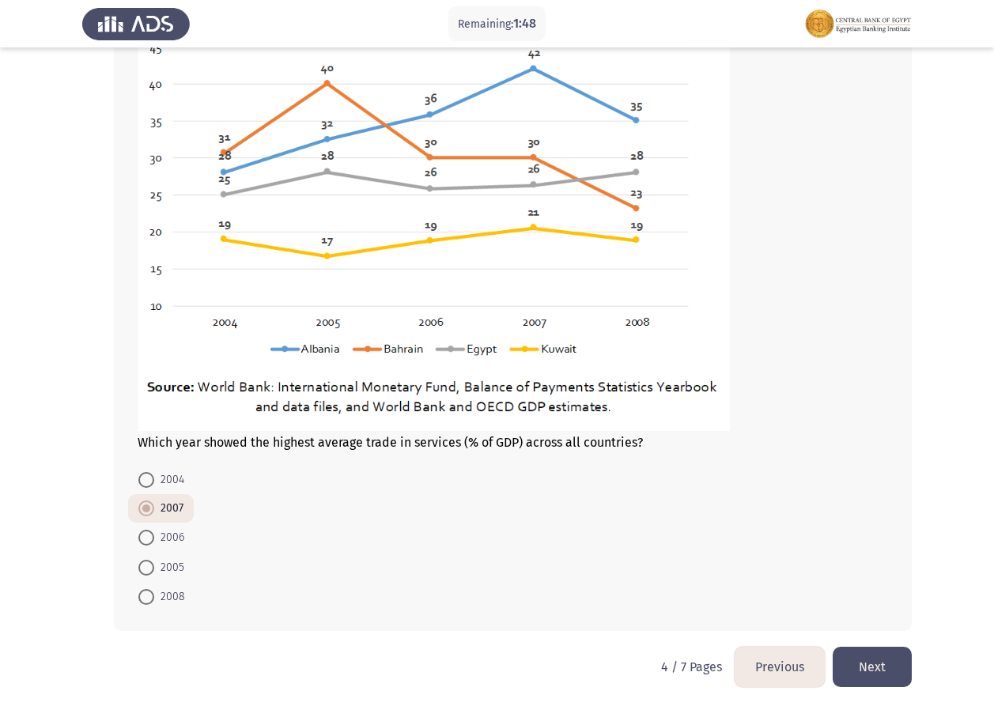
click at [887, 665] on button "Next" at bounding box center [871, 667] width 79 height 40
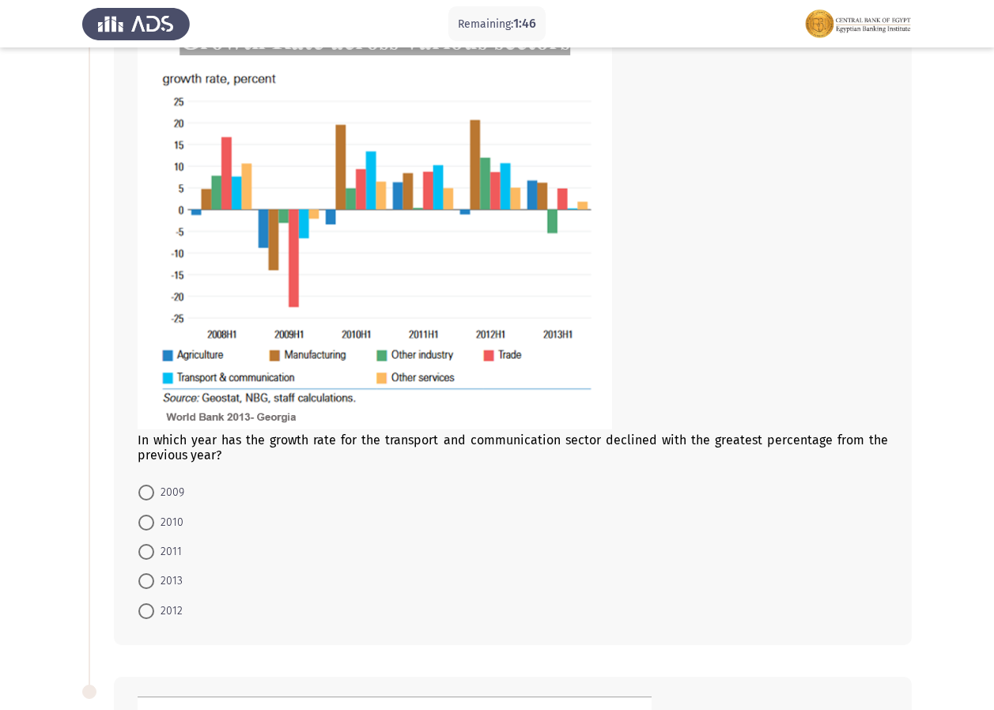
scroll to position [158, 0]
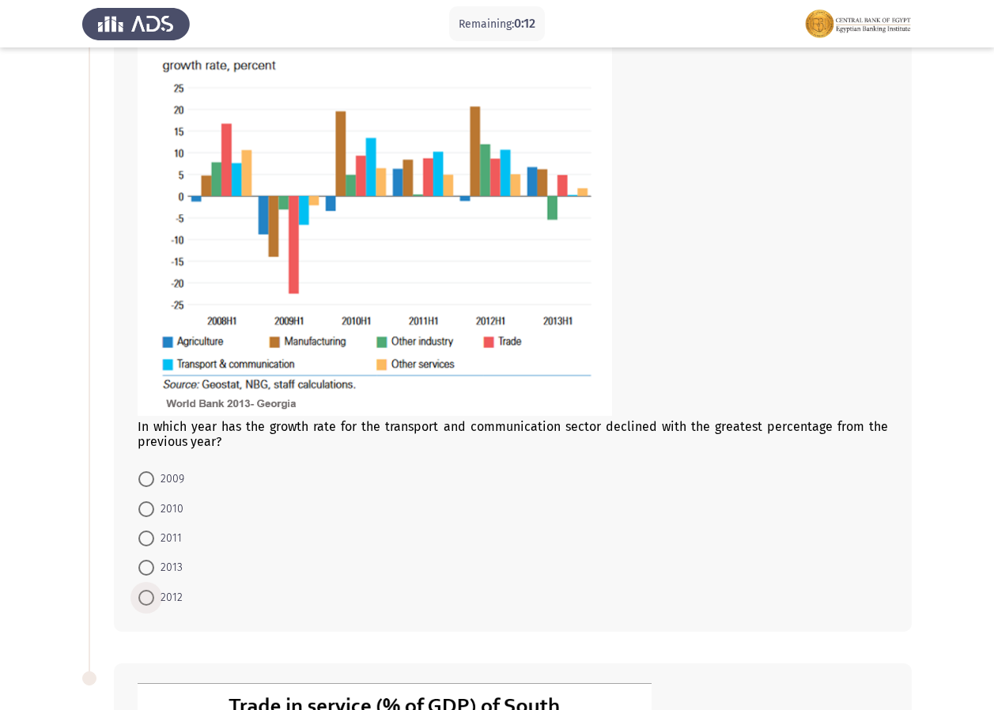
click at [151, 596] on span at bounding box center [146, 598] width 16 height 16
click at [151, 596] on input "2012" at bounding box center [146, 598] width 16 height 16
radio input "true"
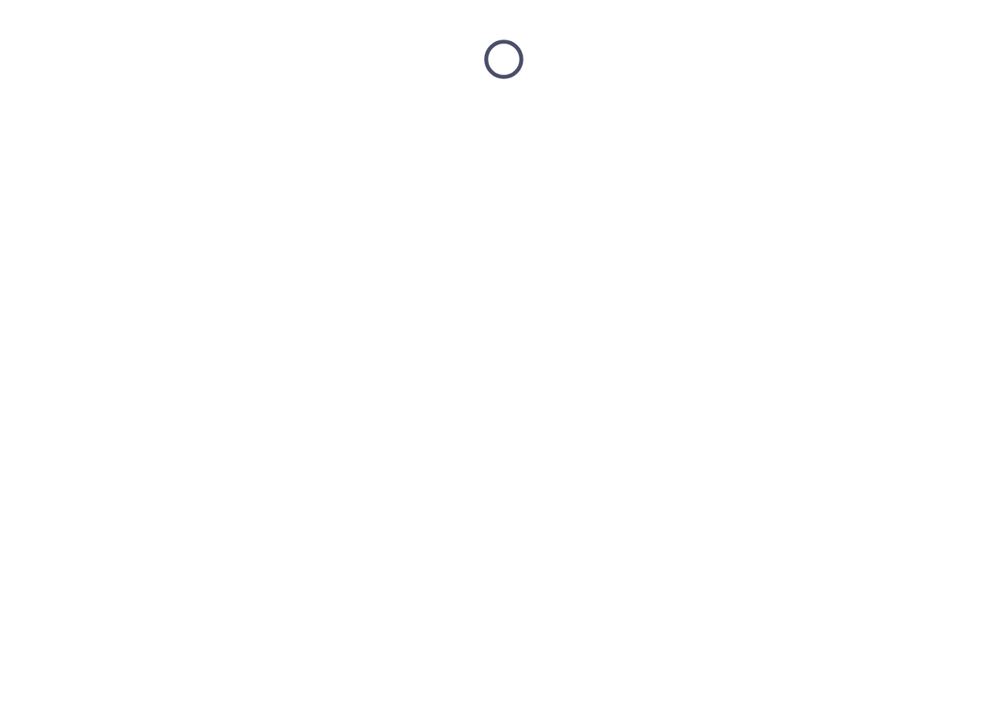
scroll to position [0, 0]
